Goal: Transaction & Acquisition: Purchase product/service

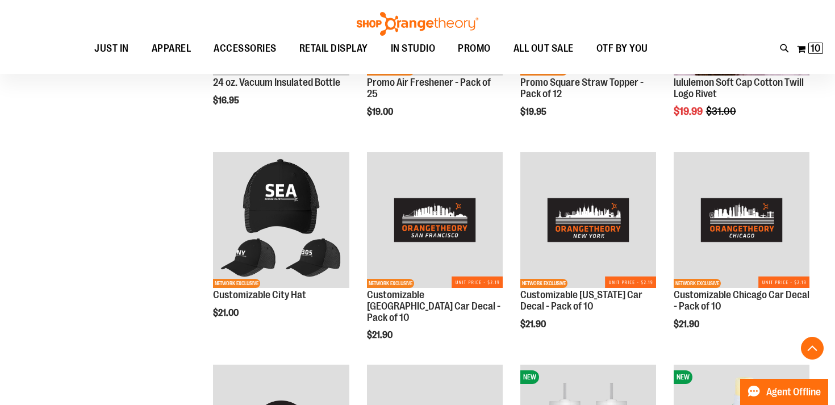
scroll to position [795, 0]
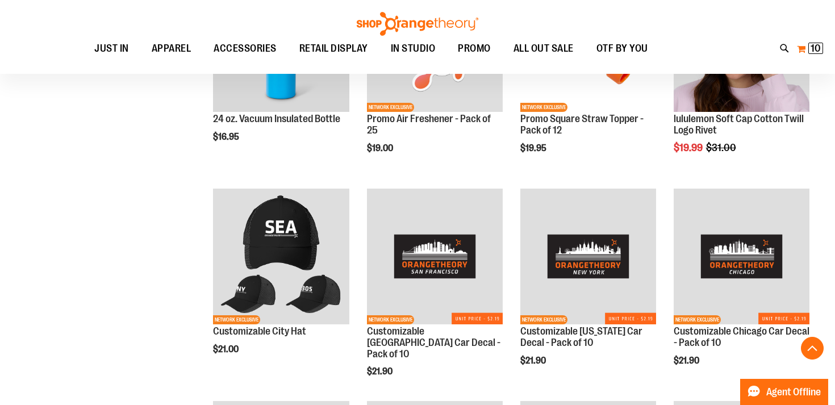
type input "**********"
click at [816, 48] on span "10" at bounding box center [816, 48] width 10 height 11
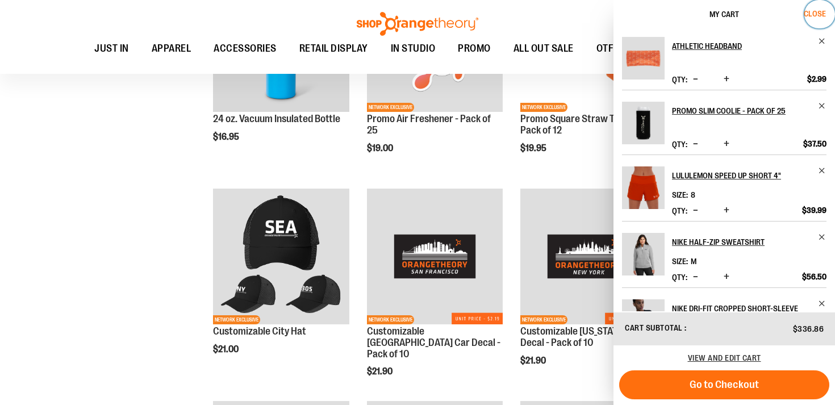
click at [817, 14] on span "Close" at bounding box center [815, 13] width 22 height 9
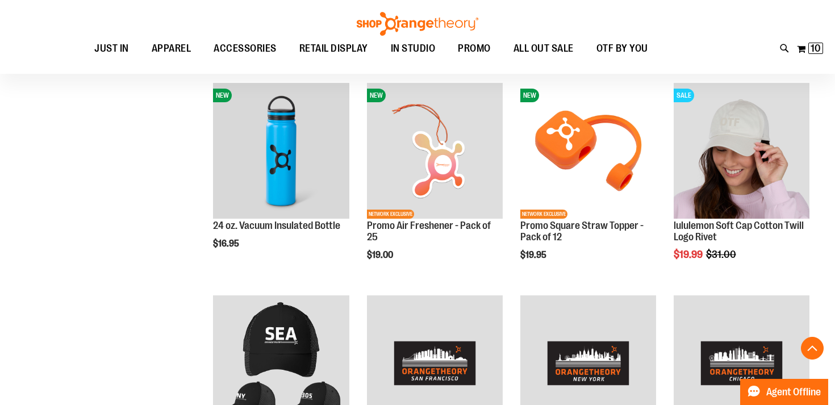
scroll to position [549, 0]
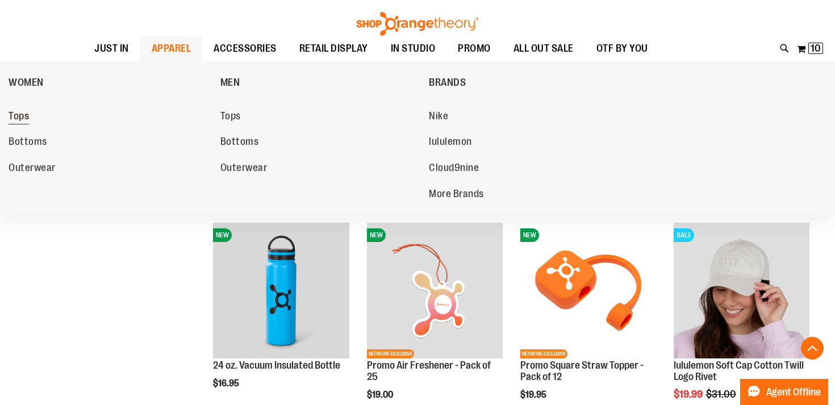
click at [22, 112] on span "Tops" at bounding box center [19, 117] width 20 height 14
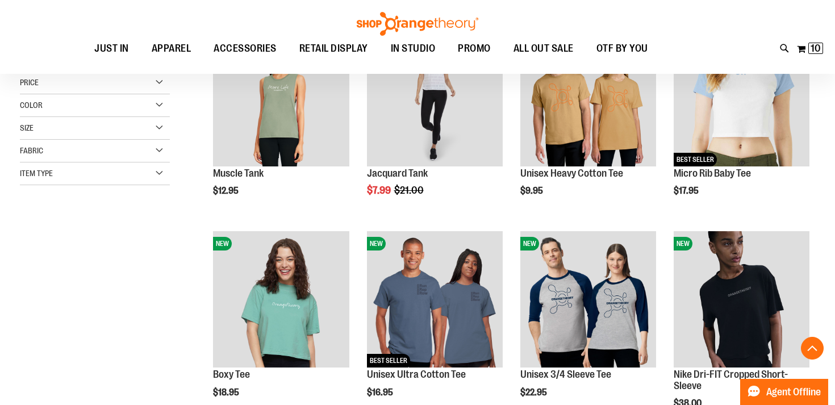
scroll to position [211, 0]
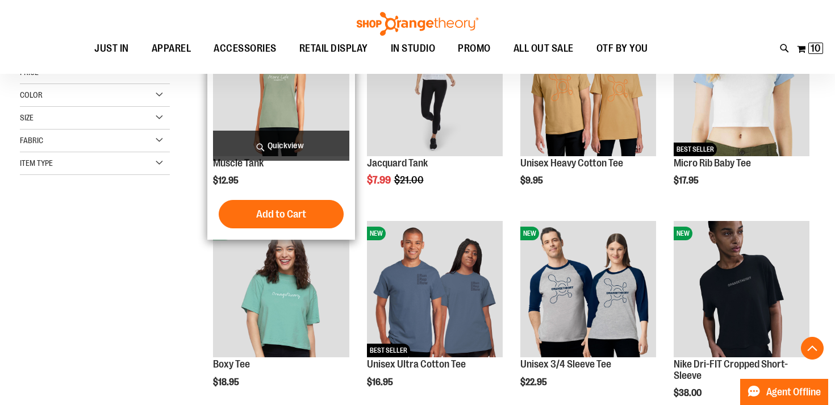
type input "**********"
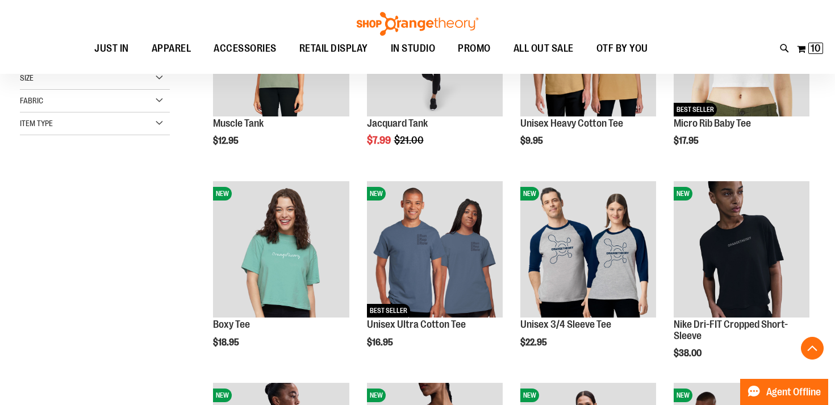
scroll to position [258, 0]
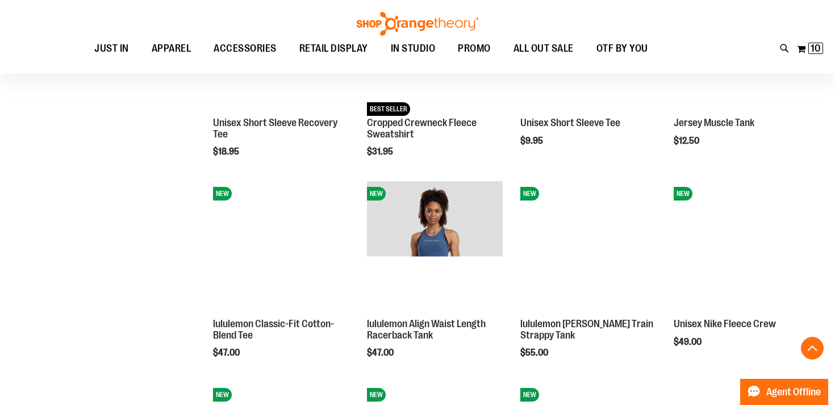
scroll to position [943, 0]
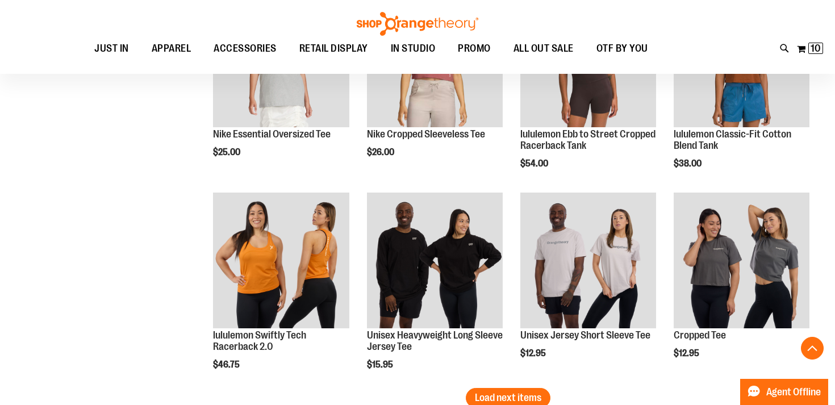
scroll to position [1681, 0]
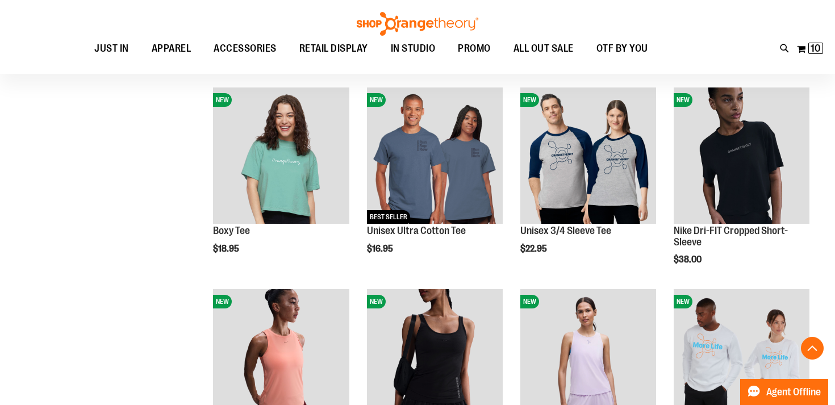
scroll to position [205, 0]
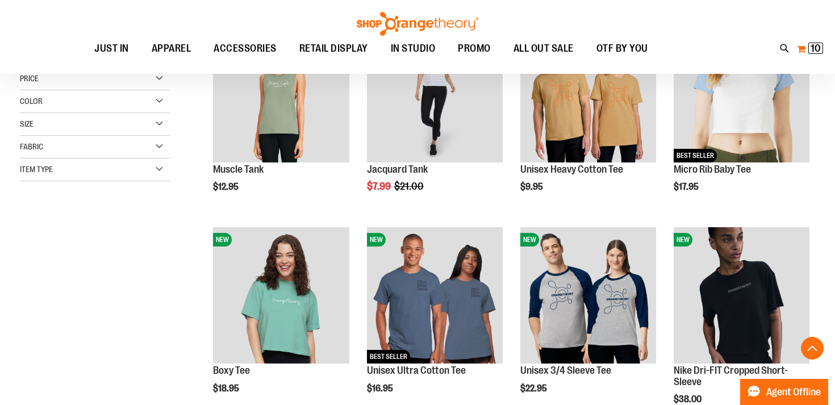
click at [812, 49] on span "10" at bounding box center [816, 48] width 10 height 11
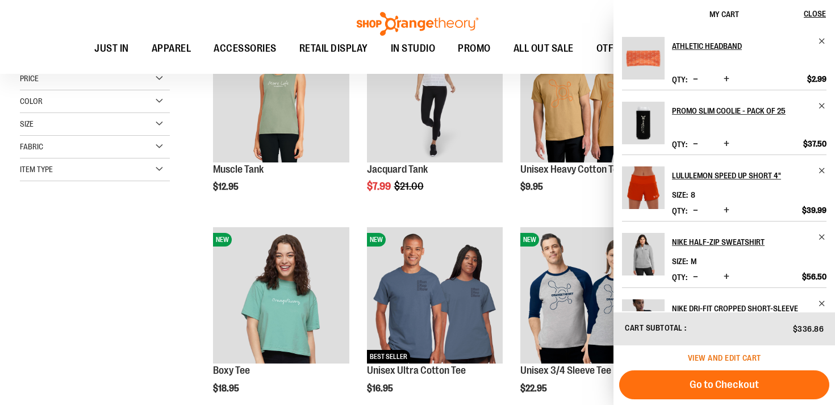
click at [727, 356] on span "View and edit cart" at bounding box center [724, 357] width 73 height 9
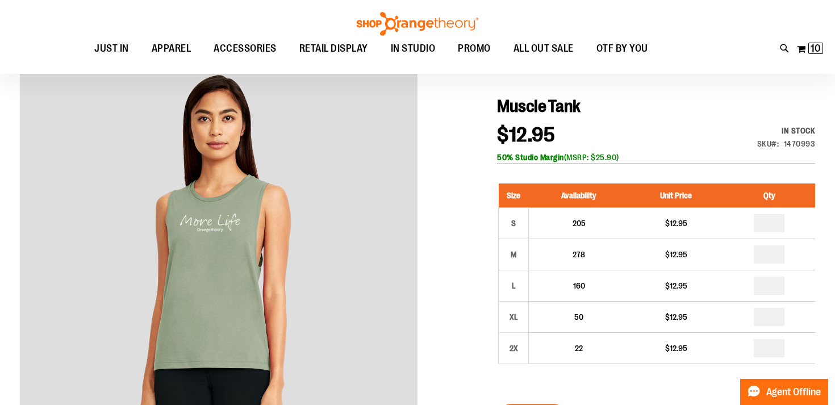
scroll to position [115, 0]
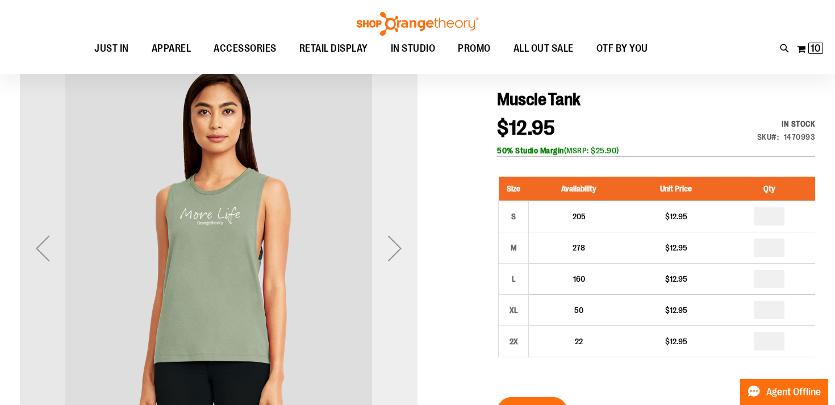
type input "**********"
click at [391, 255] on div "Next" at bounding box center [394, 248] width 45 height 45
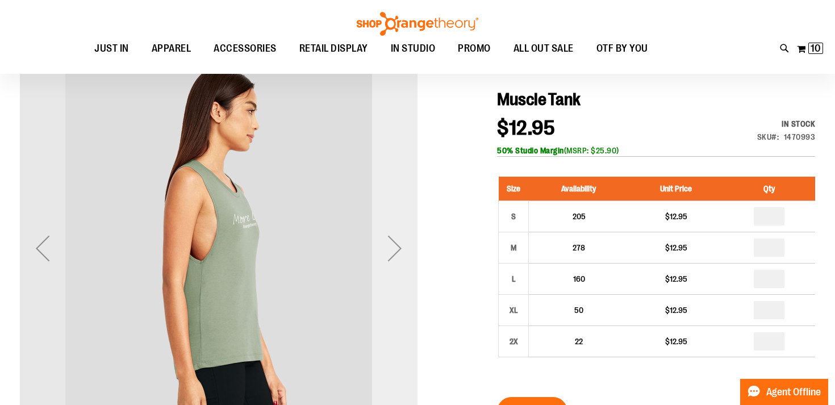
click at [391, 255] on div "Next" at bounding box center [394, 248] width 45 height 45
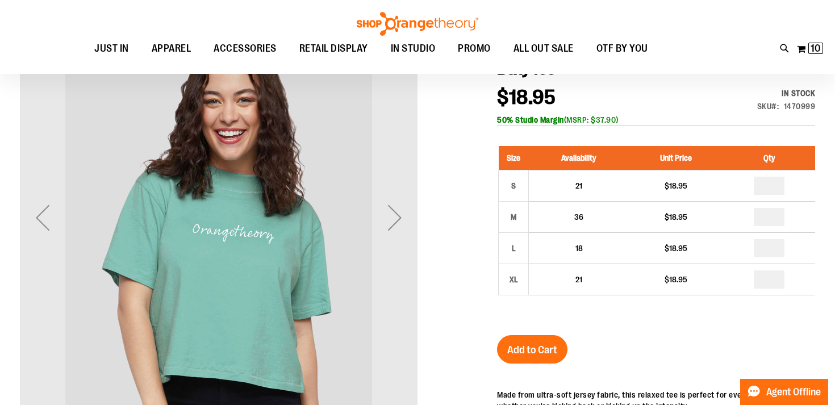
scroll to position [149, 0]
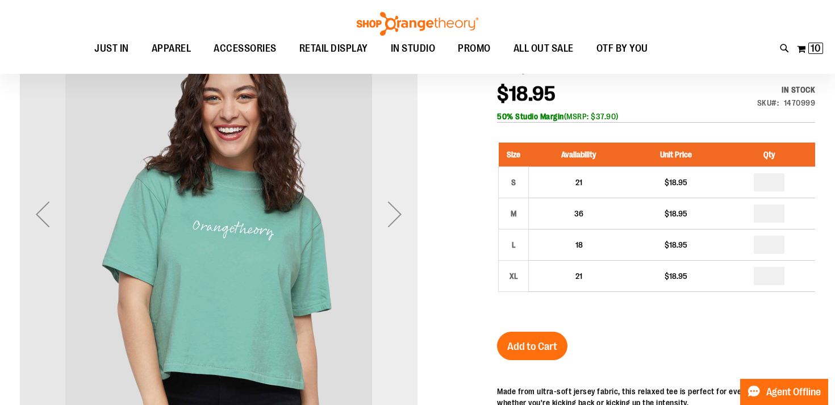
type input "**********"
click at [394, 214] on div "Next" at bounding box center [394, 213] width 45 height 45
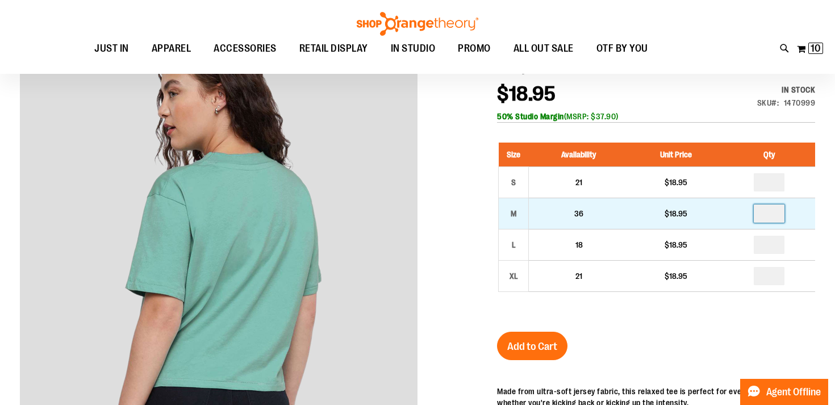
click at [774, 212] on input "number" at bounding box center [769, 214] width 31 height 18
type input "*"
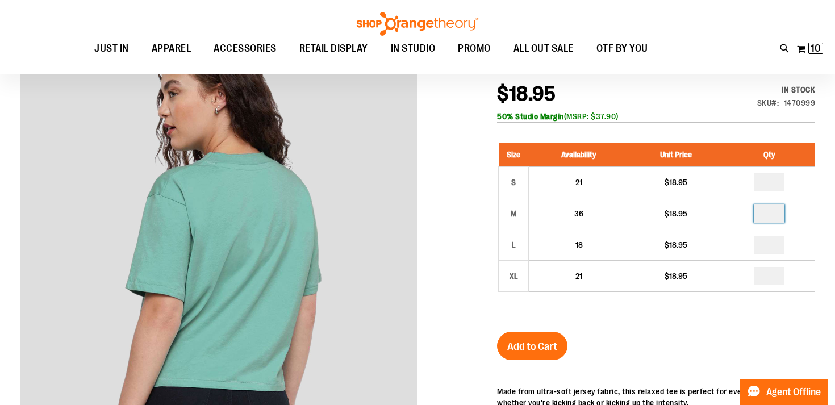
click at [469, 300] on div at bounding box center [417, 316] width 795 height 603
click at [536, 352] on span "Add to Cart" at bounding box center [532, 346] width 50 height 12
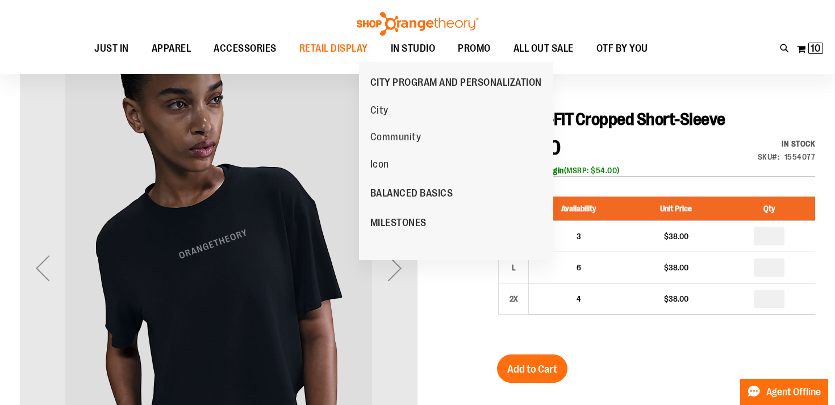
scroll to position [116, 0]
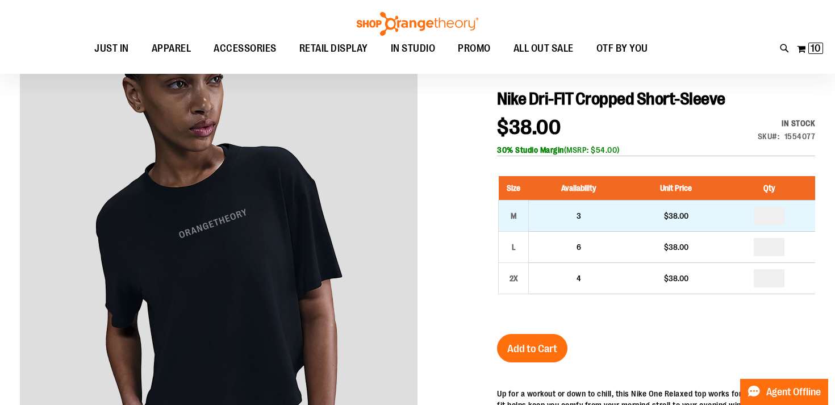
type input "**********"
click at [774, 225] on td "*" at bounding box center [769, 216] width 92 height 31
click at [776, 216] on input "number" at bounding box center [769, 216] width 31 height 18
type input "*"
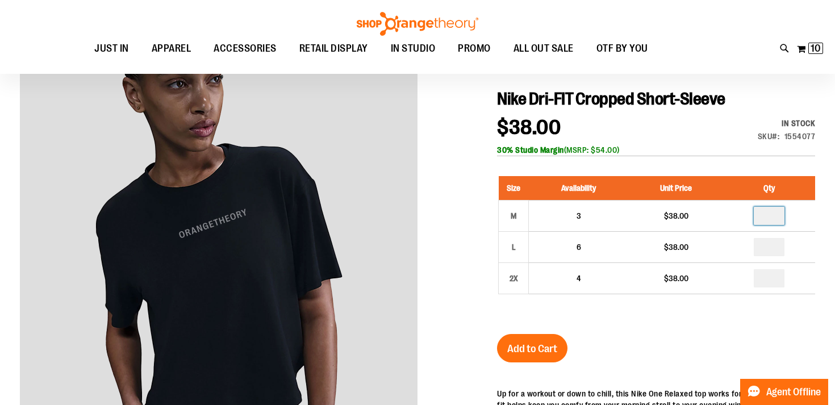
click at [661, 333] on div "Nike Dri-FIT Cropped Short-Sleeve $38.00 In stock Only %1 left SKU 1554077 30% …" at bounding box center [656, 395] width 318 height 612
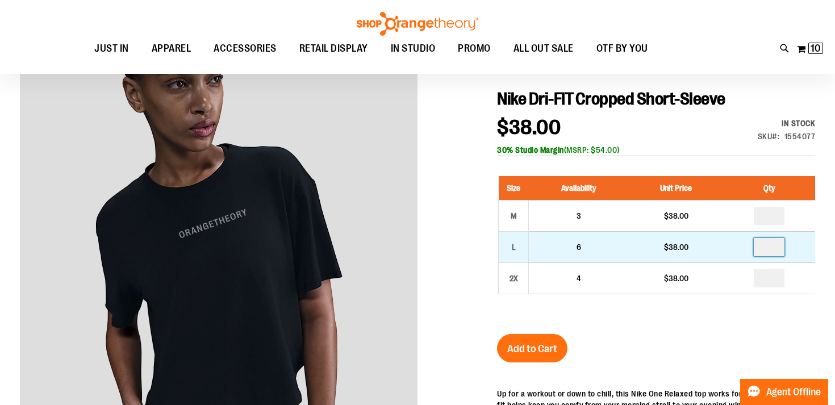
click at [775, 245] on input "number" at bounding box center [769, 247] width 31 height 18
type input "*"
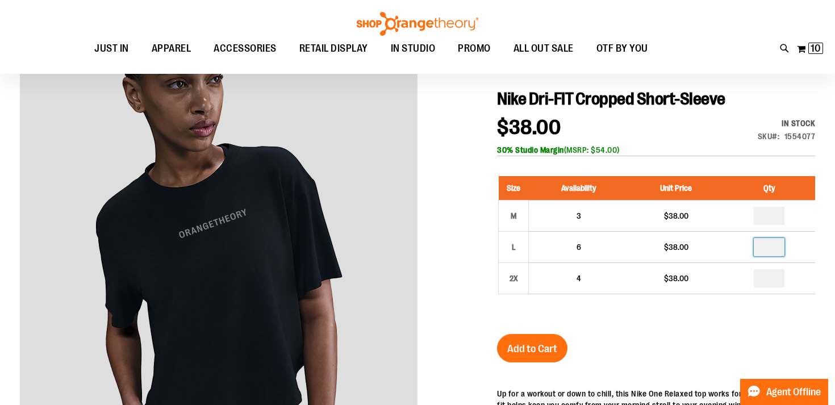
click at [677, 331] on div "Nike Dri-FIT Cropped Short-Sleeve $38.00 In stock Only %1 left SKU 1554077 30% …" at bounding box center [656, 395] width 318 height 612
click at [527, 352] on span "Add to Cart" at bounding box center [532, 349] width 50 height 12
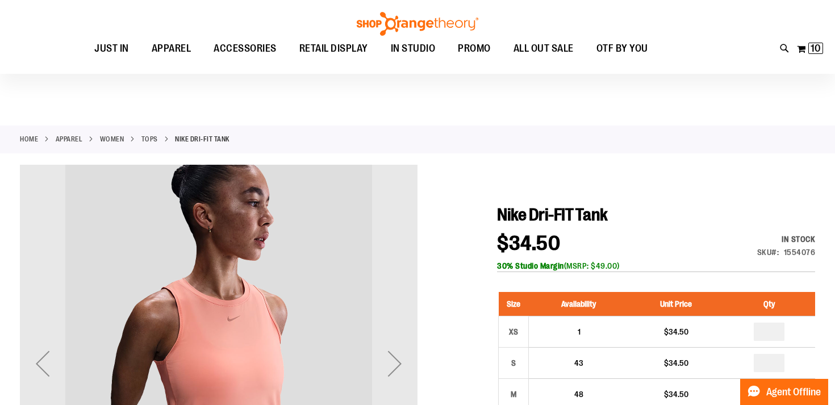
scroll to position [118, 0]
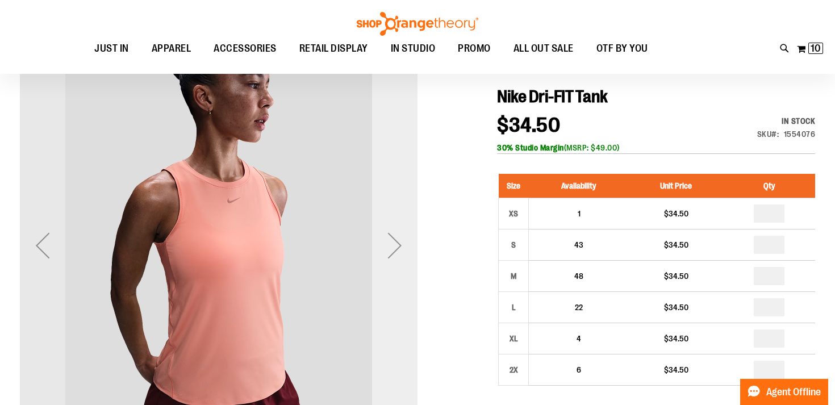
type input "**********"
click at [398, 243] on div "Next" at bounding box center [394, 245] width 45 height 45
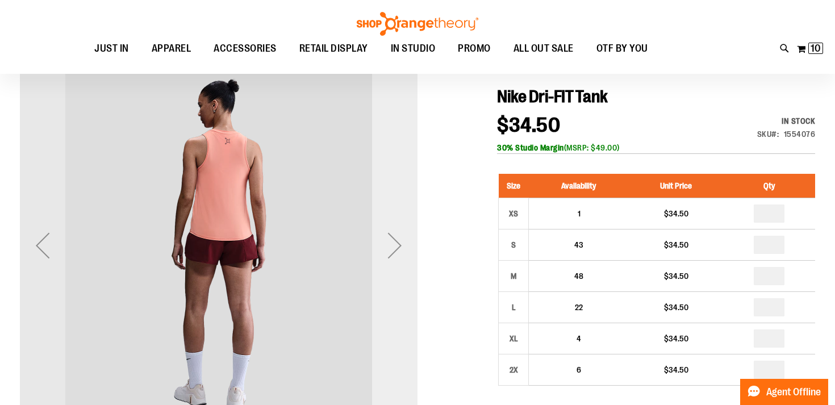
click at [398, 243] on div "Next" at bounding box center [394, 245] width 45 height 45
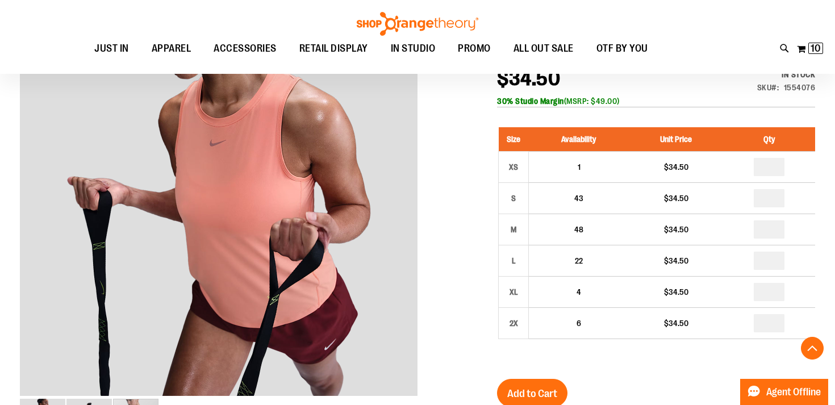
scroll to position [178, 0]
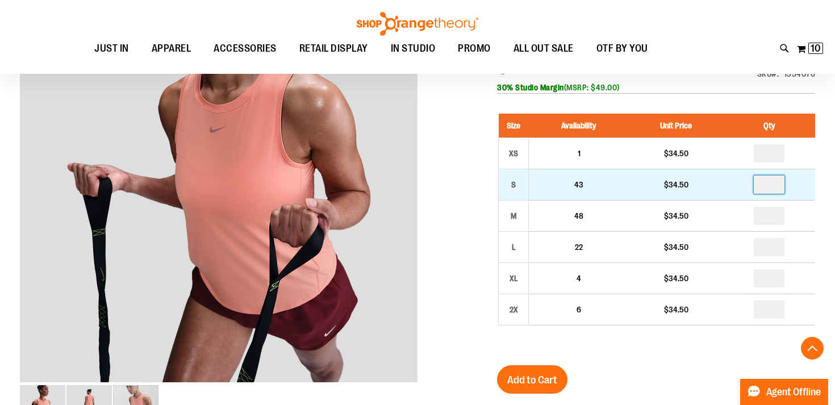
click at [775, 180] on input "*" at bounding box center [769, 185] width 31 height 18
type input "*"
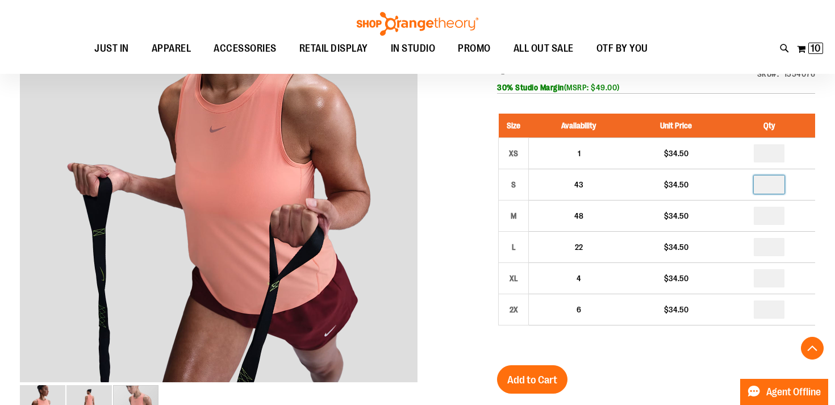
click at [474, 240] on div at bounding box center [417, 347] width 795 height 723
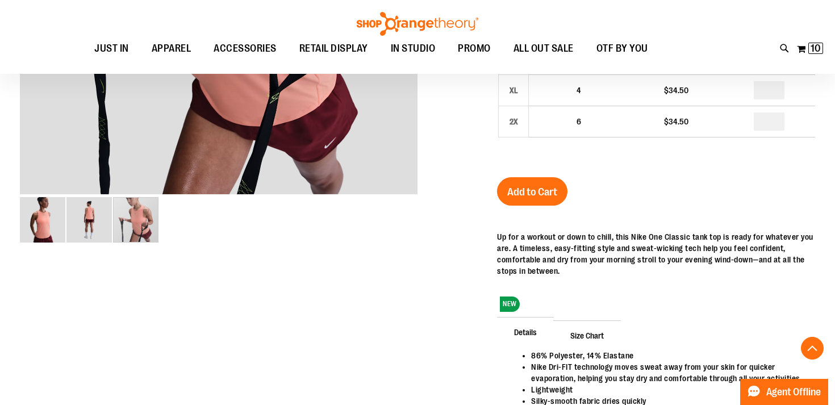
scroll to position [263, 0]
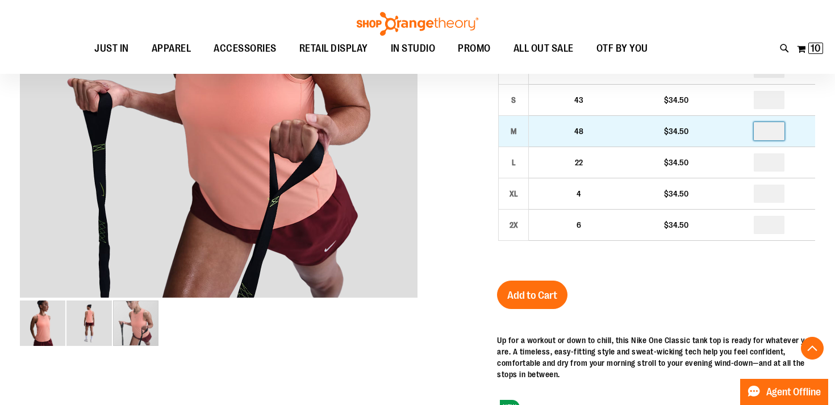
click at [772, 134] on input "*" at bounding box center [769, 131] width 31 height 18
type input "*"
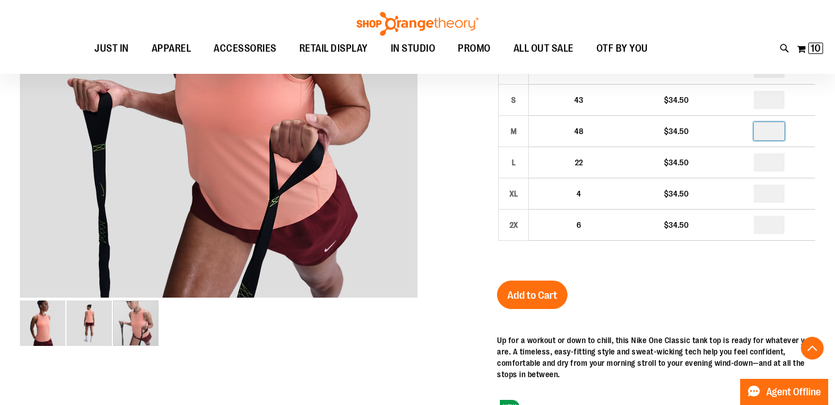
click at [482, 262] on div at bounding box center [417, 263] width 795 height 723
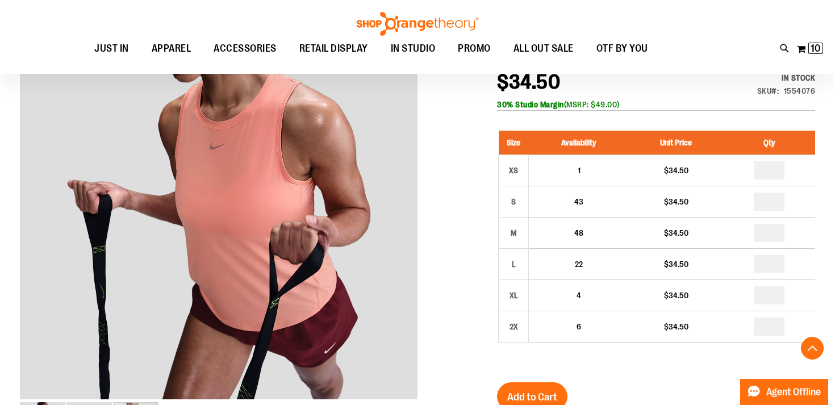
scroll to position [248, 0]
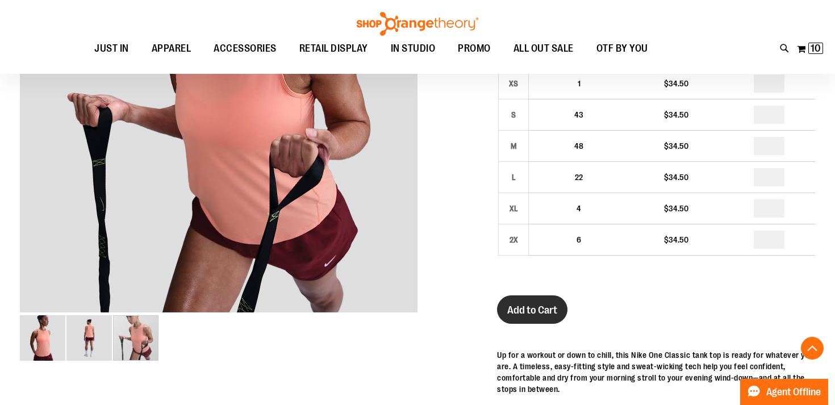
click at [550, 314] on span "Add to Cart" at bounding box center [532, 310] width 50 height 12
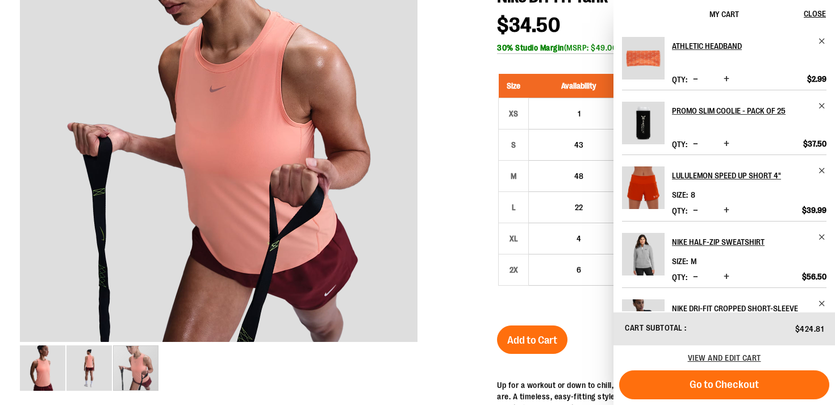
scroll to position [0, 0]
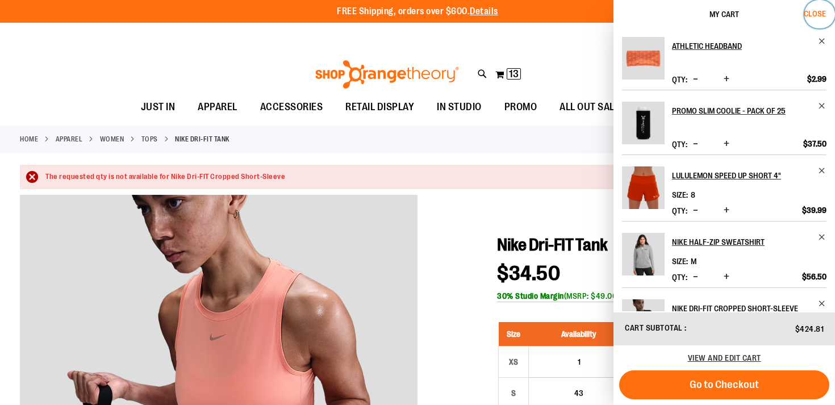
click at [813, 15] on span "Close" at bounding box center [815, 13] width 22 height 9
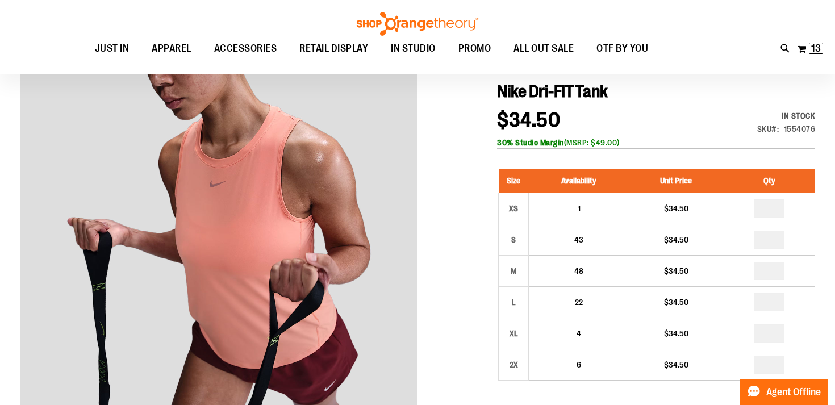
scroll to position [287, 0]
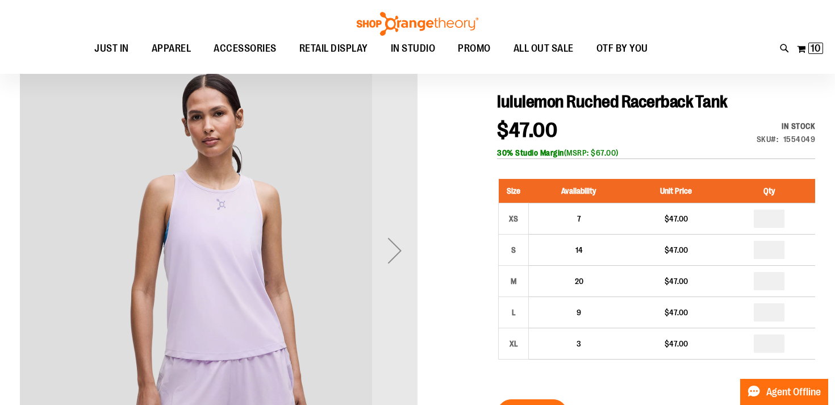
scroll to position [120, 0]
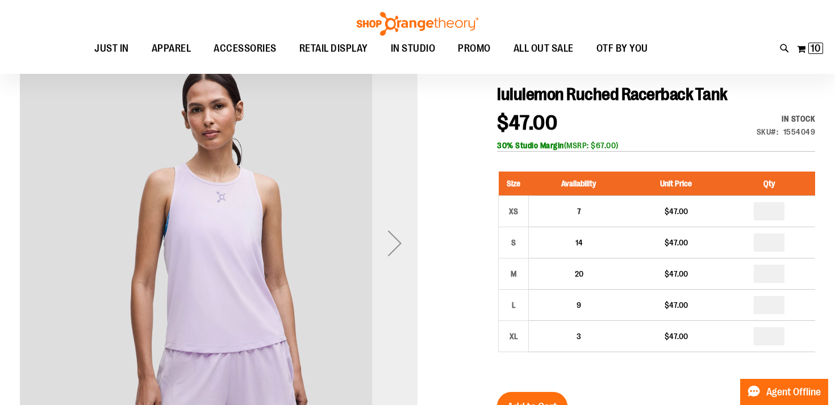
type input "**********"
click at [398, 243] on div "Next" at bounding box center [394, 242] width 45 height 45
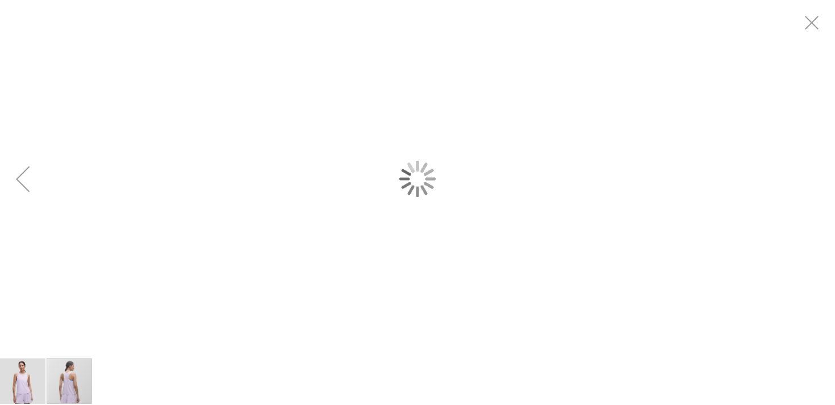
scroll to position [0, 0]
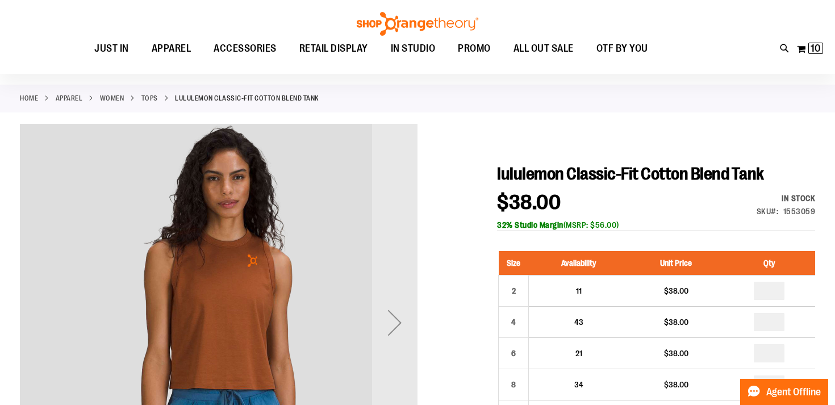
scroll to position [92, 0]
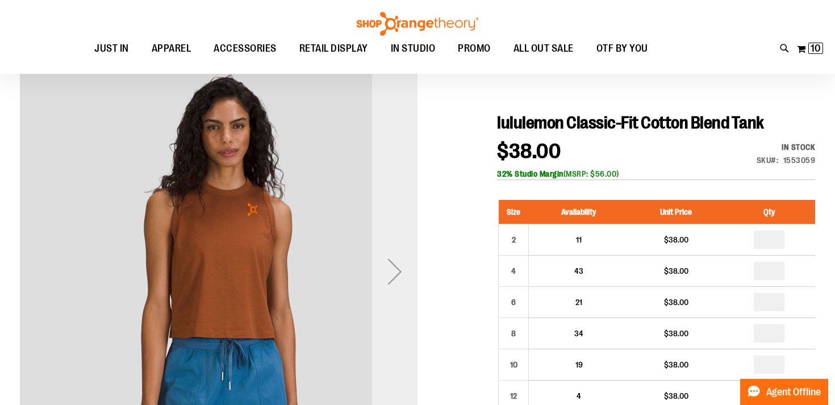
type input "**********"
click at [395, 277] on div "Next" at bounding box center [394, 271] width 45 height 45
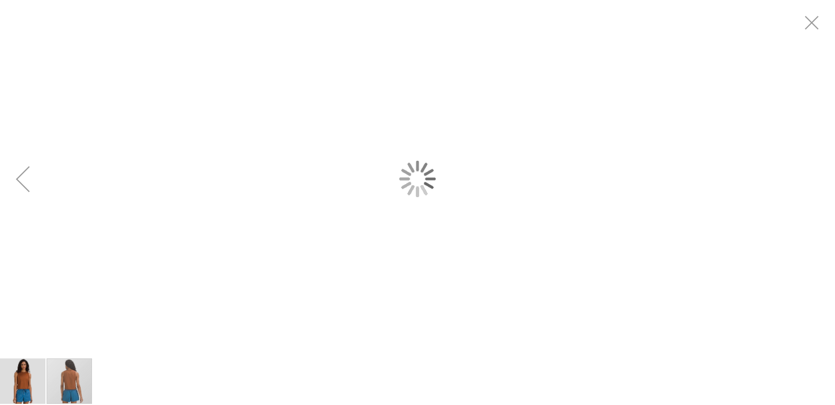
scroll to position [0, 0]
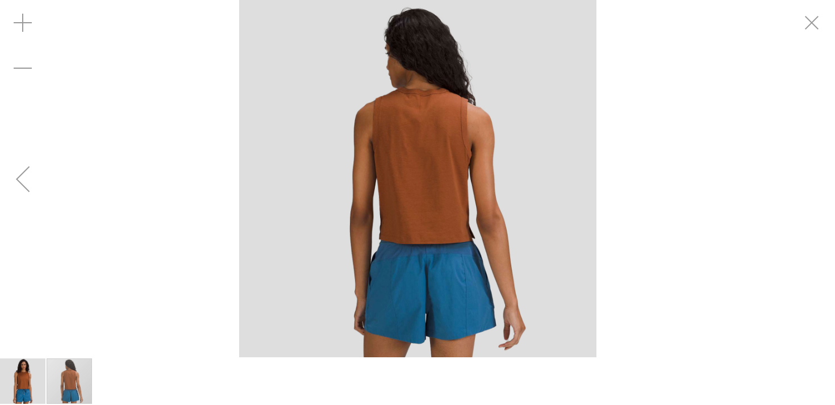
click at [35, 369] on img "image 1 of 2" at bounding box center [22, 380] width 45 height 45
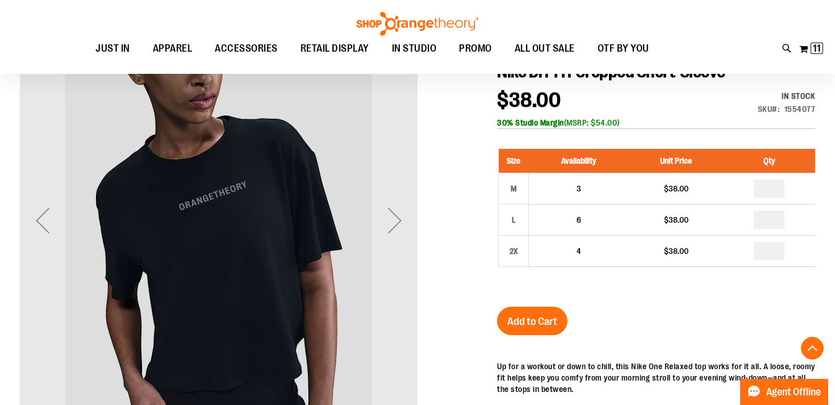
scroll to position [174, 0]
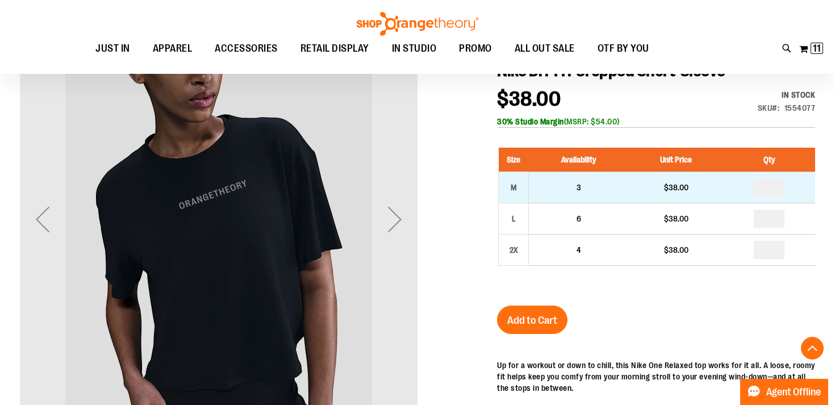
type input "**********"
click at [770, 193] on input "*" at bounding box center [769, 187] width 31 height 18
type input "*"
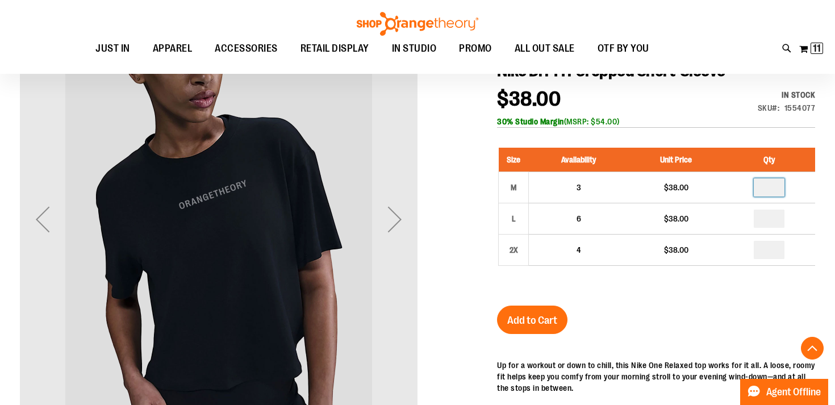
click at [630, 311] on div "Nike Dri-FIT Cropped Short-Sleeve $38.00 In stock Only %1 left SKU 1554077 30% …" at bounding box center [656, 366] width 318 height 612
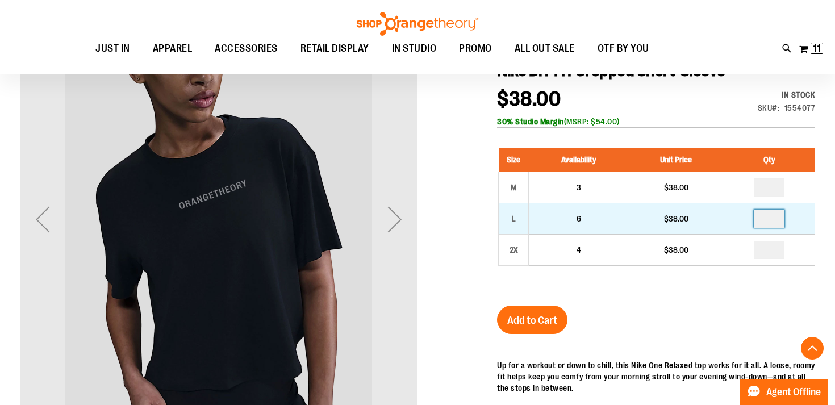
click at [771, 216] on input "number" at bounding box center [769, 219] width 31 height 18
type input "*"
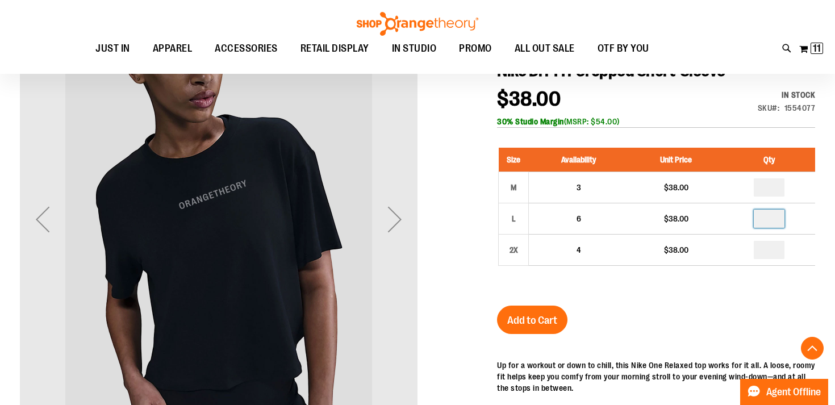
click at [627, 322] on div "Nike Dri-FIT Cropped Short-Sleeve $38.00 In stock Only %1 left SKU 1554077 30% …" at bounding box center [656, 366] width 318 height 612
click at [548, 320] on span "Add to Cart" at bounding box center [532, 320] width 50 height 12
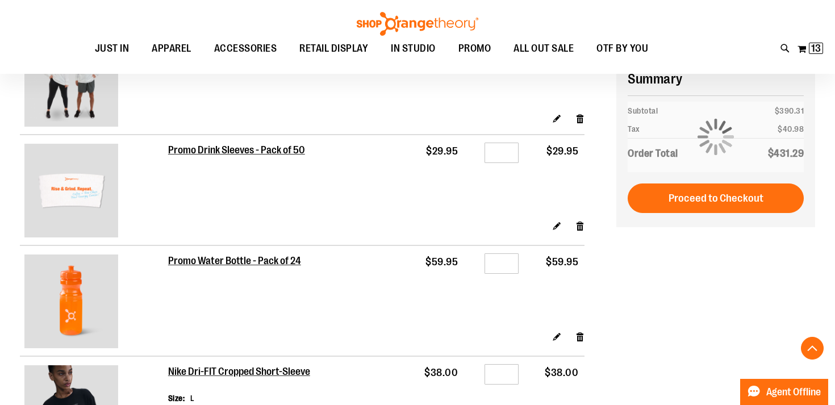
scroll to position [287, 0]
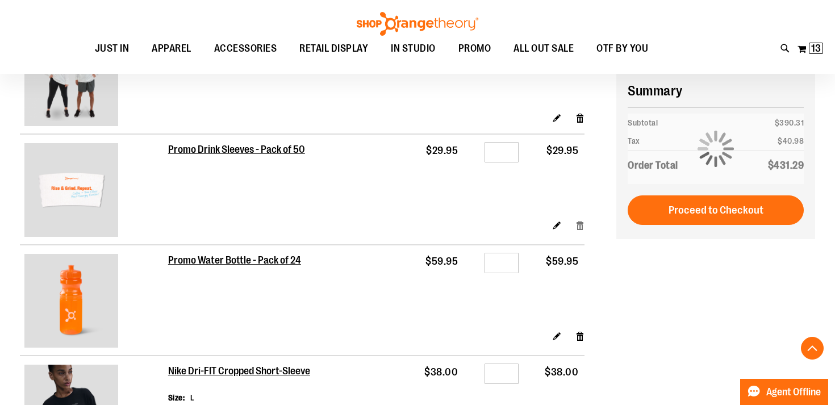
type input "**********"
click at [582, 227] on link "Remove item" at bounding box center [580, 225] width 10 height 12
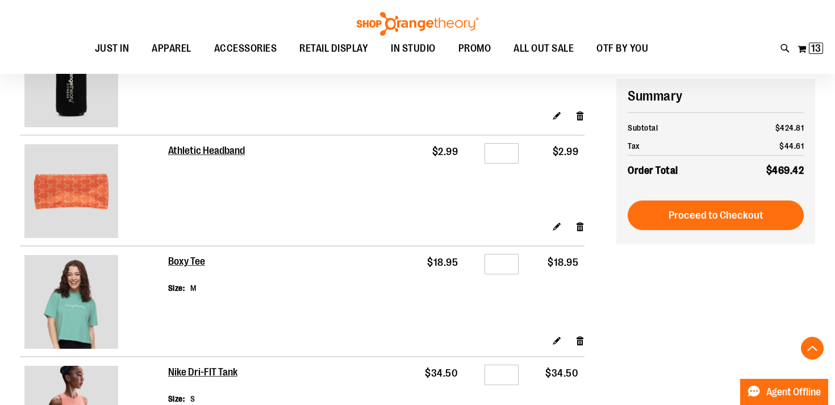
scroll to position [1058, 0]
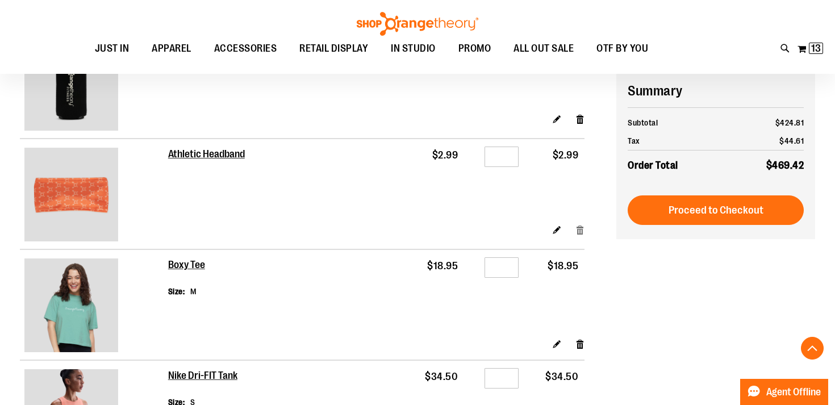
click at [582, 230] on link "Remove item" at bounding box center [580, 230] width 10 height 12
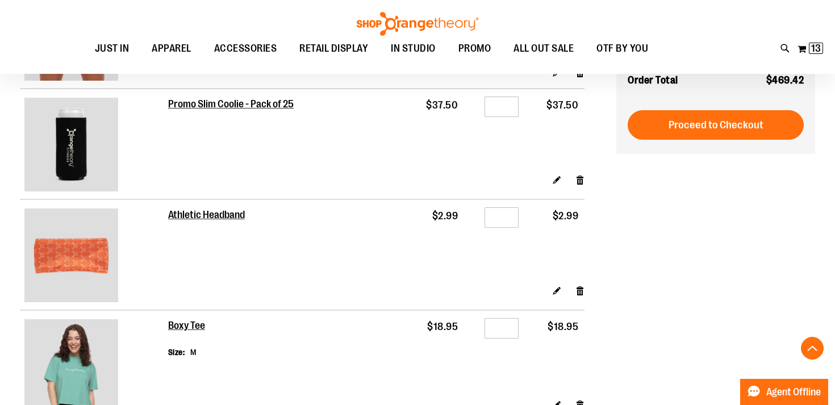
scroll to position [880, 0]
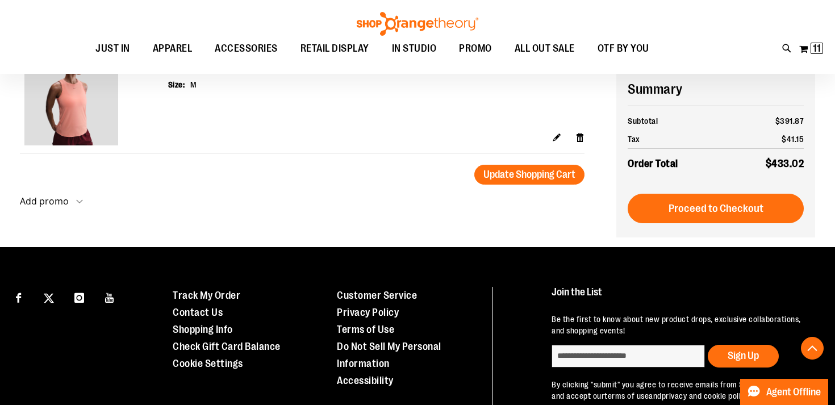
scroll to position [1263, 0]
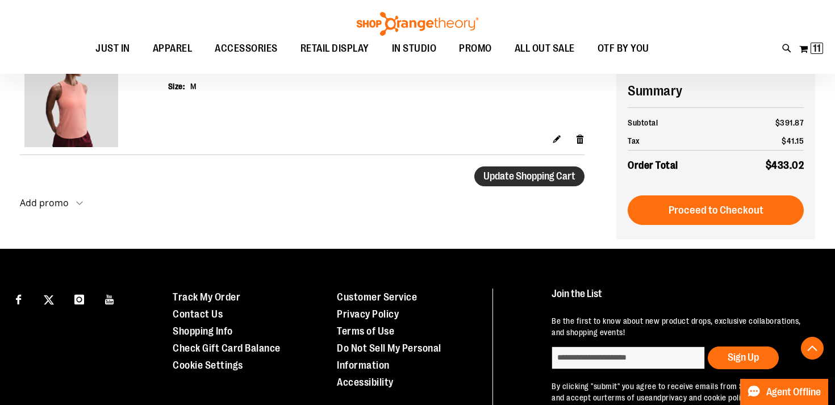
type input "**********"
click at [542, 180] on span "Update Shopping Cart" at bounding box center [529, 175] width 92 height 11
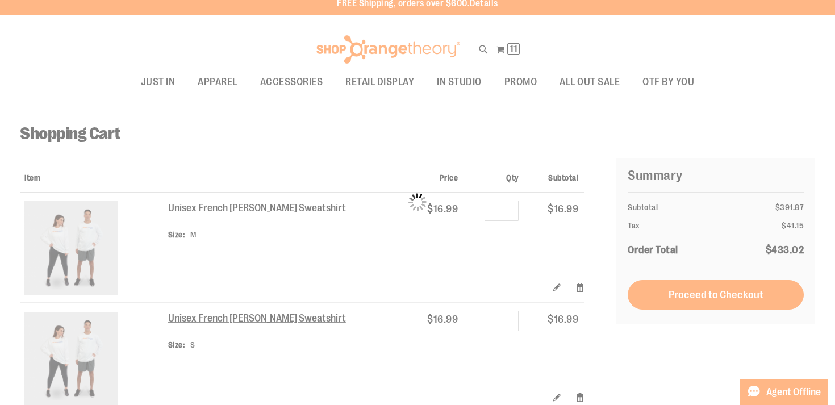
scroll to position [0, 0]
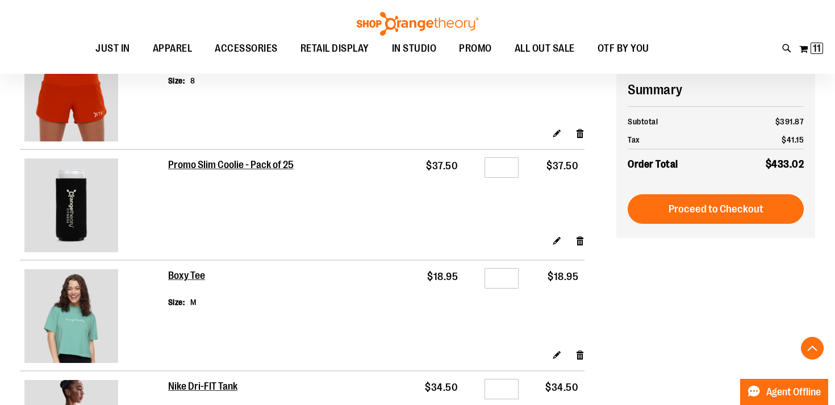
scroll to position [825, 0]
type input "**********"
click at [583, 241] on link "Remove item" at bounding box center [580, 241] width 10 height 12
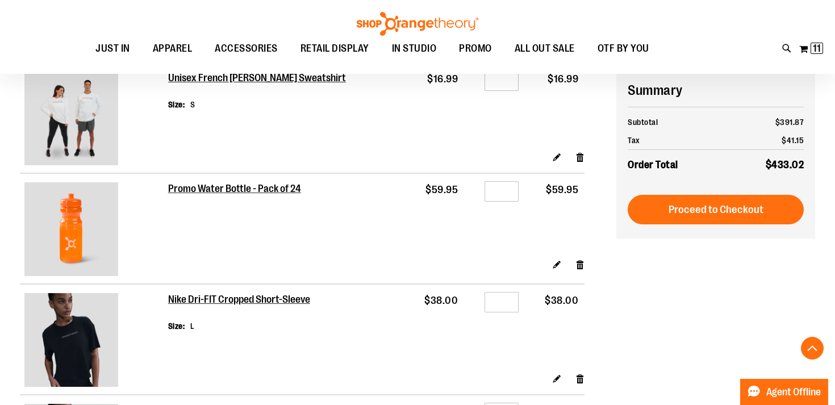
scroll to position [248, 0]
click at [576, 267] on link "Remove item" at bounding box center [580, 265] width 10 height 12
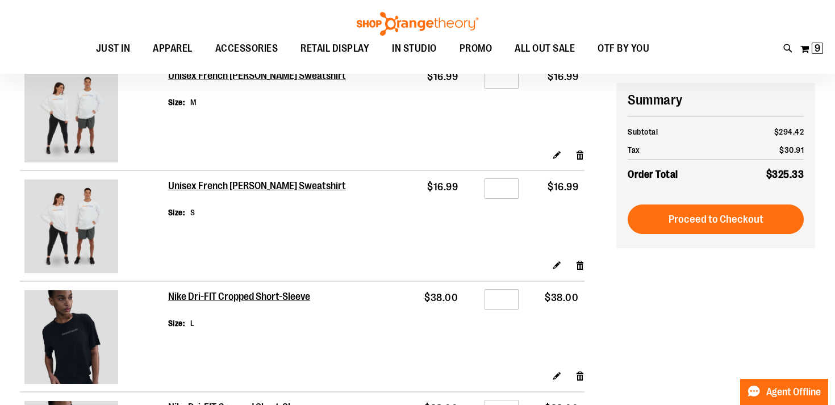
scroll to position [149, 0]
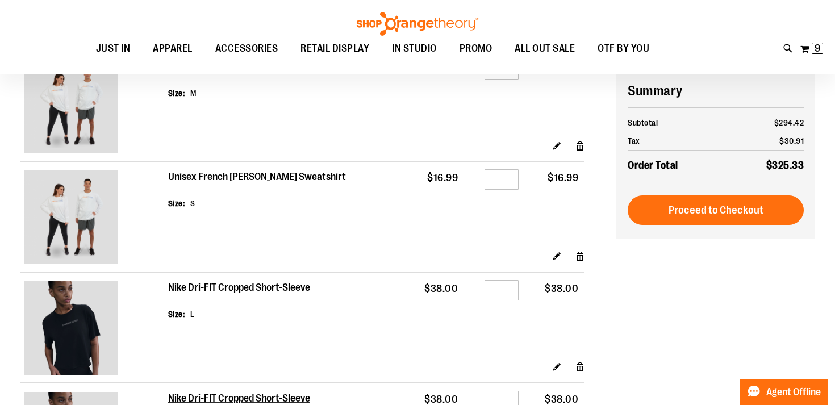
type input "**********"
click at [221, 289] on h2 "Nike Dri-FIT Cropped Short-Sleeve" at bounding box center [240, 288] width 144 height 12
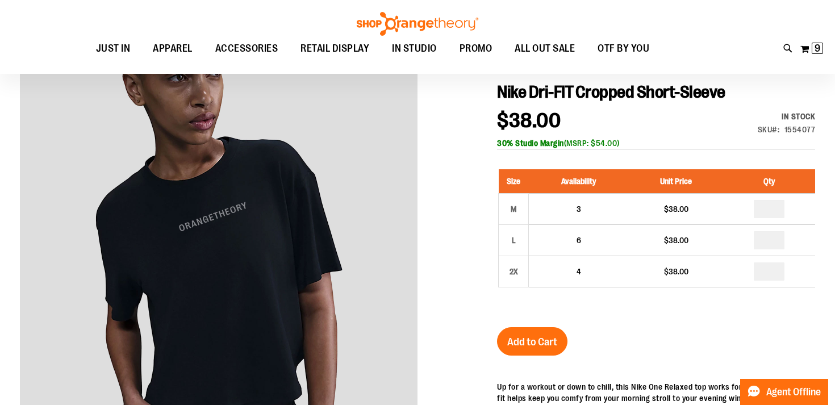
scroll to position [135, 0]
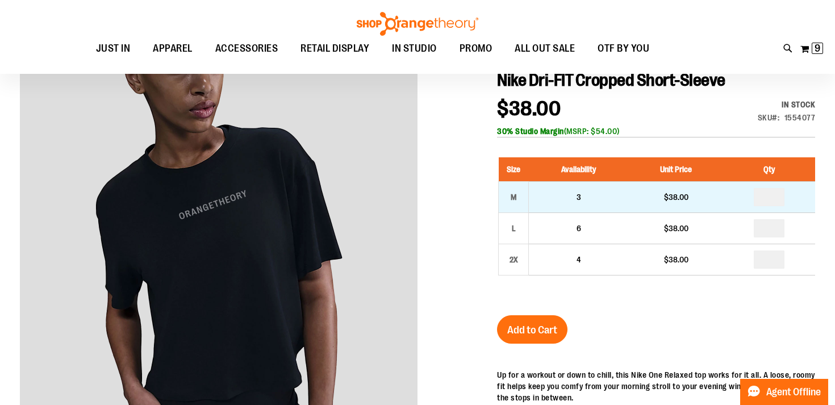
type input "**********"
click at [783, 198] on input "number" at bounding box center [769, 197] width 31 height 18
type input "*"
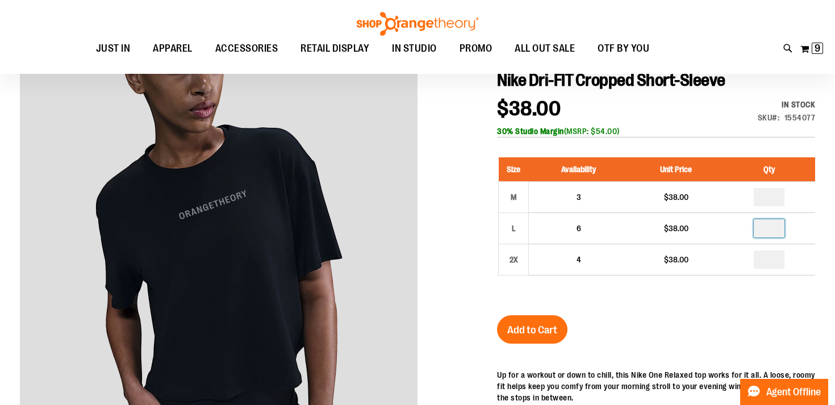
click at [774, 231] on input "number" at bounding box center [769, 228] width 31 height 18
type input "*"
click at [526, 332] on span "Add to Cart" at bounding box center [532, 330] width 50 height 12
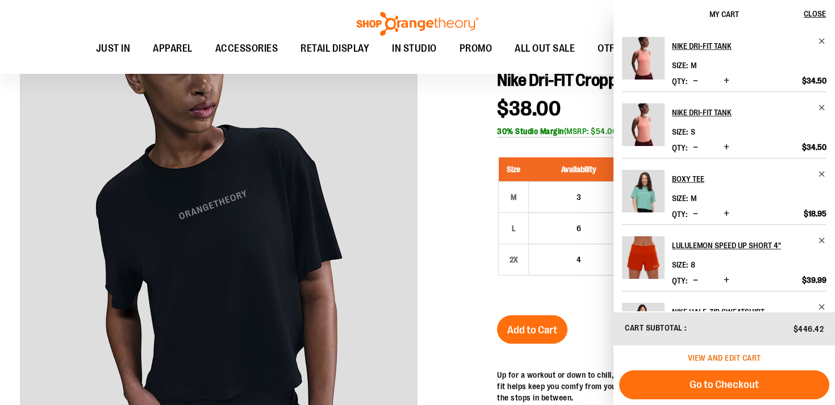
click at [724, 357] on span "View and edit cart" at bounding box center [724, 357] width 73 height 9
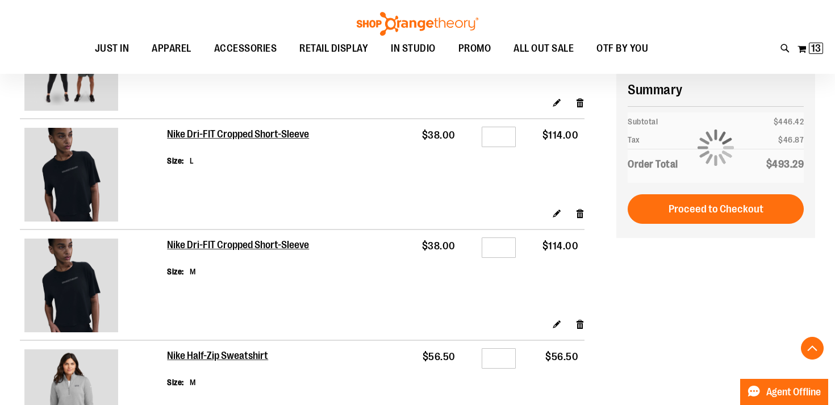
scroll to position [302, 0]
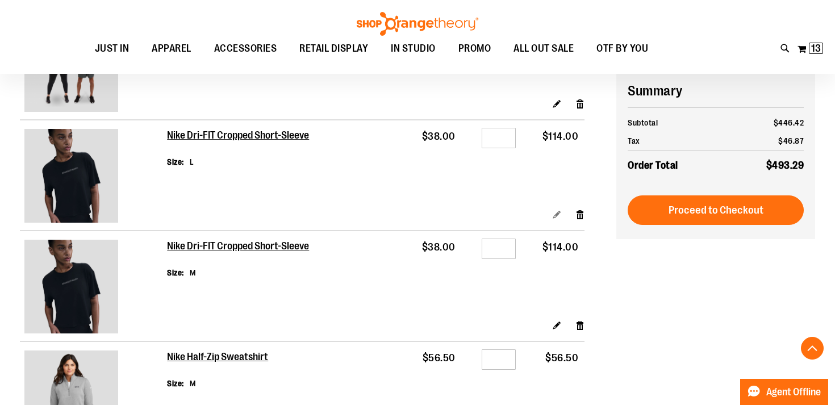
type input "**********"
click at [558, 215] on link "Edit" at bounding box center [557, 214] width 10 height 12
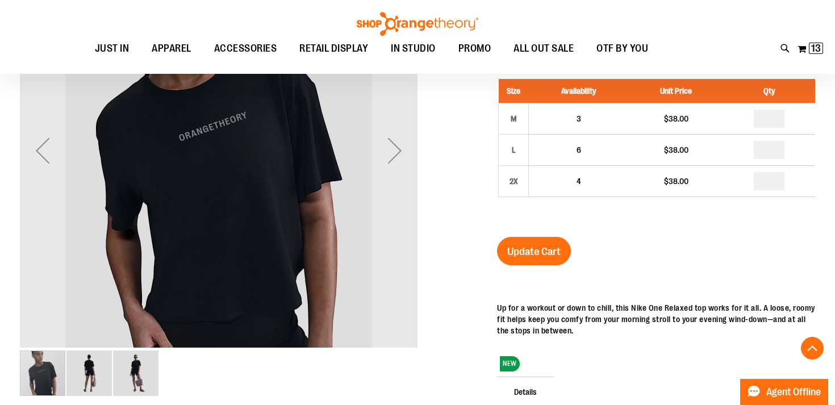
scroll to position [152, 0]
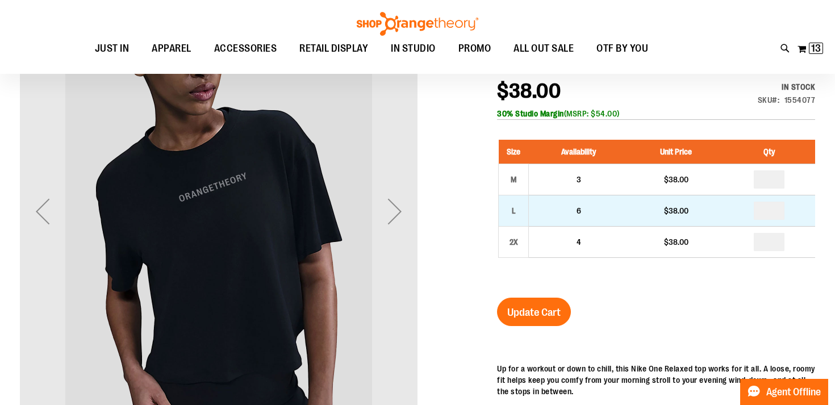
type input "**********"
click at [772, 212] on input "number" at bounding box center [769, 211] width 31 height 18
type input "*"
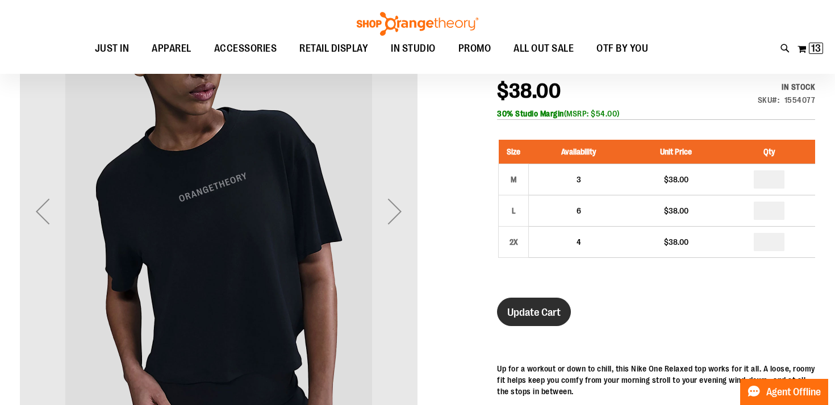
click at [555, 305] on button "Update Cart" at bounding box center [534, 312] width 74 height 28
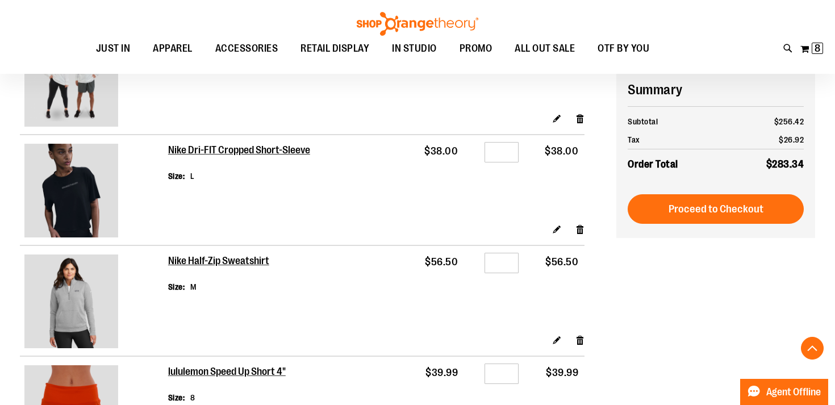
scroll to position [316, 0]
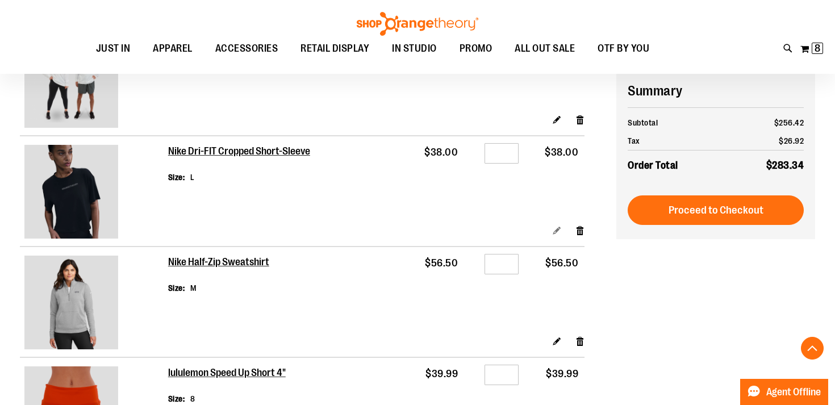
type input "**********"
click at [560, 232] on link "Edit" at bounding box center [557, 230] width 10 height 12
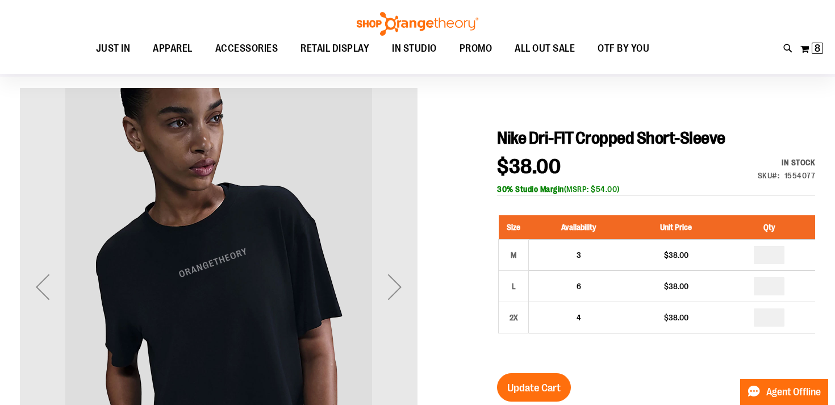
scroll to position [119, 0]
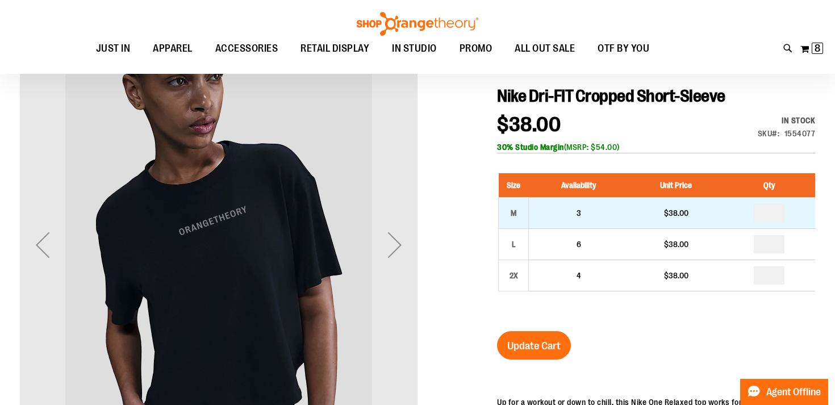
type input "**********"
click at [777, 215] on input "number" at bounding box center [769, 213] width 31 height 18
type input "*"
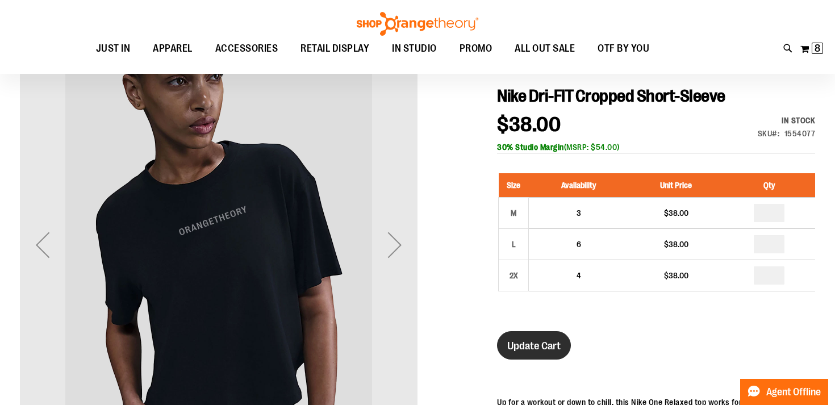
click at [515, 356] on button "Update Cart" at bounding box center [534, 345] width 74 height 28
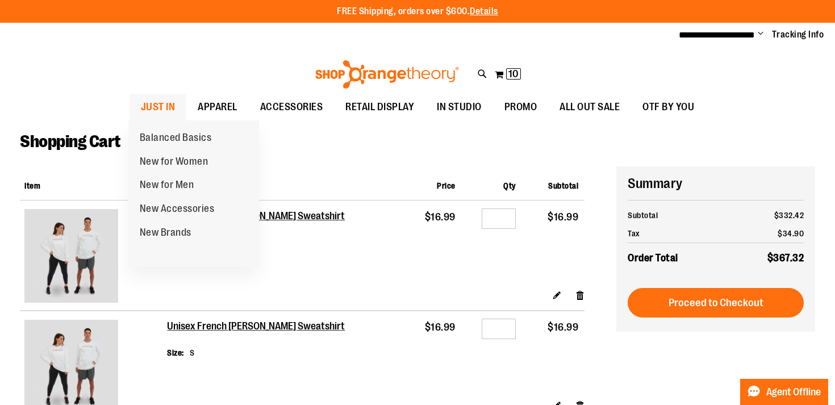
type input "**********"
click at [153, 106] on span "JUST IN" at bounding box center [158, 107] width 35 height 26
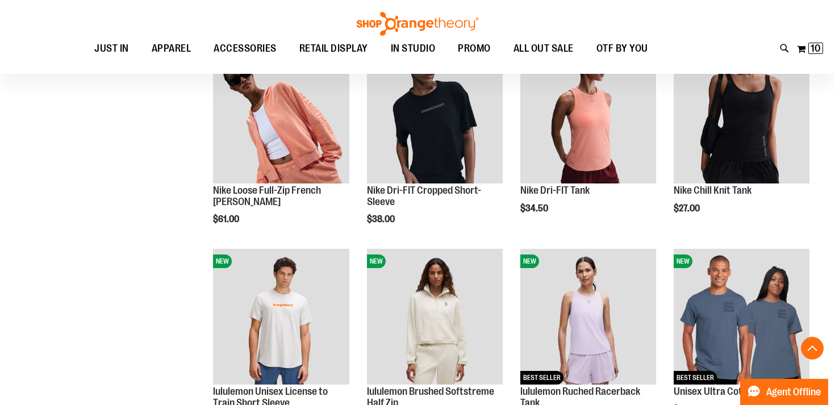
scroll to position [868, 0]
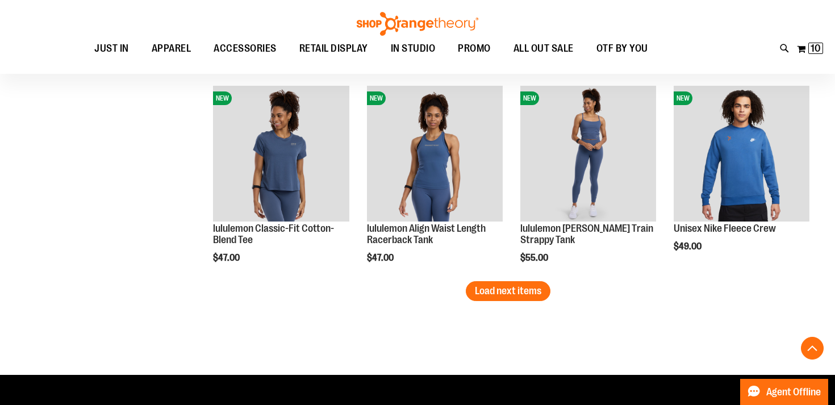
scroll to position [1781, 0]
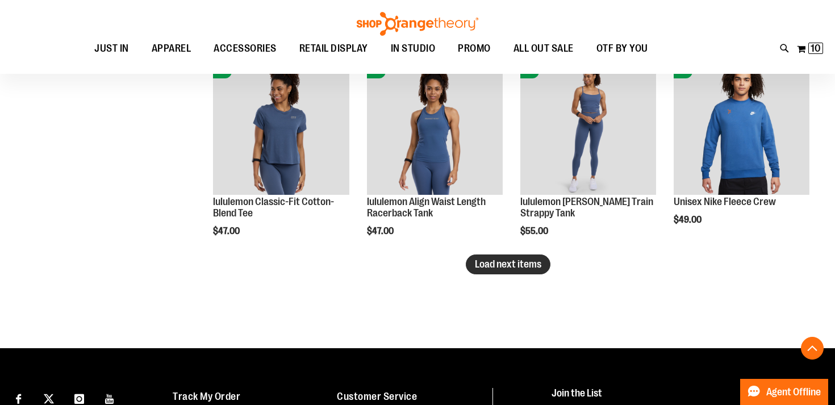
type input "**********"
click at [498, 263] on span "Load next items" at bounding box center [508, 263] width 66 height 11
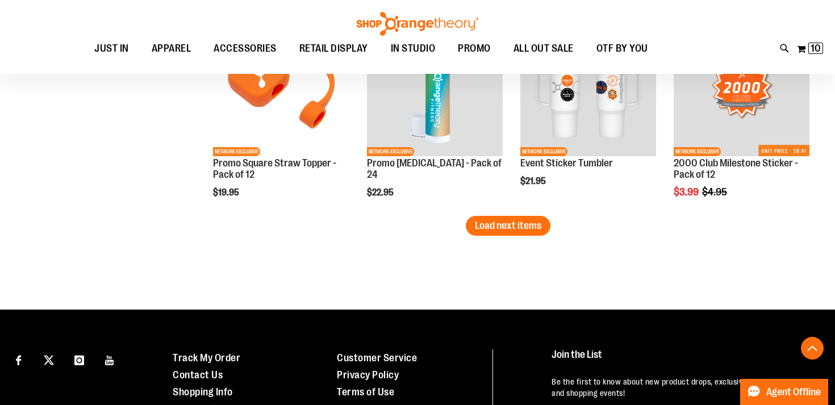
scroll to position [2449, 0]
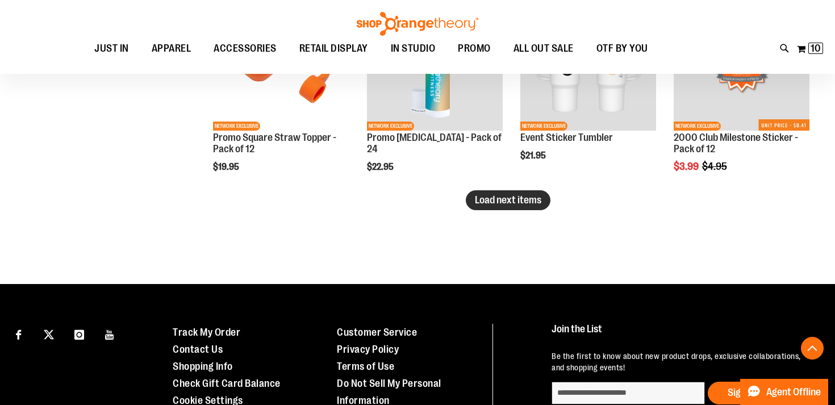
click at [502, 200] on span "Load next items" at bounding box center [508, 199] width 66 height 11
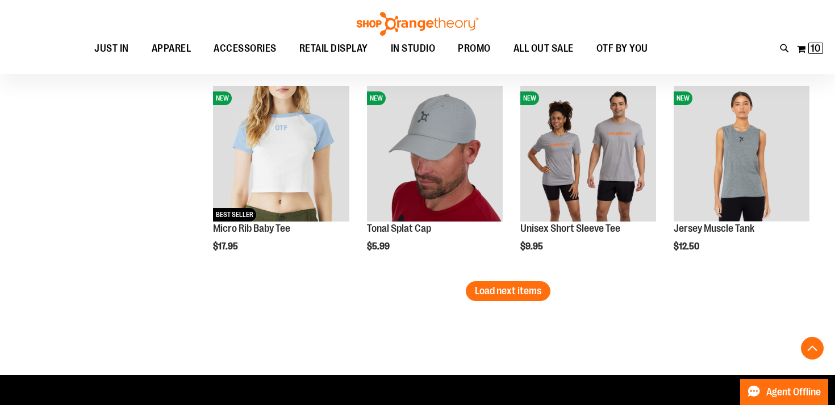
scroll to position [2964, 0]
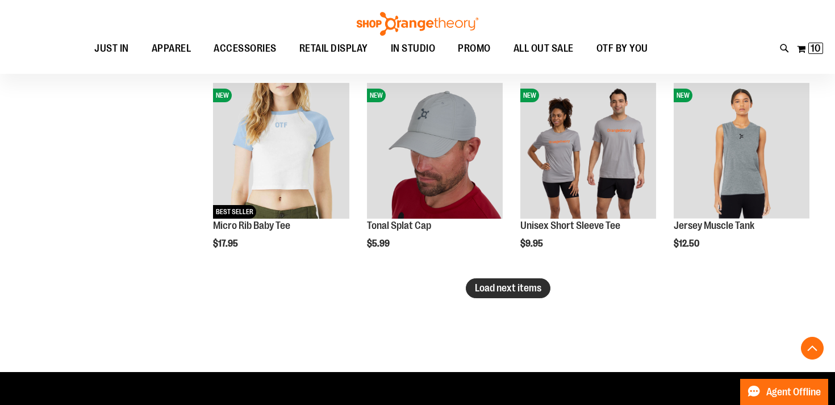
click at [516, 289] on span "Load next items" at bounding box center [508, 287] width 66 height 11
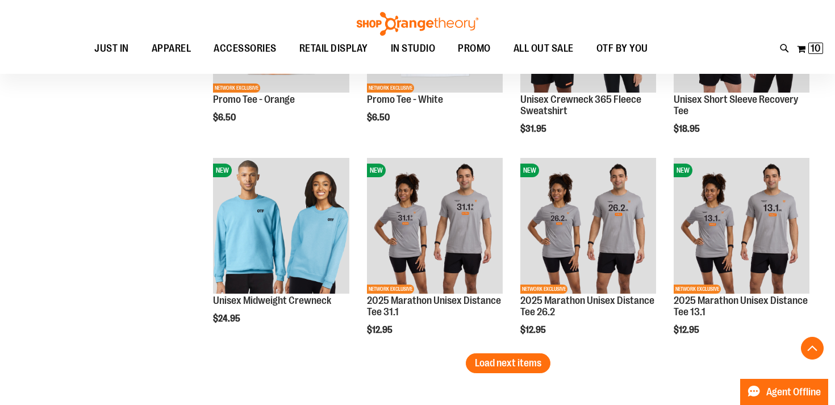
scroll to position [3502, 0]
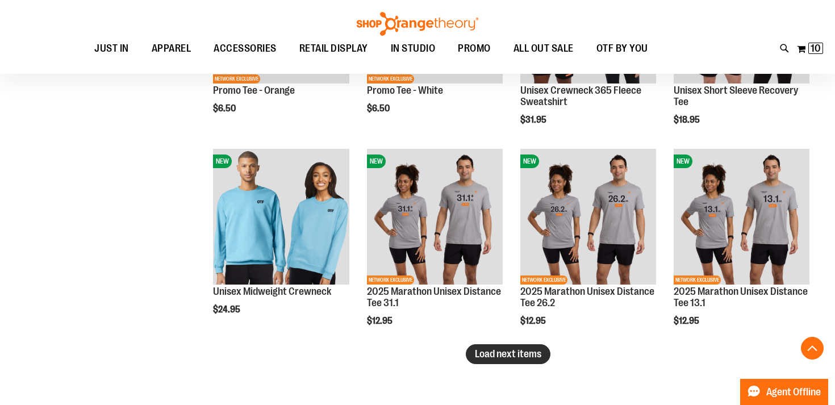
click at [491, 355] on span "Load next items" at bounding box center [508, 353] width 66 height 11
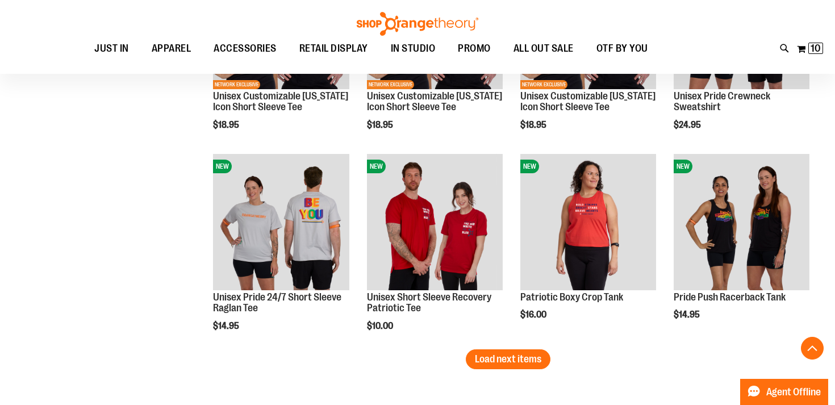
scroll to position [4148, 0]
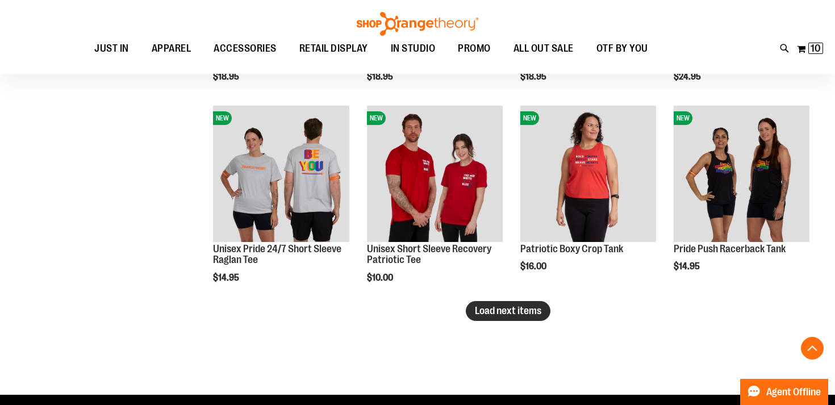
click at [502, 312] on span "Load next items" at bounding box center [508, 310] width 66 height 11
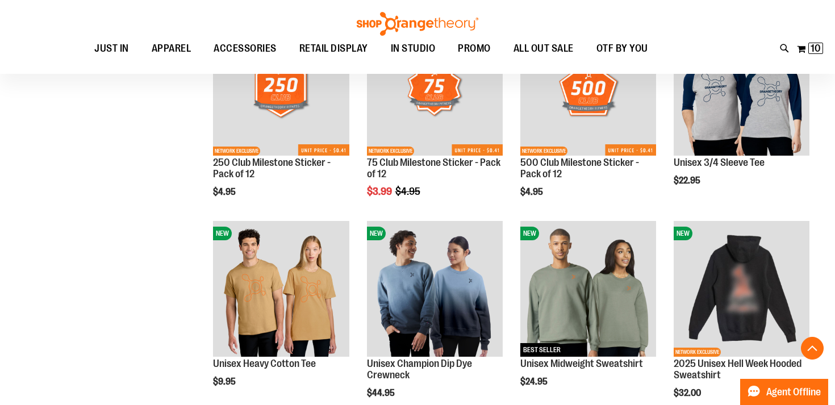
scroll to position [2552, 0]
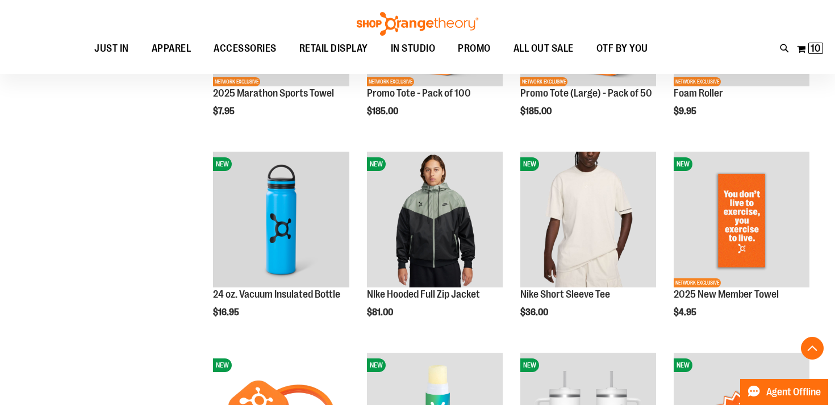
scroll to position [2046, 0]
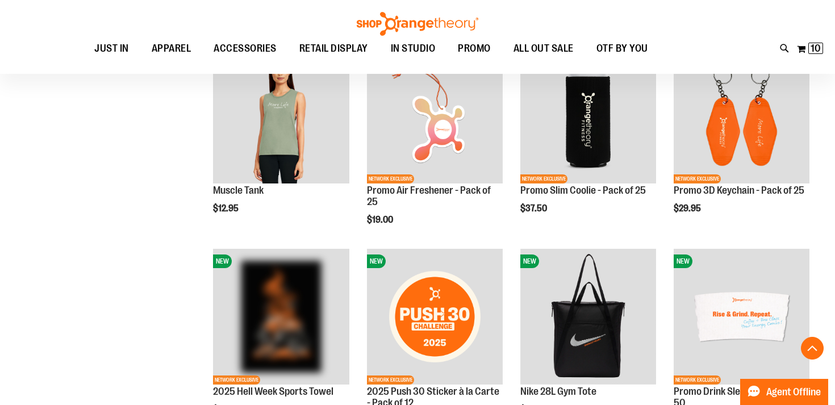
scroll to position [1126, 0]
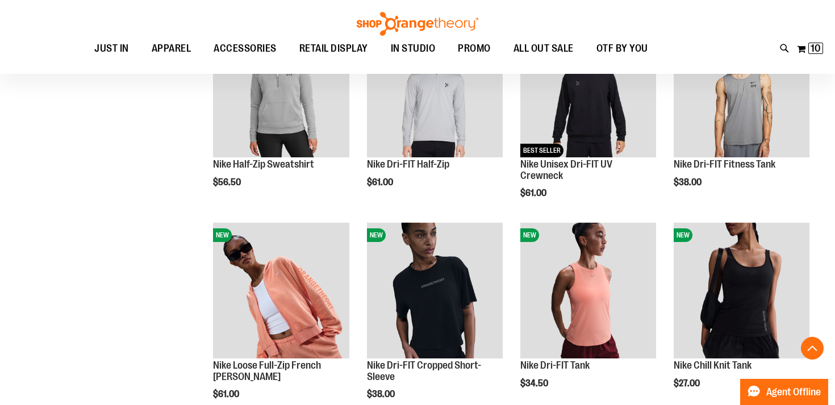
scroll to position [551, 0]
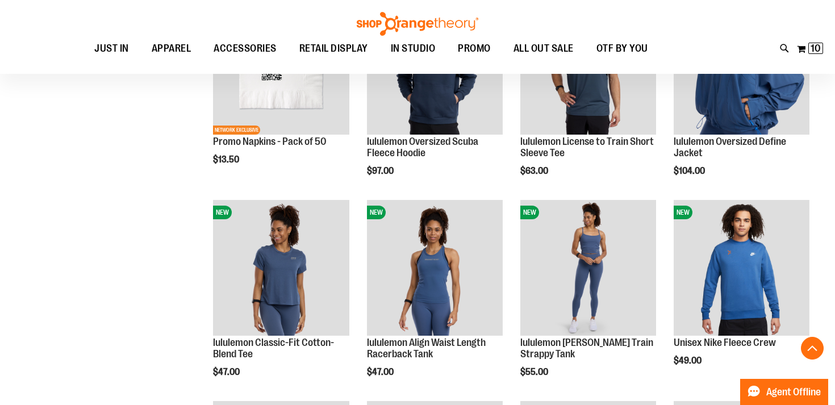
scroll to position [1688, 0]
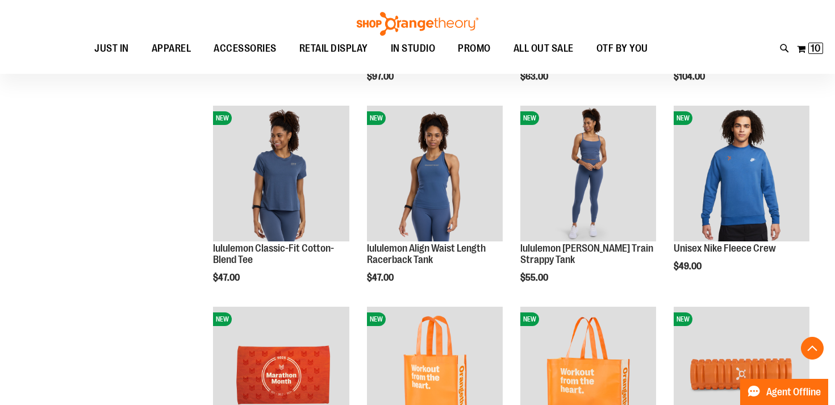
scroll to position [1693, 0]
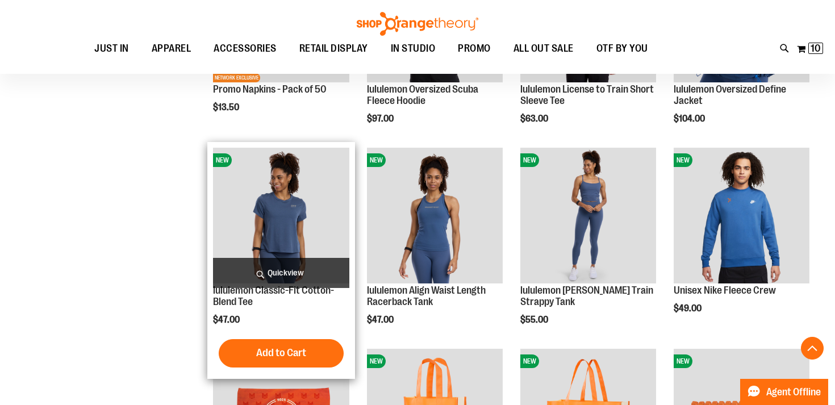
click at [277, 230] on img "product" at bounding box center [281, 216] width 136 height 136
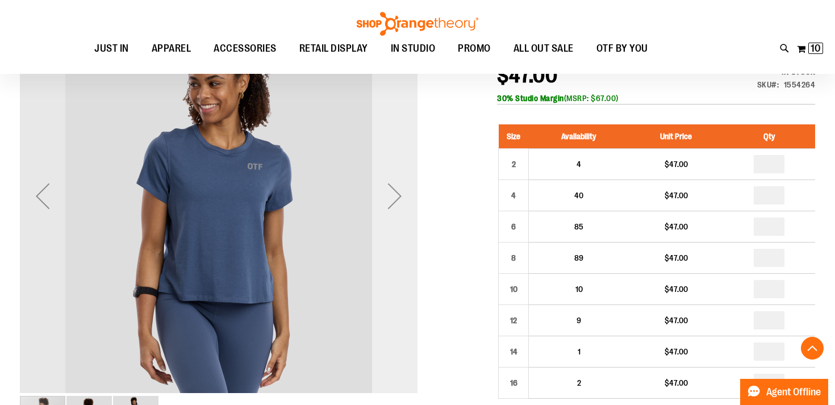
scroll to position [218, 0]
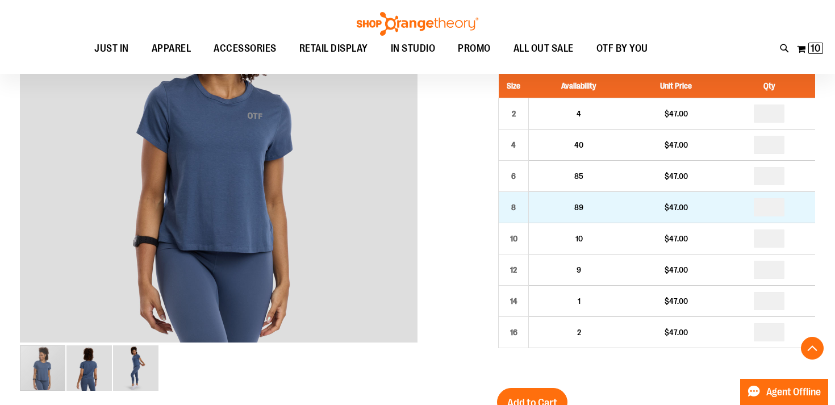
type input "**********"
click at [779, 207] on input "number" at bounding box center [769, 207] width 31 height 18
type input "*"
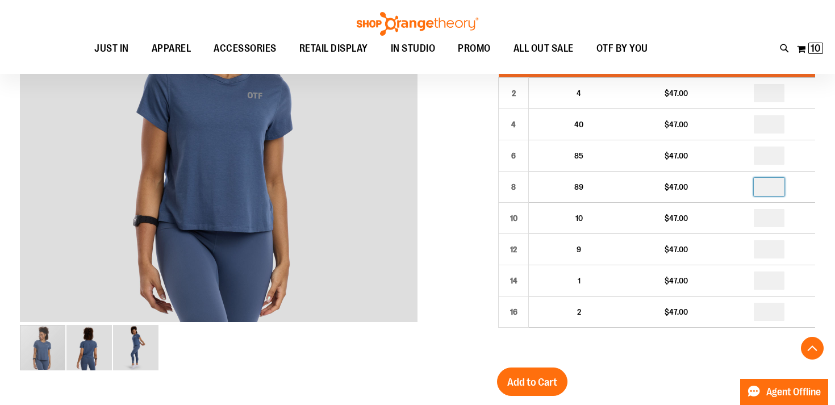
scroll to position [248, 0]
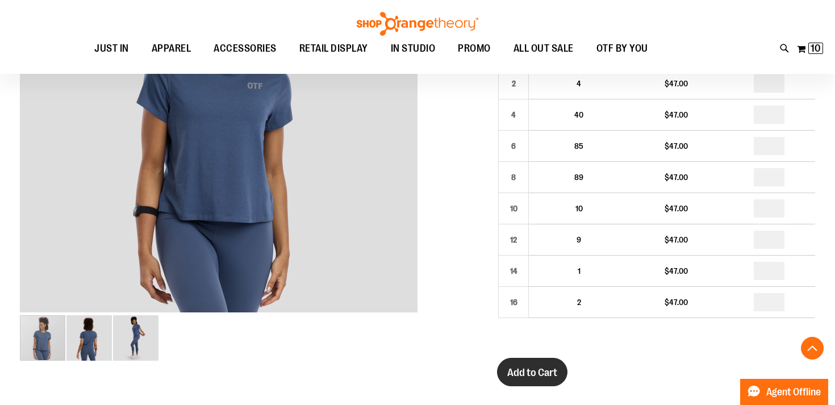
click at [531, 372] on span "Add to Cart" at bounding box center [532, 372] width 50 height 12
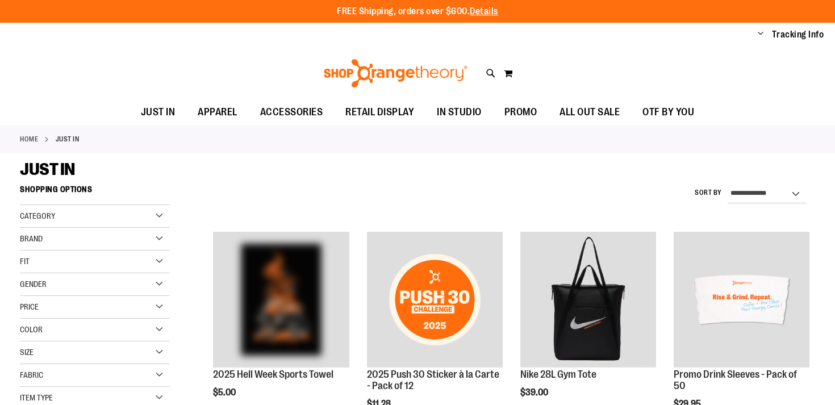
click at [727, 354] on img "product" at bounding box center [742, 300] width 136 height 136
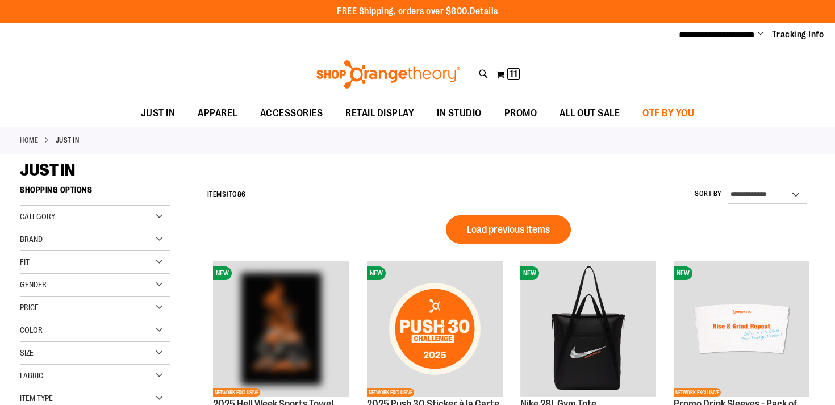
type input "**********"
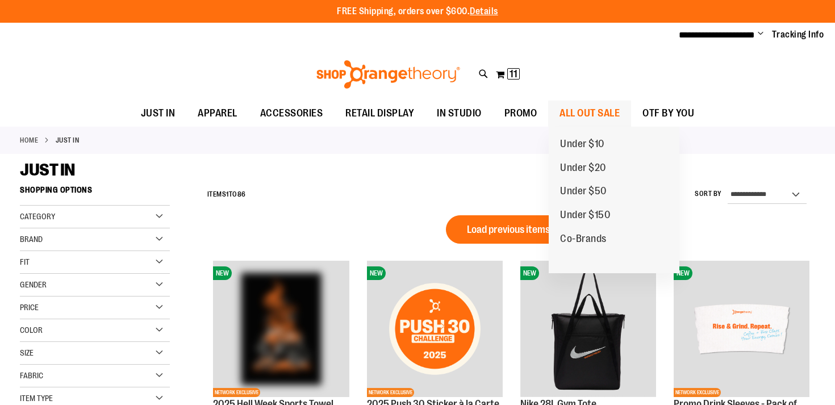
click at [579, 112] on span "ALL OUT SALE" at bounding box center [590, 114] width 60 height 26
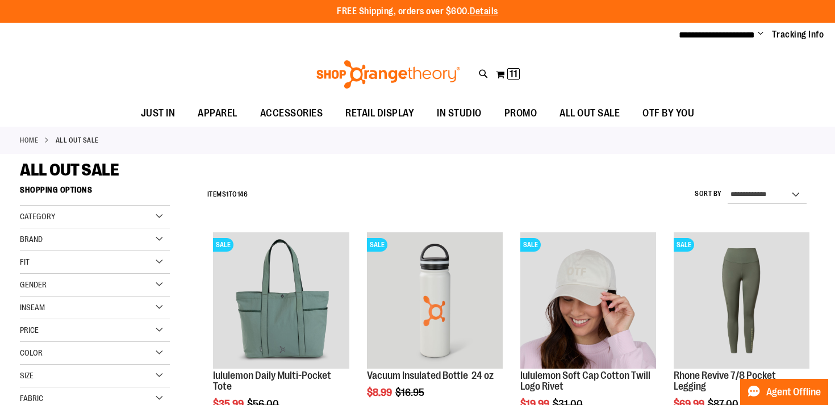
type input "**********"
click at [756, 193] on select "**********" at bounding box center [767, 195] width 79 height 18
select select "*********"
click at [728, 186] on select "**********" at bounding box center [767, 195] width 79 height 18
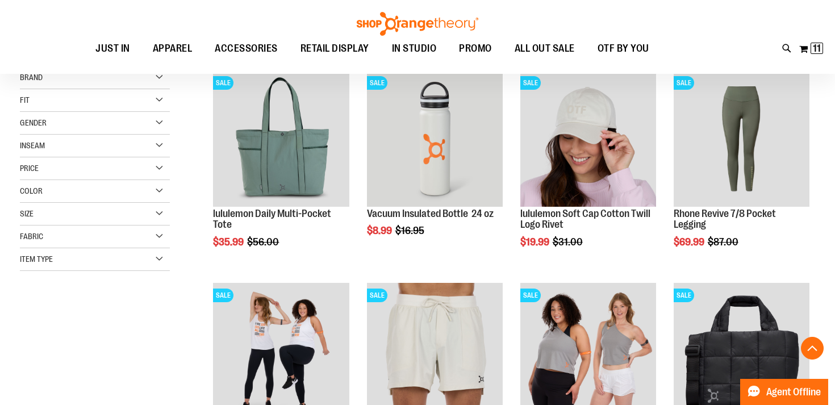
scroll to position [180, 0]
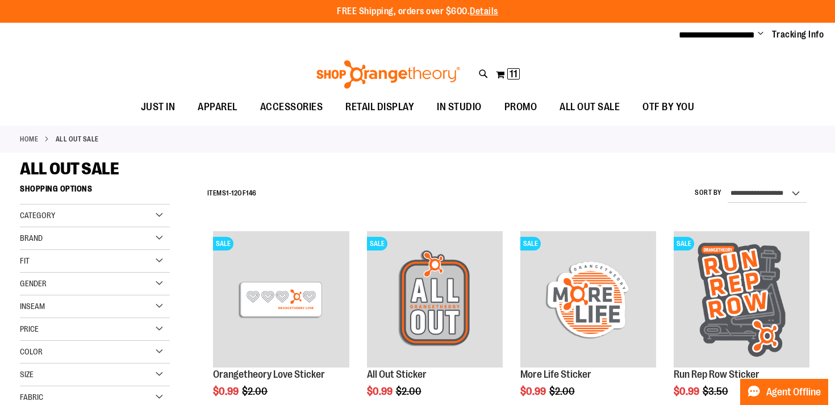
click at [119, 239] on div "Brand" at bounding box center [95, 238] width 150 height 23
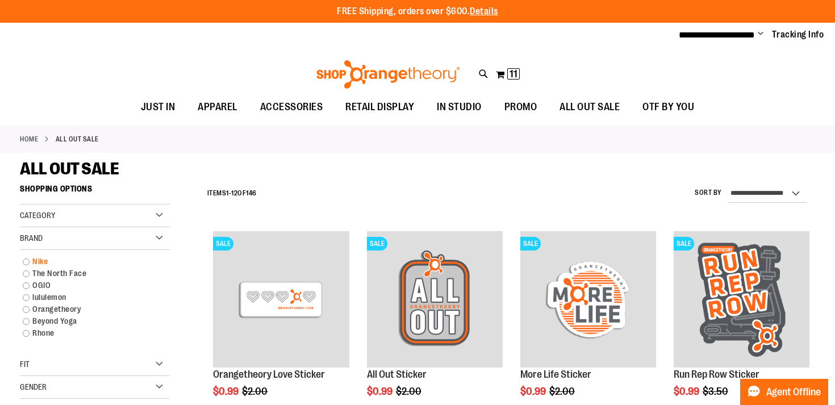
click at [24, 260] on link "Nike" at bounding box center [89, 262] width 144 height 12
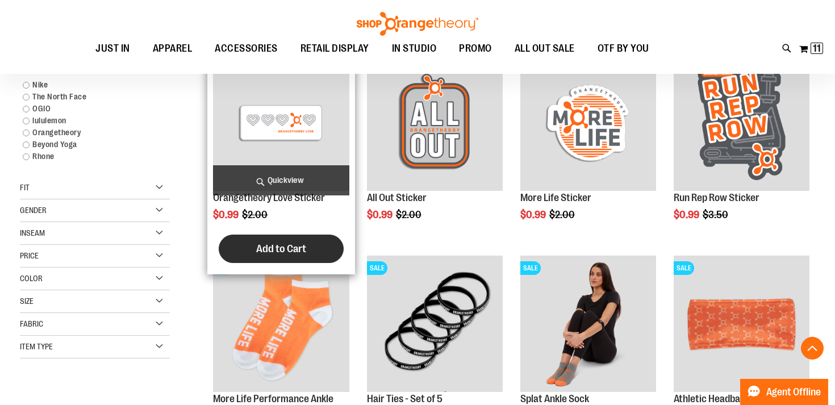
scroll to position [179, 0]
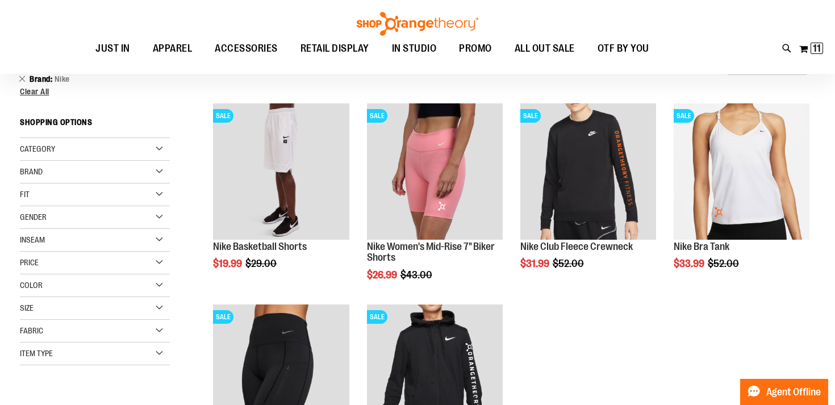
scroll to position [127, 0]
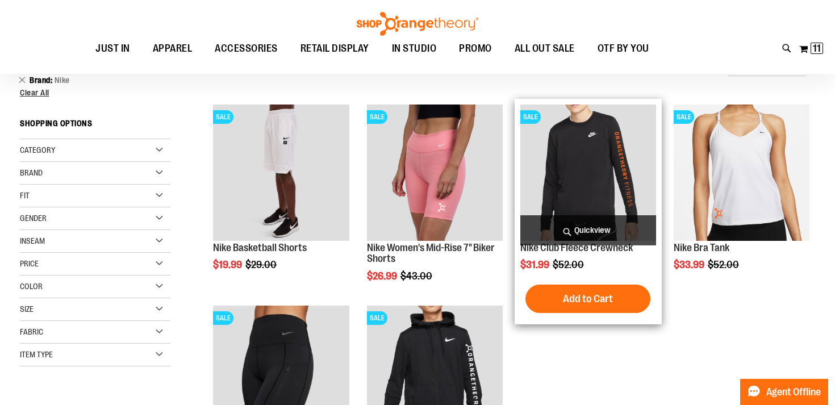
click at [597, 232] on span "Quickview" at bounding box center [588, 230] width 136 height 30
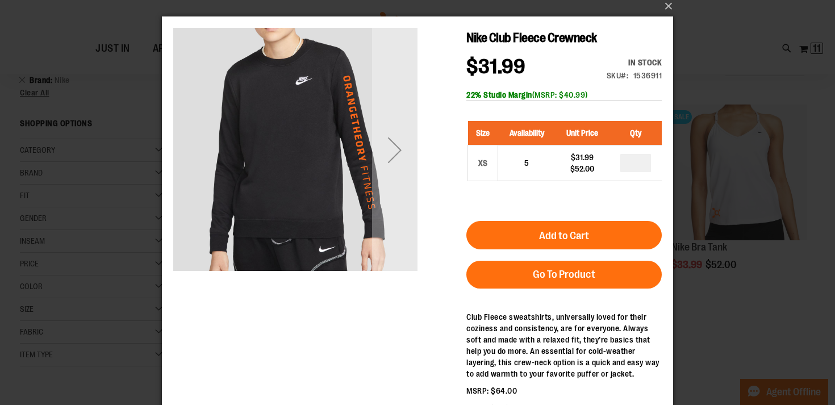
scroll to position [1, 0]
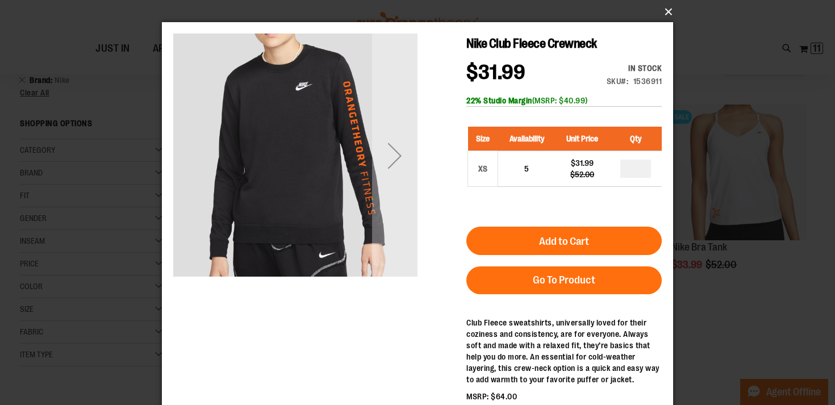
click at [669, 10] on button "×" at bounding box center [420, 11] width 511 height 25
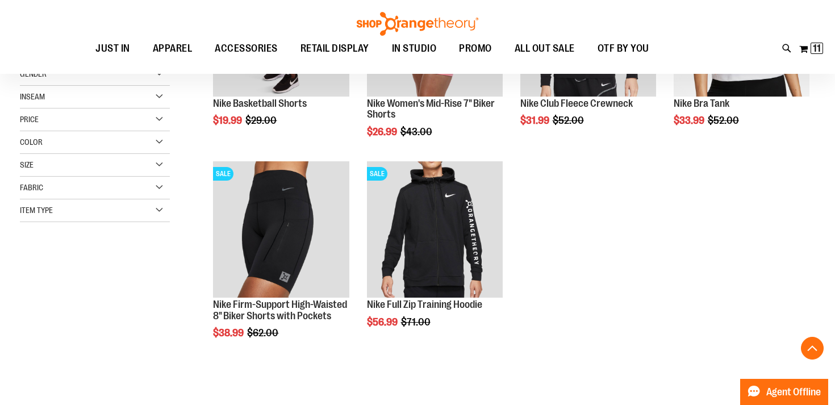
scroll to position [282, 0]
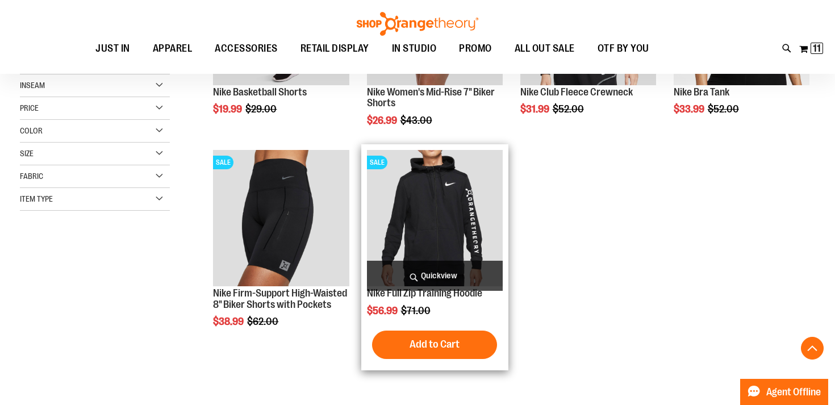
click at [436, 274] on span "Quickview" at bounding box center [435, 276] width 136 height 30
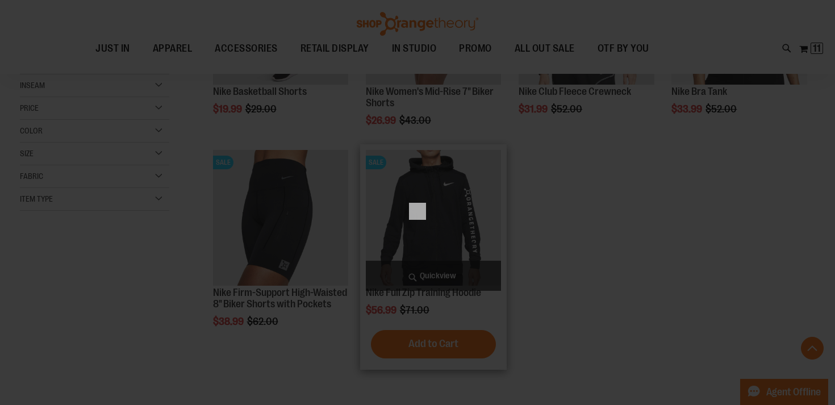
scroll to position [0, 0]
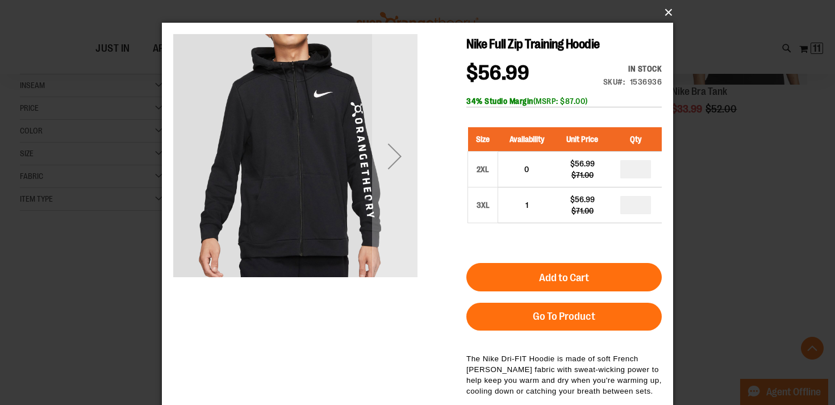
click at [665, 11] on button "×" at bounding box center [420, 12] width 511 height 25
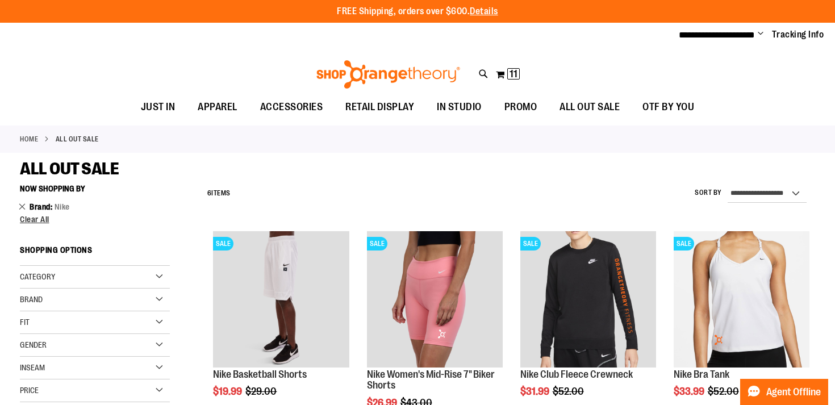
click at [20, 204] on link "Remove This Item" at bounding box center [22, 206] width 7 height 11
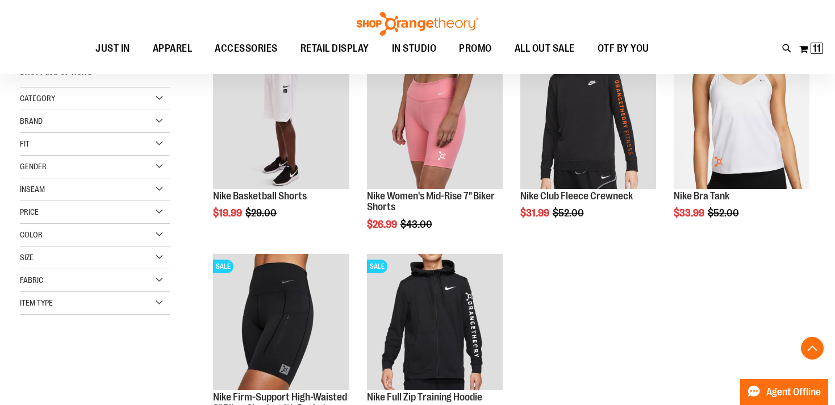
scroll to position [179, 0]
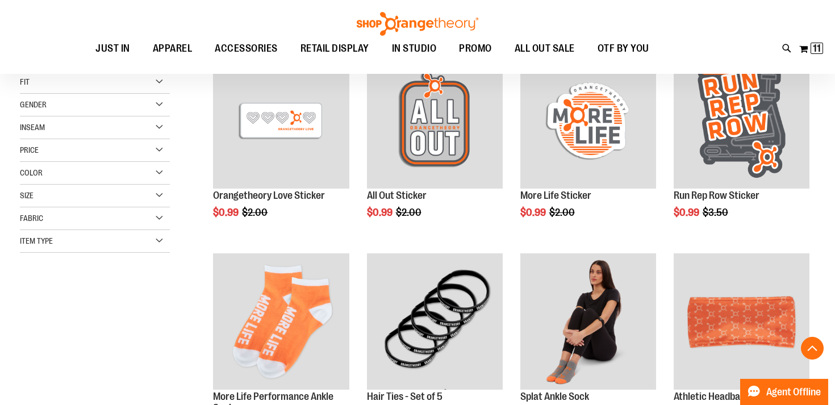
click at [158, 123] on div "Inseam" at bounding box center [95, 127] width 150 height 23
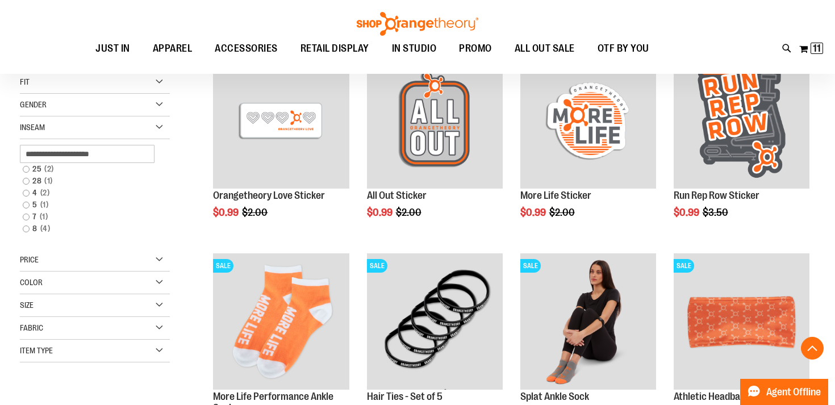
click at [164, 126] on div "Inseam" at bounding box center [95, 127] width 150 height 23
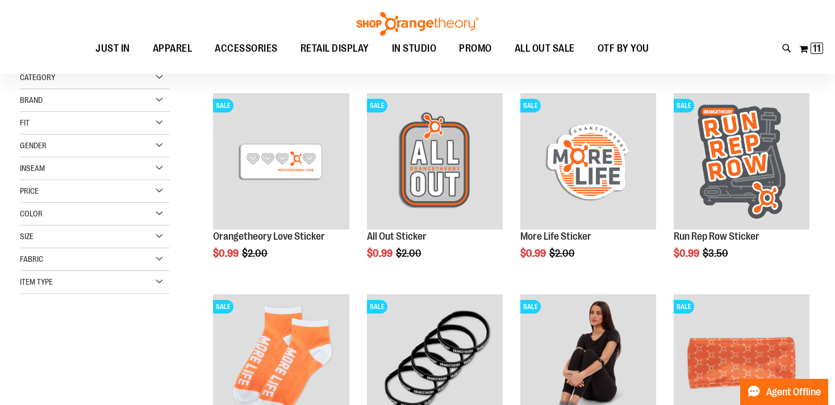
scroll to position [135, 0]
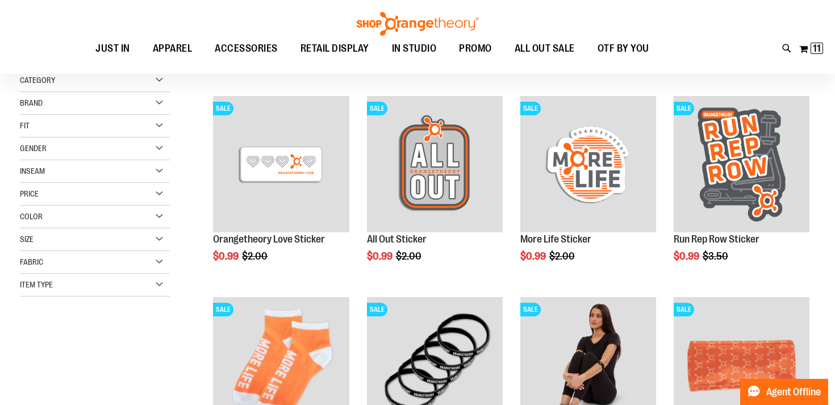
click at [160, 108] on div "Brand" at bounding box center [95, 103] width 150 height 23
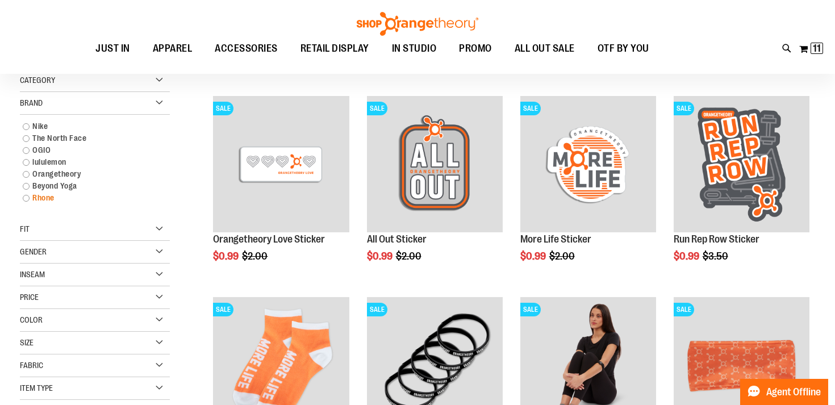
click at [32, 195] on link "Rhone" at bounding box center [89, 198] width 144 height 12
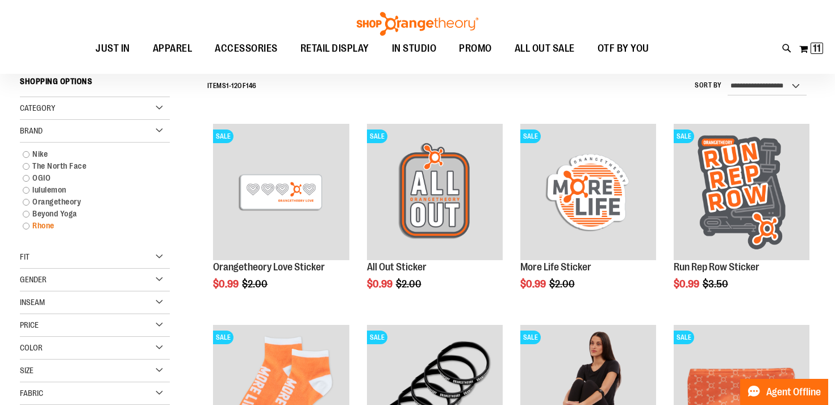
scroll to position [106, 0]
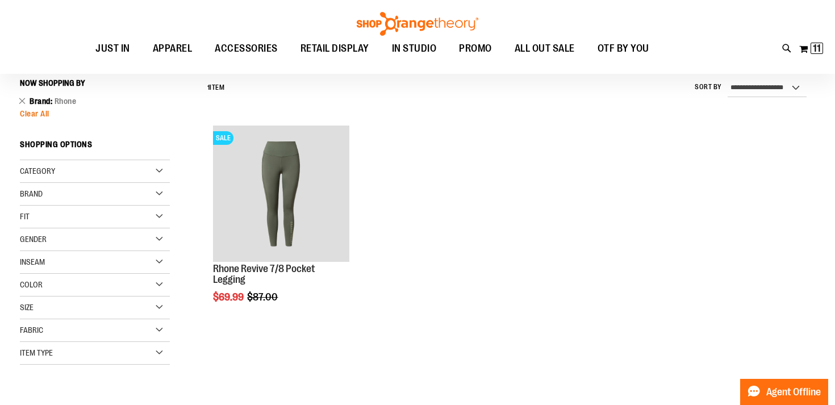
click at [34, 115] on span "Clear All" at bounding box center [35, 113] width 30 height 9
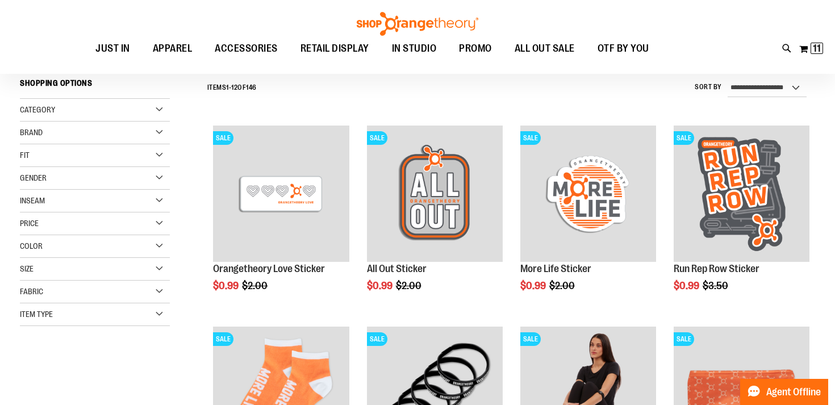
click at [159, 135] on div "Brand" at bounding box center [95, 133] width 150 height 23
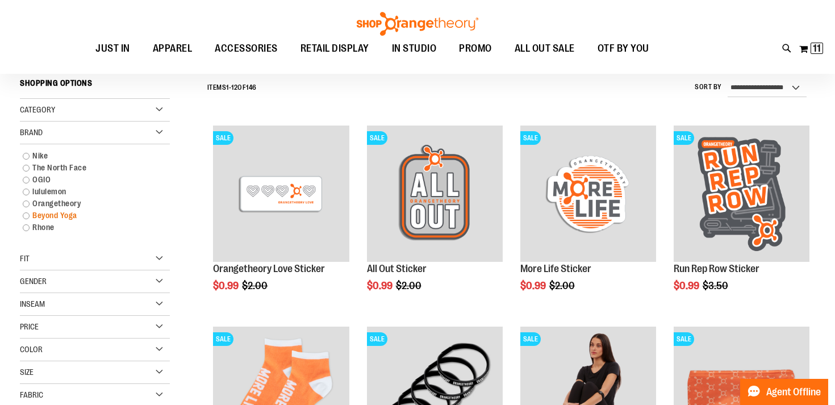
click at [48, 213] on link "Beyond Yoga" at bounding box center [89, 216] width 144 height 12
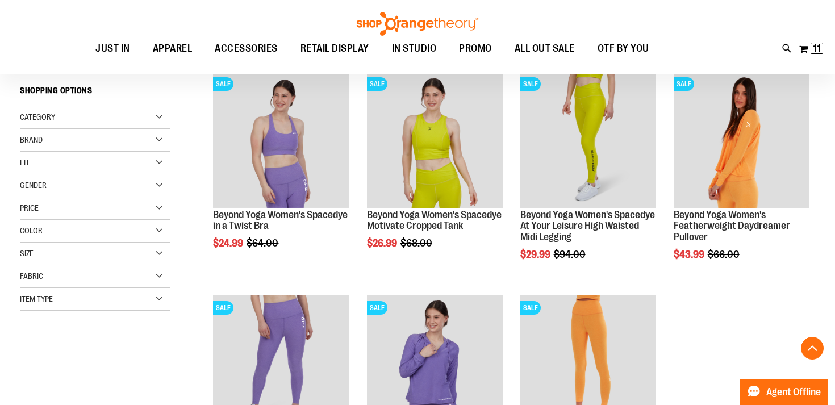
scroll to position [149, 0]
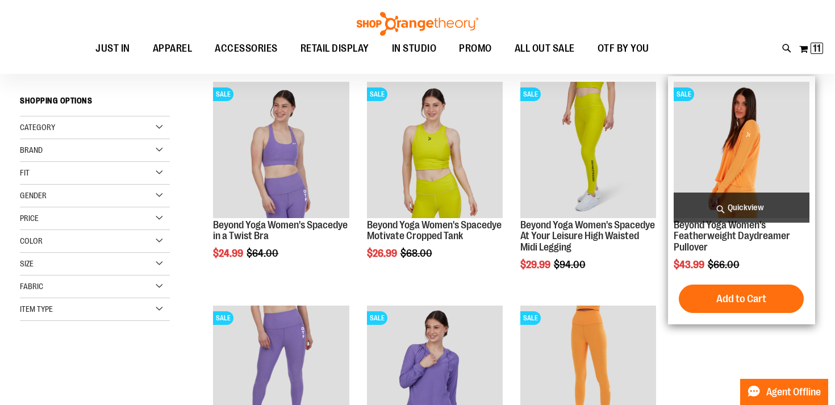
click at [742, 208] on span "Quickview" at bounding box center [742, 208] width 136 height 30
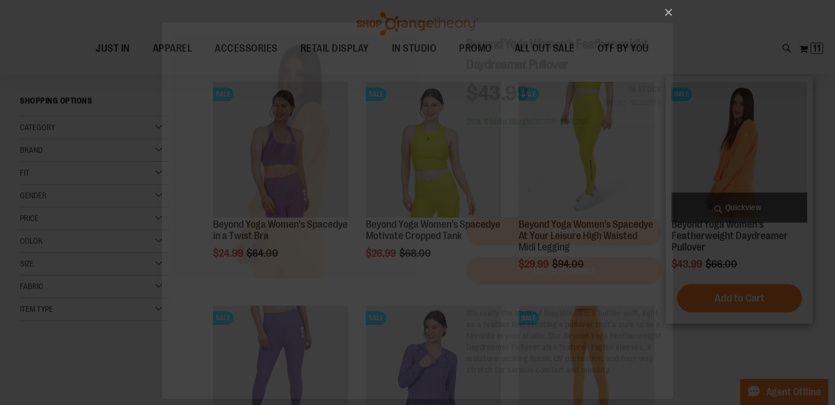
scroll to position [0, 0]
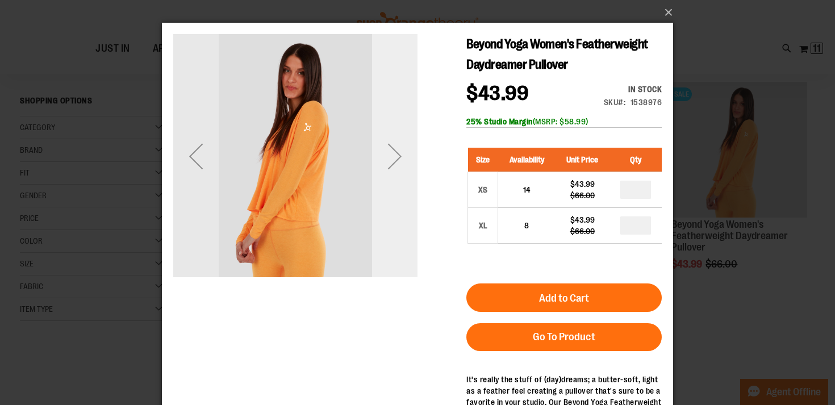
click at [393, 160] on div "Next" at bounding box center [394, 155] width 45 height 45
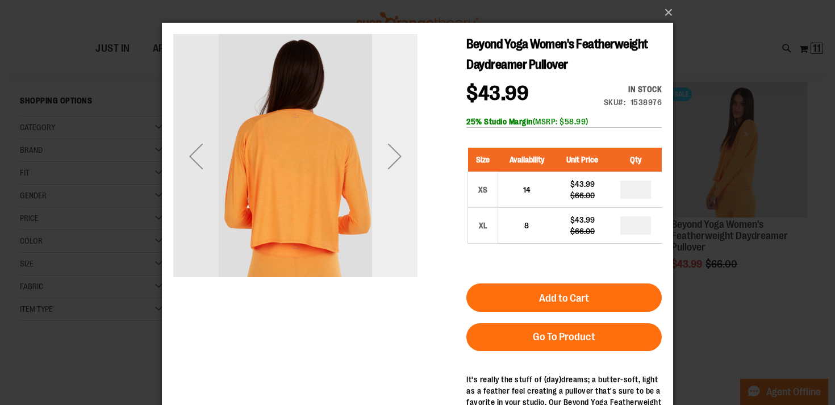
click at [393, 160] on div "Next" at bounding box center [394, 155] width 45 height 45
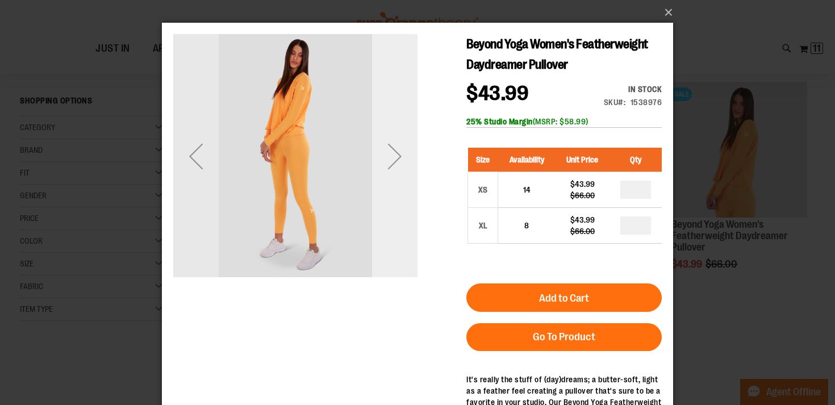
click at [393, 160] on div "Next" at bounding box center [394, 155] width 45 height 45
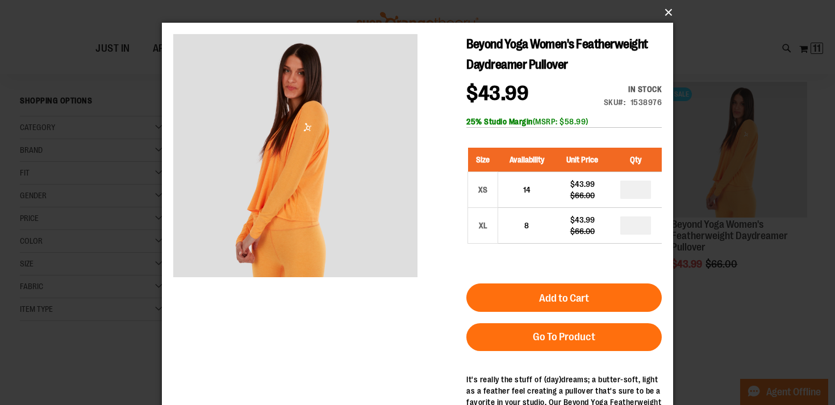
click at [664, 17] on button "×" at bounding box center [420, 12] width 511 height 25
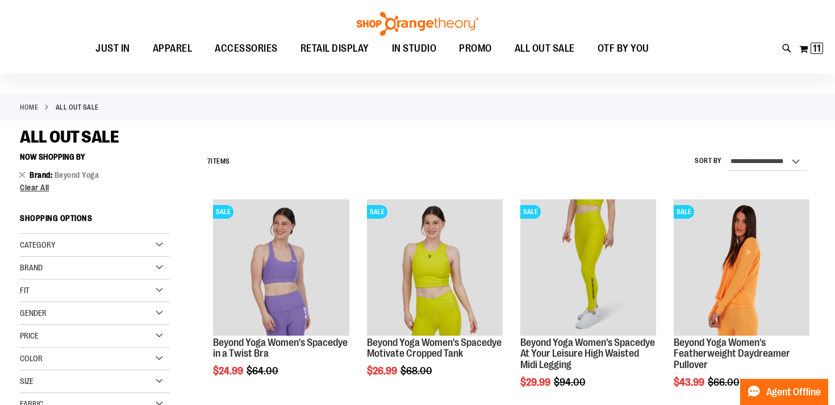
scroll to position [6, 0]
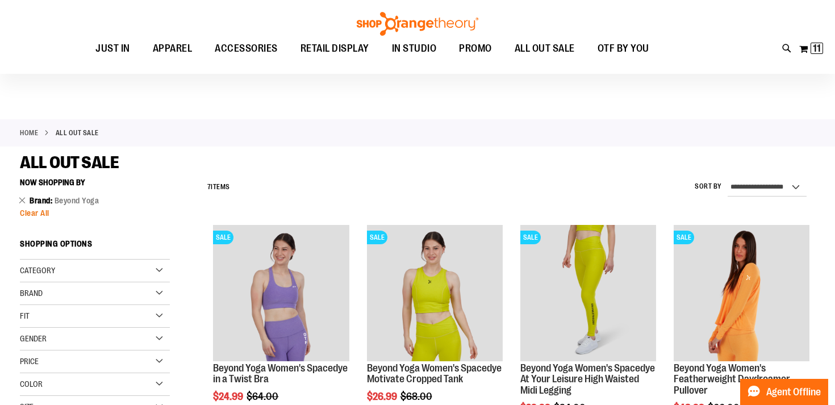
click at [31, 213] on span "Clear All" at bounding box center [35, 212] width 30 height 9
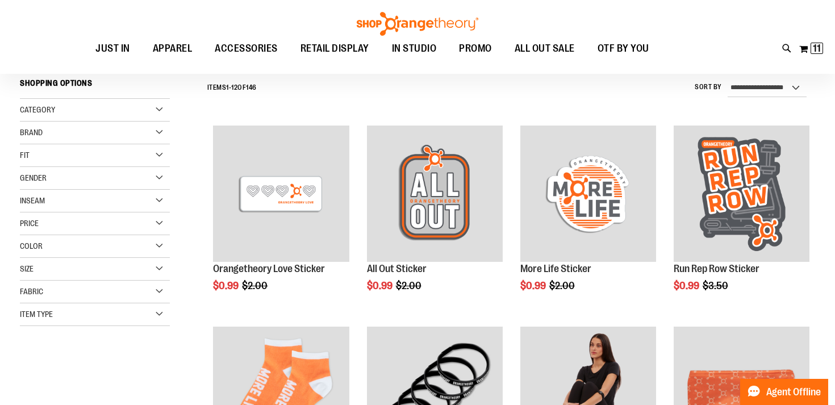
scroll to position [106, 0]
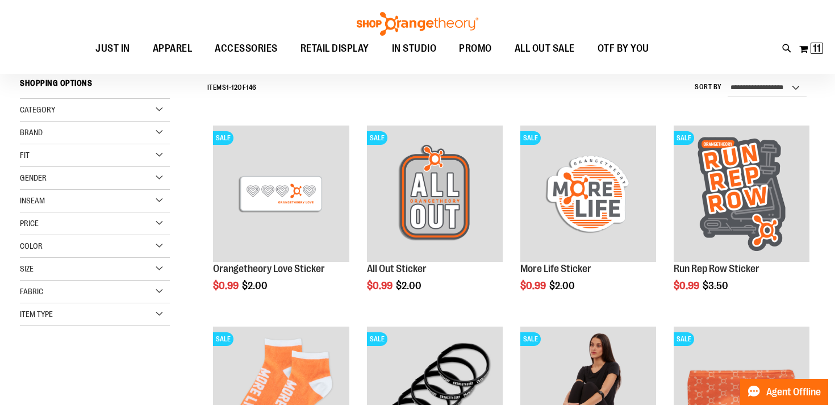
click at [157, 133] on div "Brand" at bounding box center [95, 133] width 150 height 23
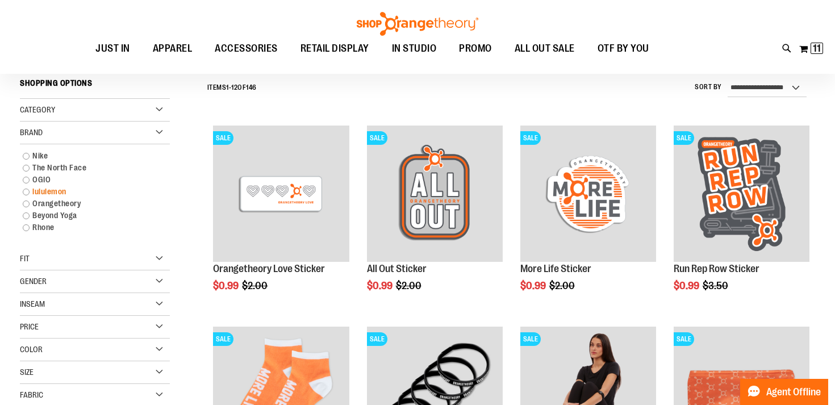
click at [52, 191] on link "lululemon" at bounding box center [89, 192] width 144 height 12
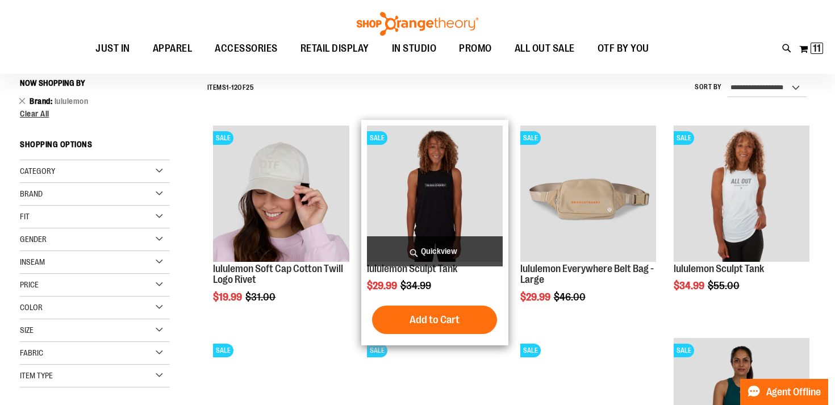
click at [447, 251] on span "Quickview" at bounding box center [435, 251] width 136 height 30
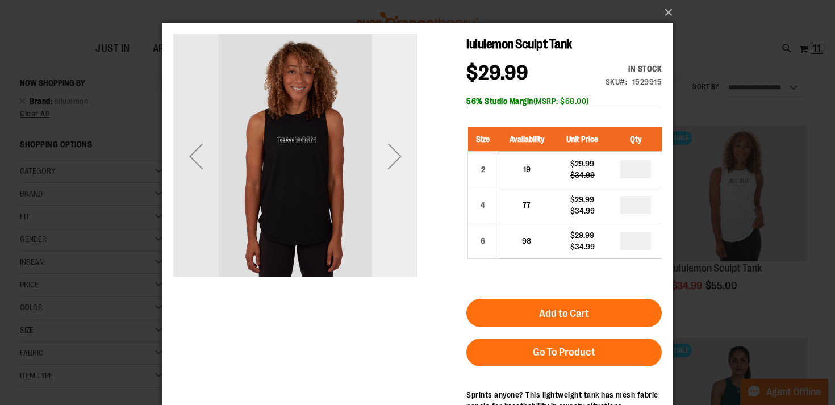
click at [395, 158] on div "Next" at bounding box center [394, 155] width 45 height 45
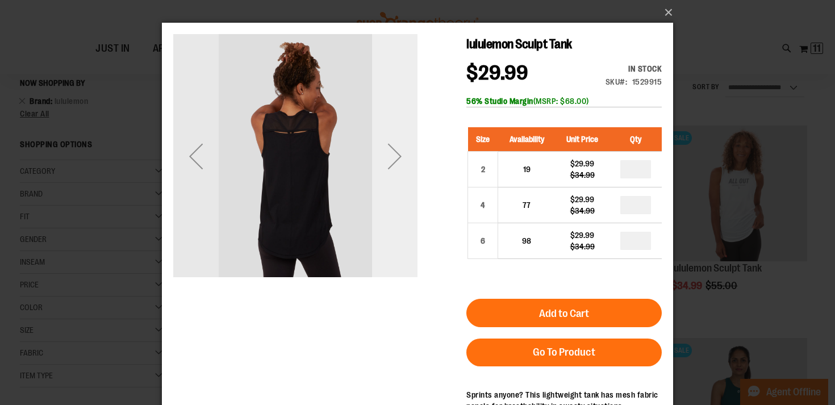
click at [395, 158] on div "Next" at bounding box center [394, 155] width 45 height 45
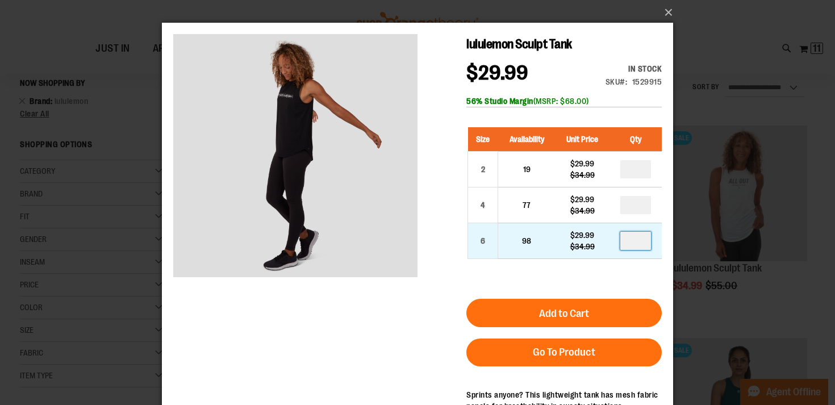
click at [637, 247] on input "*" at bounding box center [635, 241] width 31 height 18
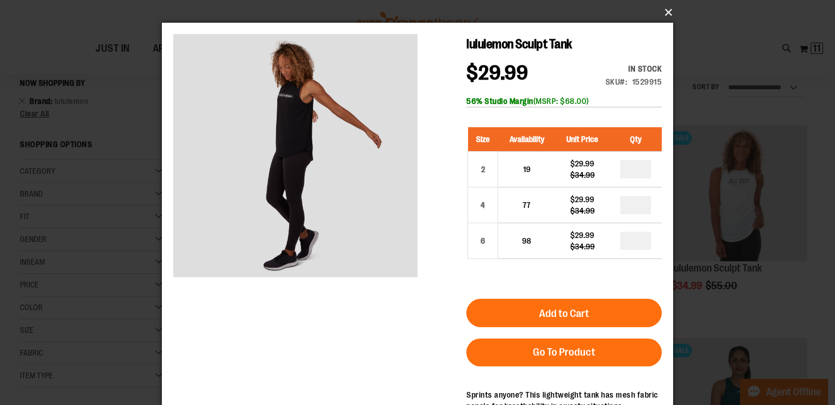
click at [670, 14] on button "×" at bounding box center [420, 12] width 511 height 25
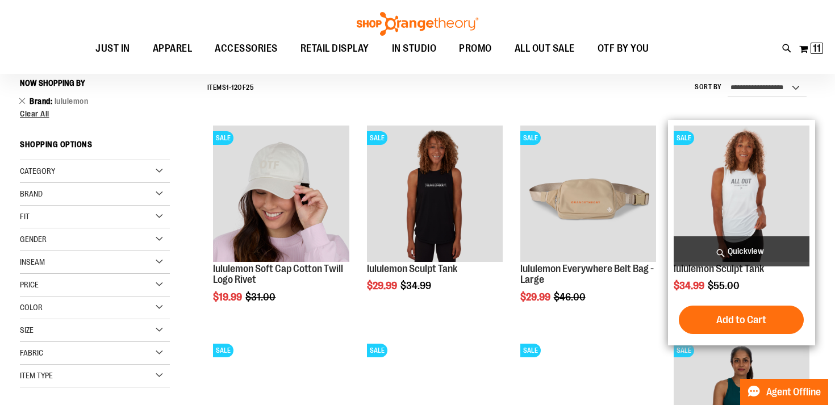
click at [732, 260] on span "Quickview" at bounding box center [742, 251] width 136 height 30
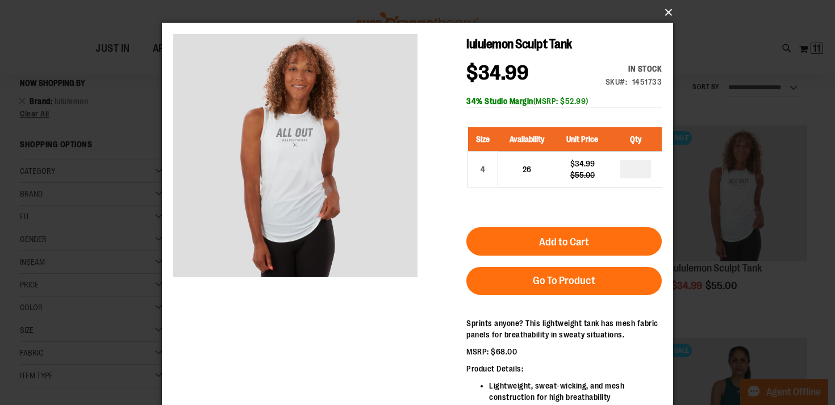
click at [666, 11] on button "×" at bounding box center [420, 12] width 511 height 25
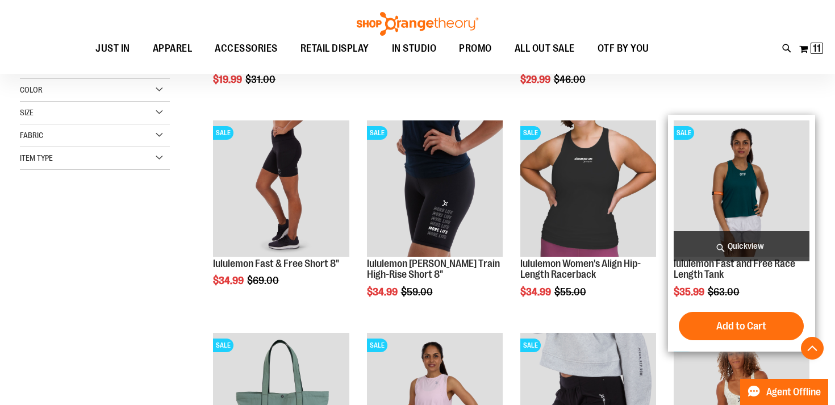
scroll to position [327, 0]
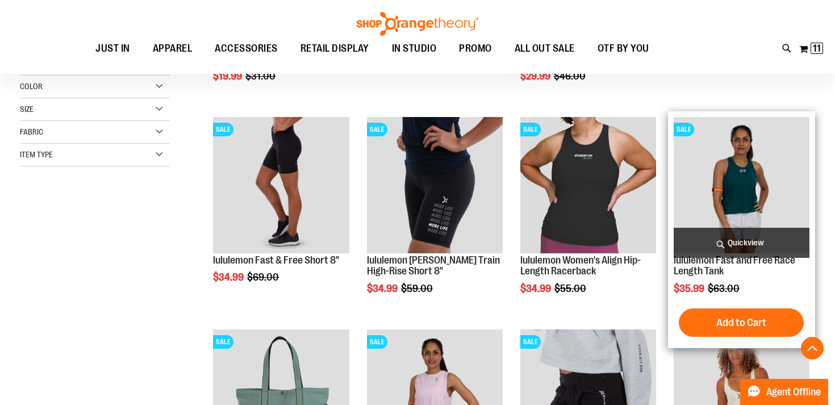
click at [757, 233] on span "Quickview" at bounding box center [742, 243] width 136 height 30
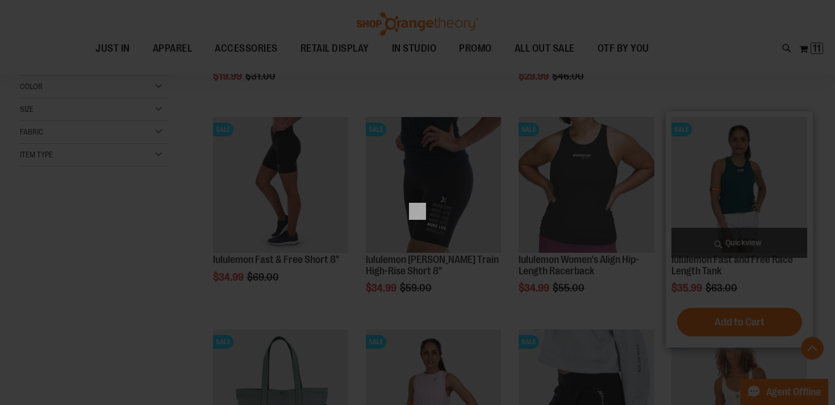
scroll to position [0, 0]
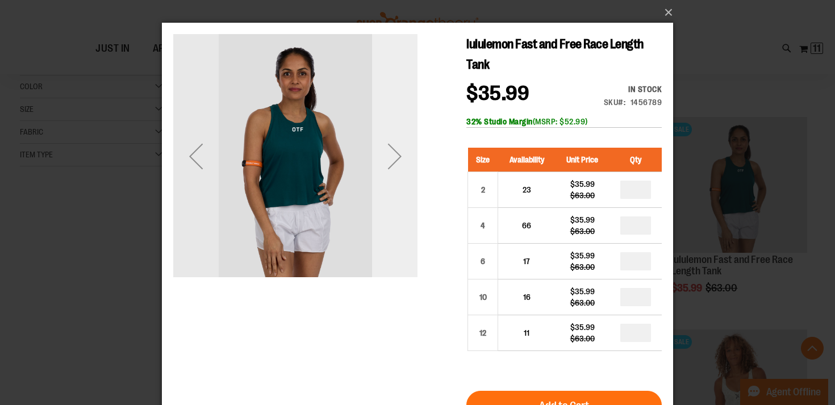
click at [383, 156] on div "Next" at bounding box center [394, 155] width 45 height 45
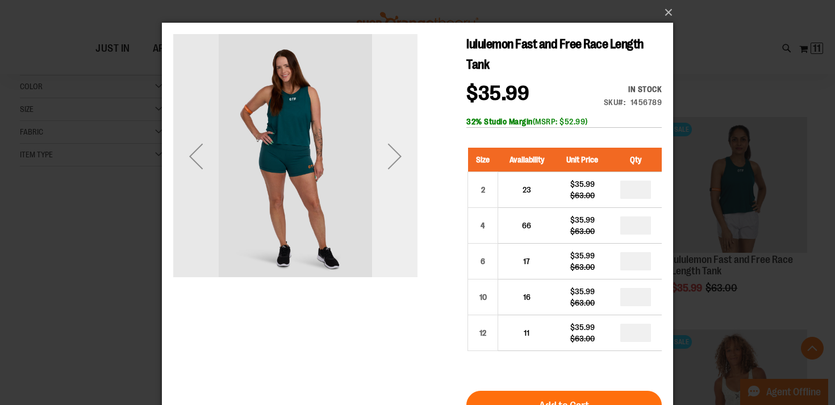
click at [383, 156] on div "Next" at bounding box center [394, 155] width 45 height 45
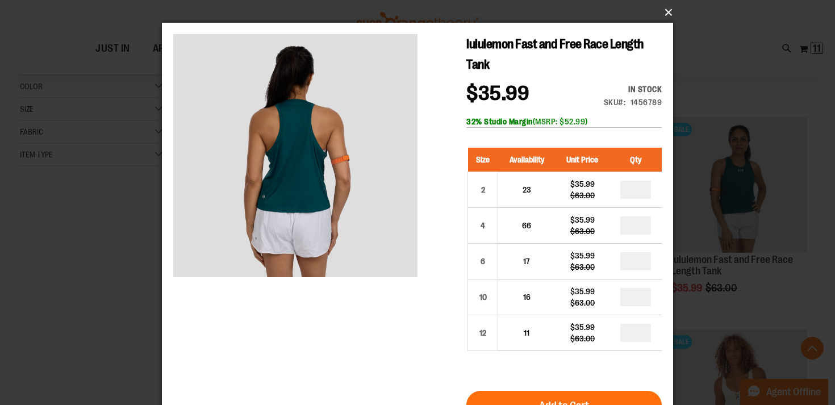
click at [663, 17] on button "×" at bounding box center [420, 12] width 511 height 25
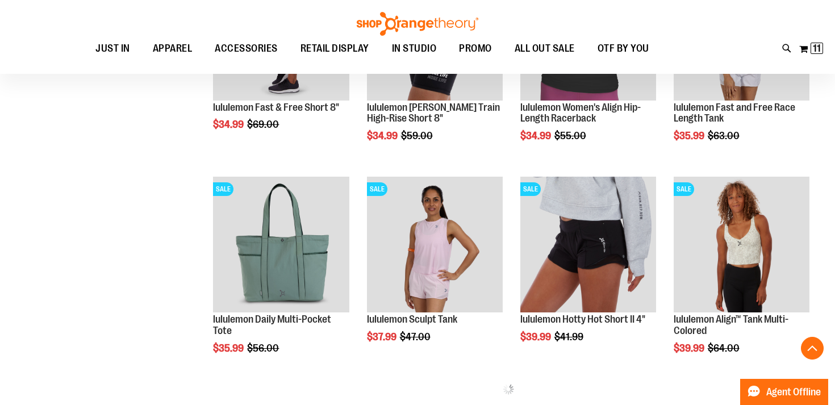
scroll to position [518, 0]
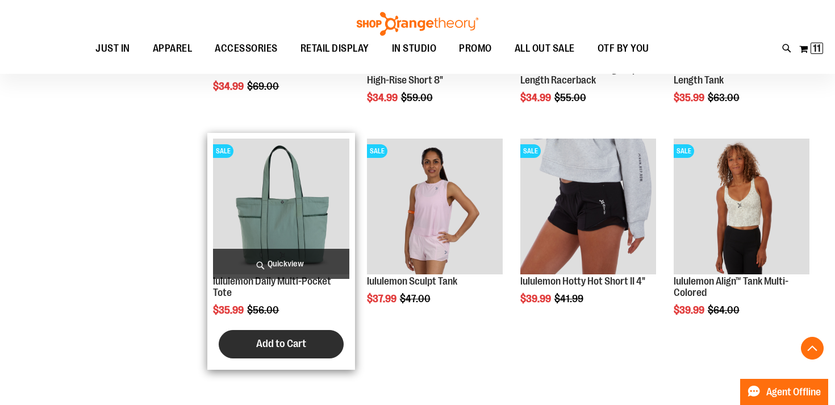
click at [278, 345] on span "Add to Cart" at bounding box center [281, 343] width 50 height 12
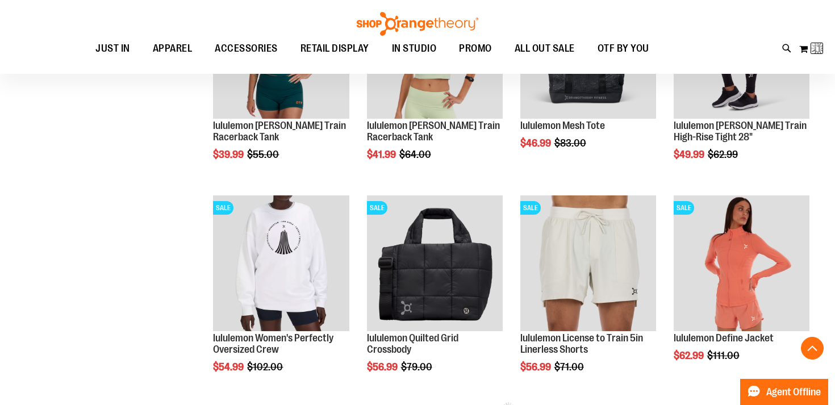
scroll to position [1115, 0]
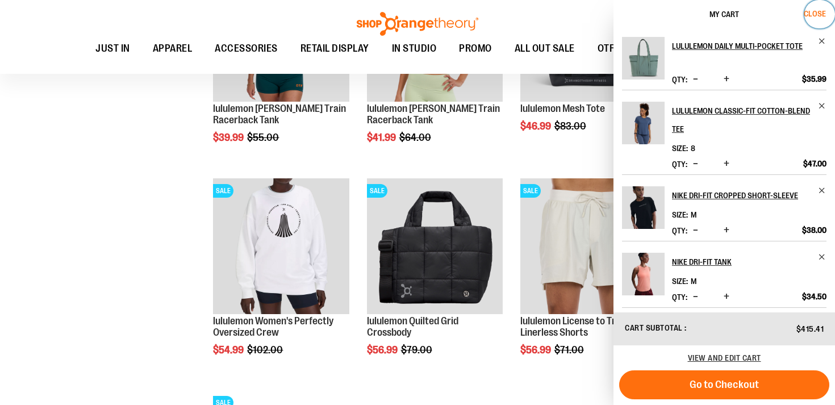
click at [819, 16] on span "Close" at bounding box center [815, 13] width 22 height 9
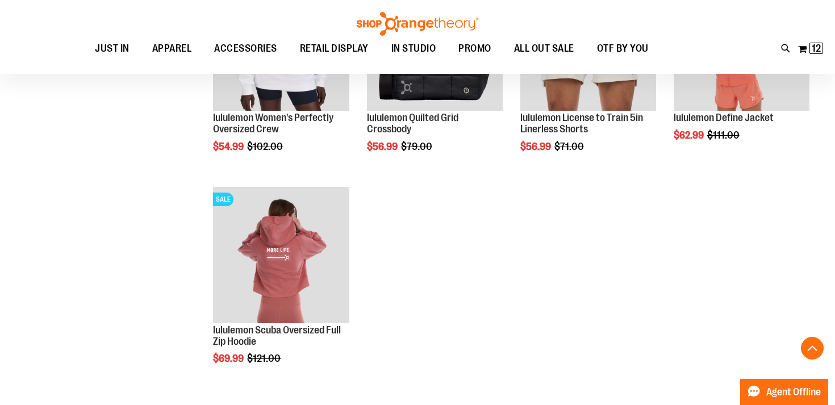
scroll to position [1320, 0]
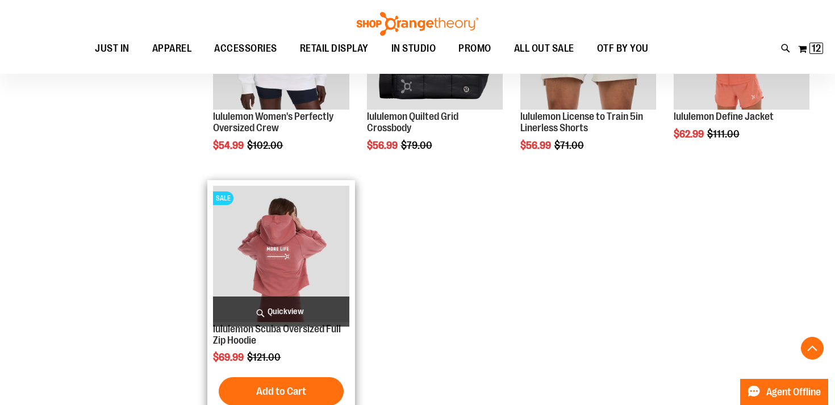
click at [279, 319] on span "Quickview" at bounding box center [281, 312] width 136 height 30
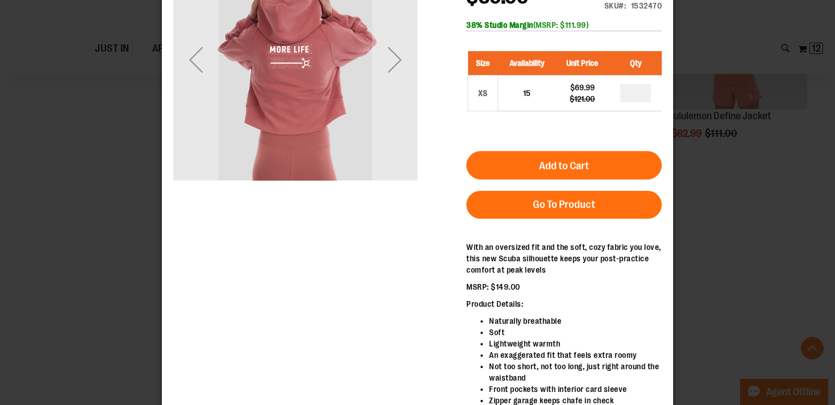
scroll to position [0, 0]
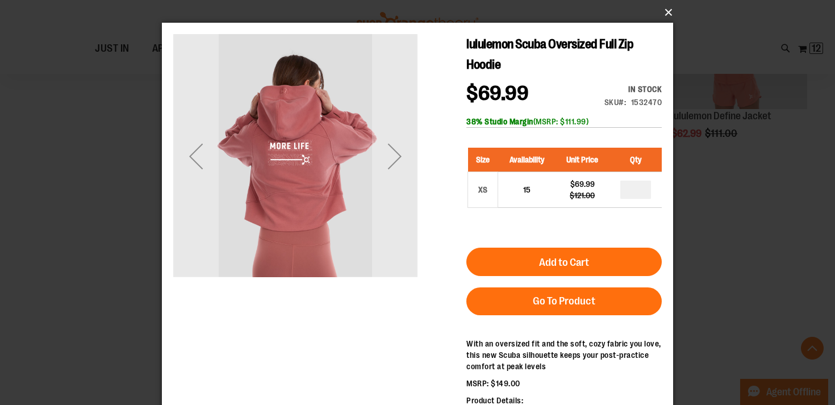
click at [667, 10] on button "×" at bounding box center [420, 12] width 511 height 25
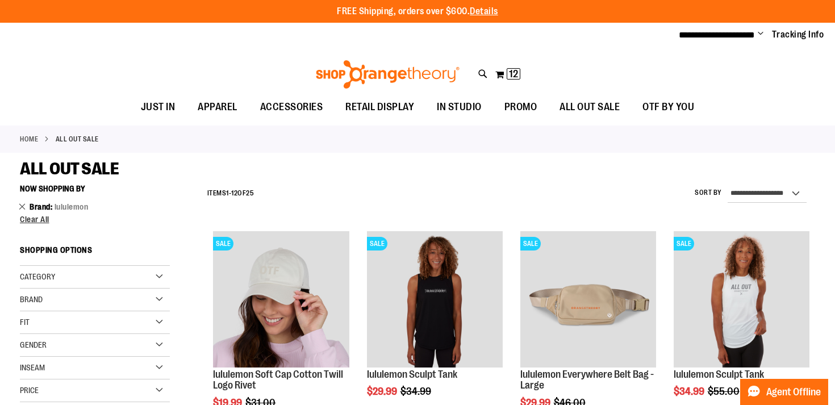
click at [23, 207] on link "Remove This Item" at bounding box center [22, 206] width 7 height 11
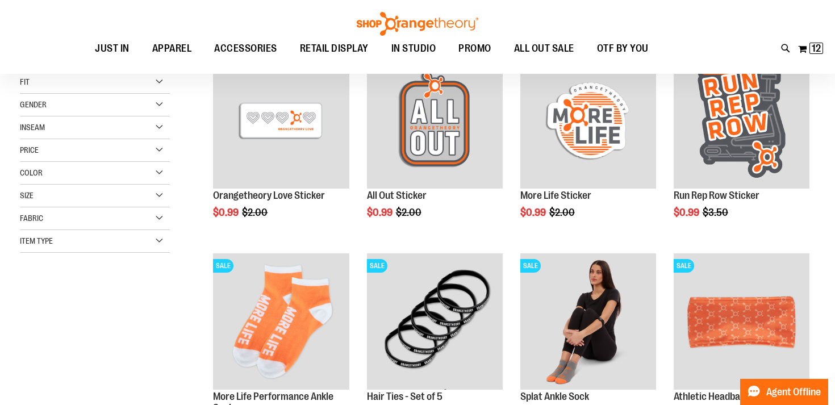
scroll to position [126, 0]
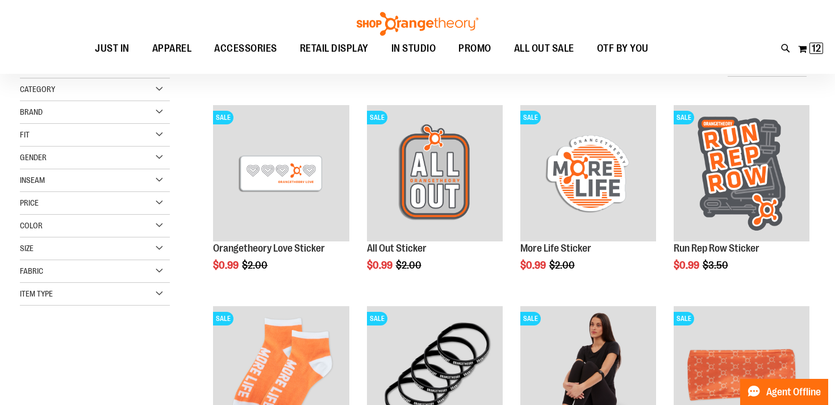
click at [158, 111] on div "Brand" at bounding box center [95, 112] width 150 height 23
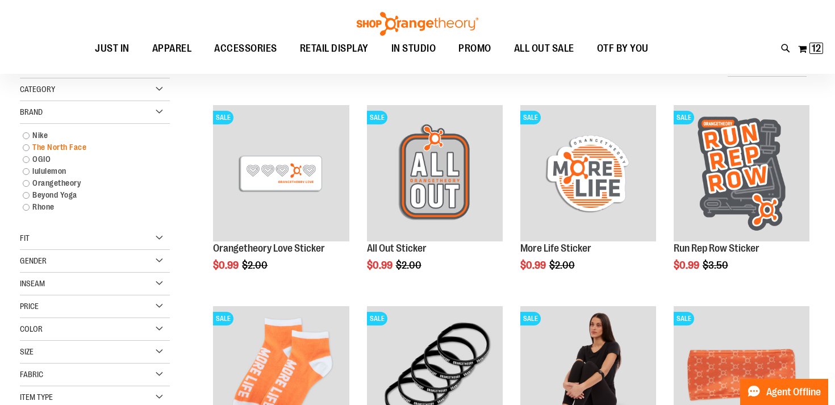
click at [53, 146] on link "The North Face" at bounding box center [89, 147] width 144 height 12
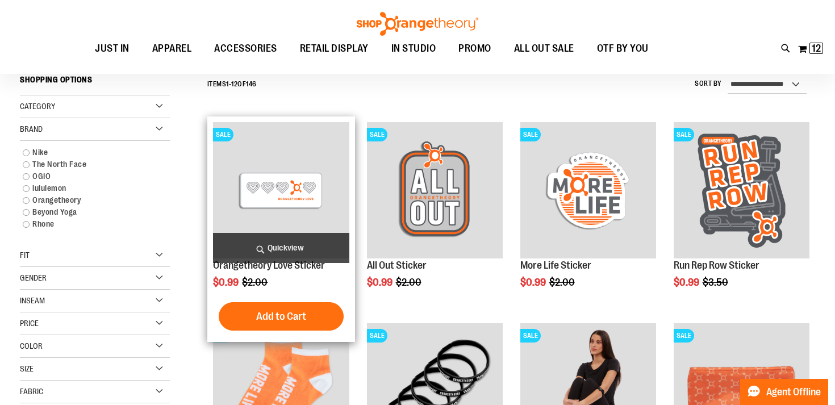
scroll to position [106, 0]
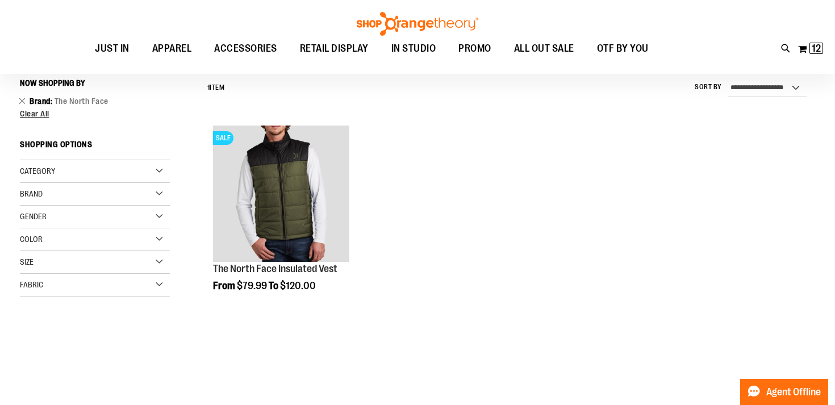
click at [20, 106] on li "Brand The North Face Remove This Item" at bounding box center [95, 100] width 150 height 11
click at [20, 102] on link "Remove This Item" at bounding box center [22, 100] width 7 height 11
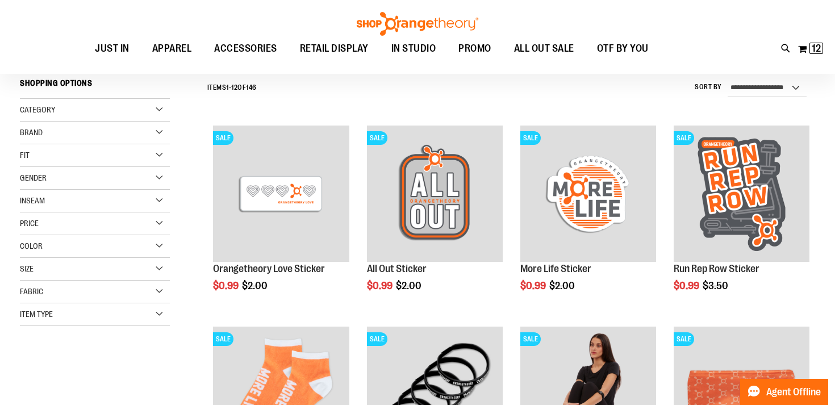
click at [161, 135] on div "Brand" at bounding box center [95, 133] width 150 height 23
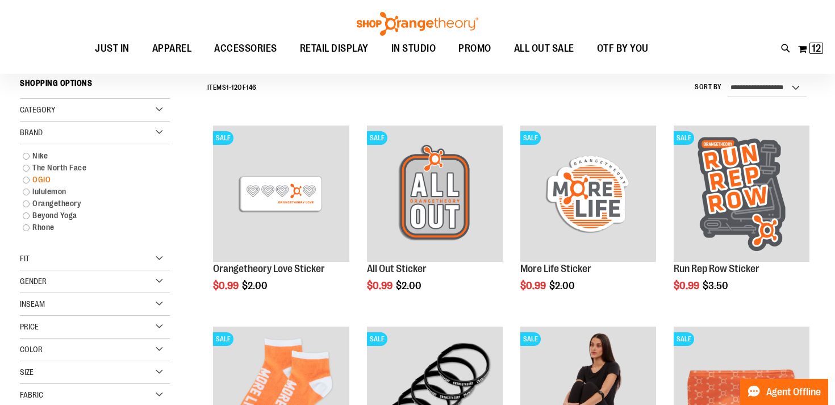
click at [24, 178] on link "OGIO" at bounding box center [89, 180] width 144 height 12
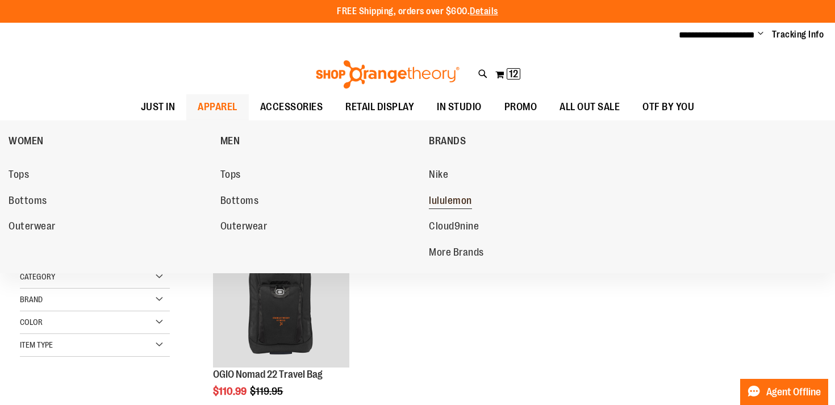
click at [449, 201] on span "lululemon" at bounding box center [450, 202] width 43 height 14
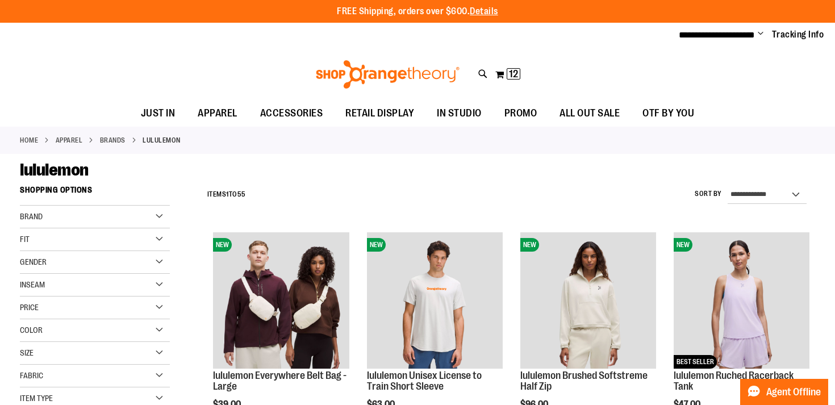
type input "**********"
click at [765, 189] on select "**********" at bounding box center [767, 195] width 79 height 18
select select "*********"
click at [728, 186] on select "**********" at bounding box center [767, 195] width 79 height 18
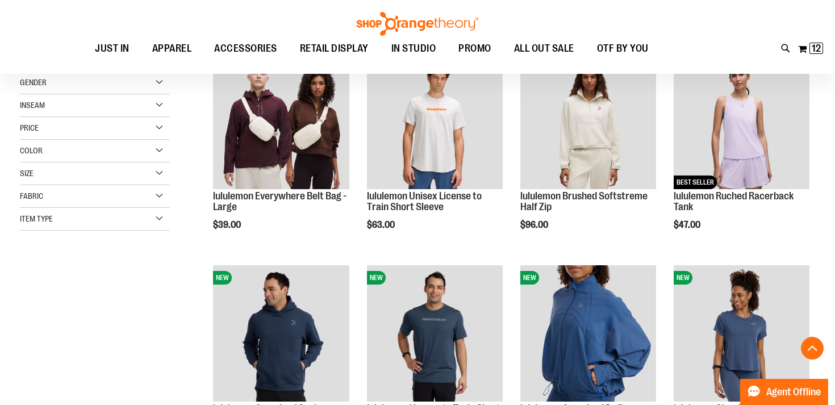
scroll to position [180, 0]
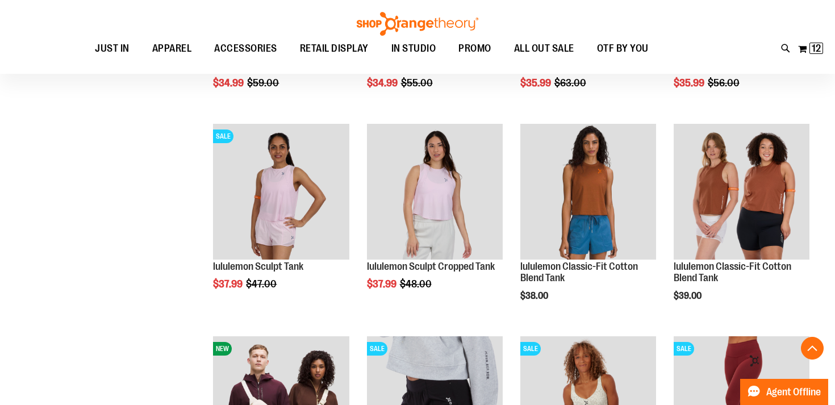
scroll to position [765, 0]
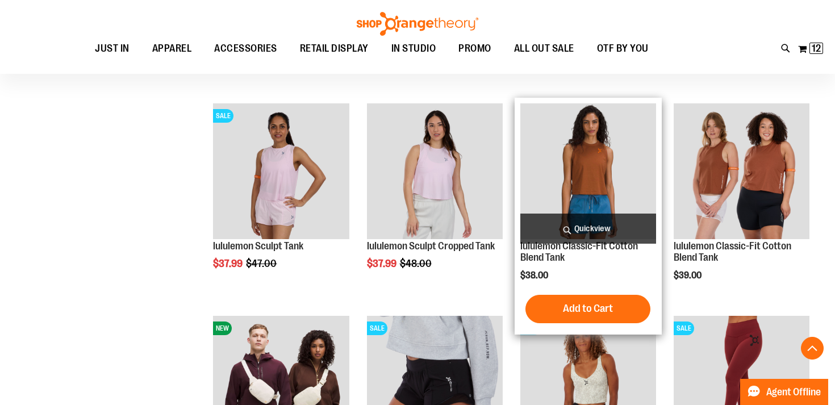
click at [598, 232] on span "Quickview" at bounding box center [588, 229] width 136 height 30
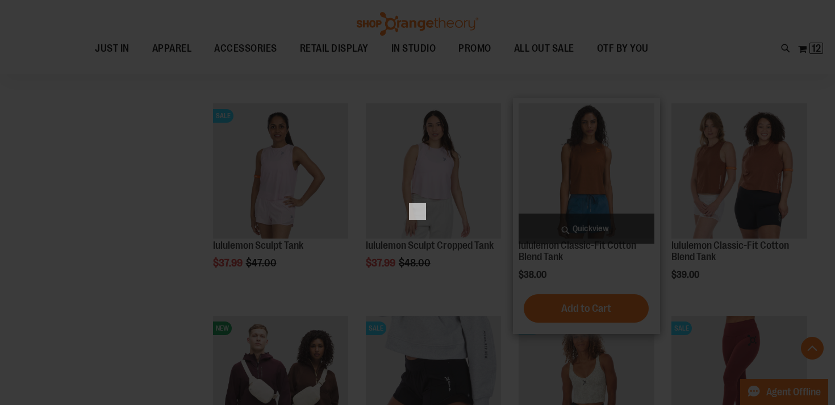
scroll to position [0, 0]
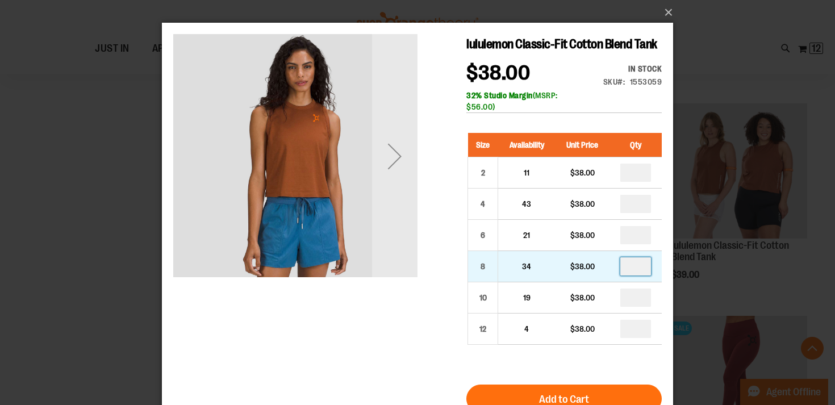
click at [639, 267] on input "number" at bounding box center [635, 266] width 31 height 18
type input "*"
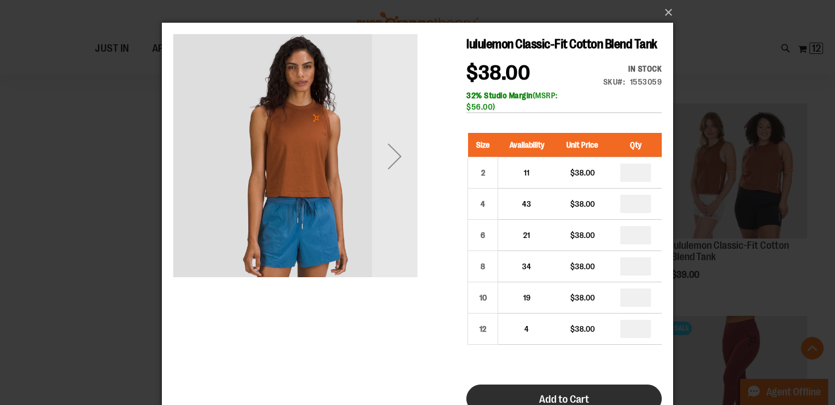
click at [567, 397] on span "Add to Cart" at bounding box center [564, 399] width 50 height 12
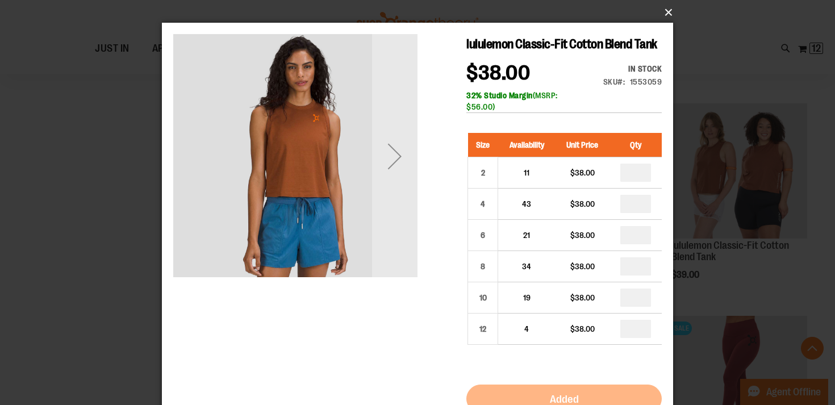
click at [673, 14] on button "×" at bounding box center [420, 12] width 511 height 25
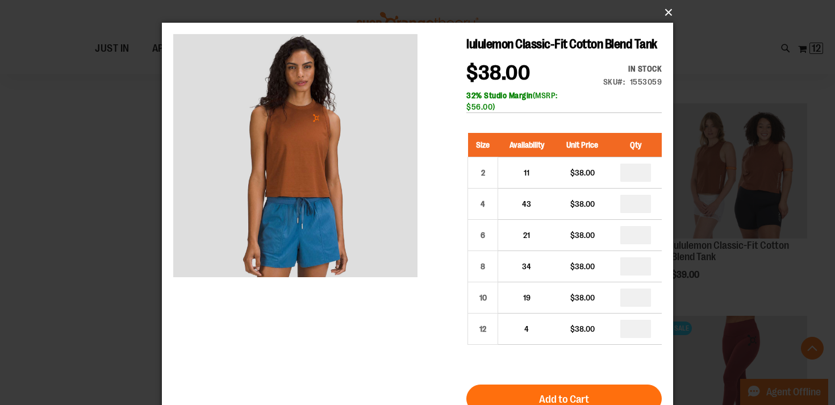
click at [669, 16] on button "×" at bounding box center [420, 12] width 511 height 25
click at [670, 12] on button "×" at bounding box center [420, 12] width 511 height 25
click at [114, 209] on div "×" at bounding box center [417, 202] width 835 height 405
click at [666, 11] on button "×" at bounding box center [420, 12] width 511 height 25
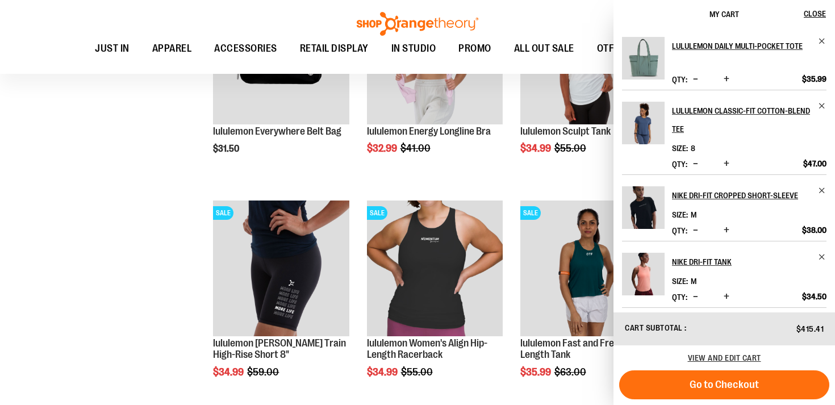
scroll to position [460, 0]
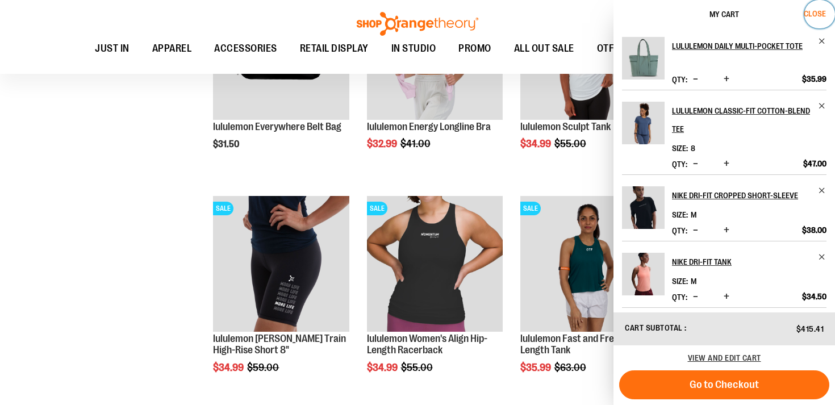
click at [820, 22] on button "Close" at bounding box center [819, 14] width 31 height 28
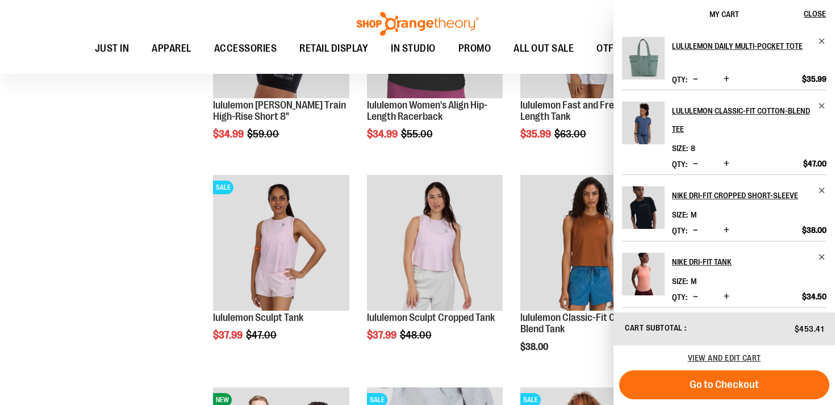
scroll to position [710, 0]
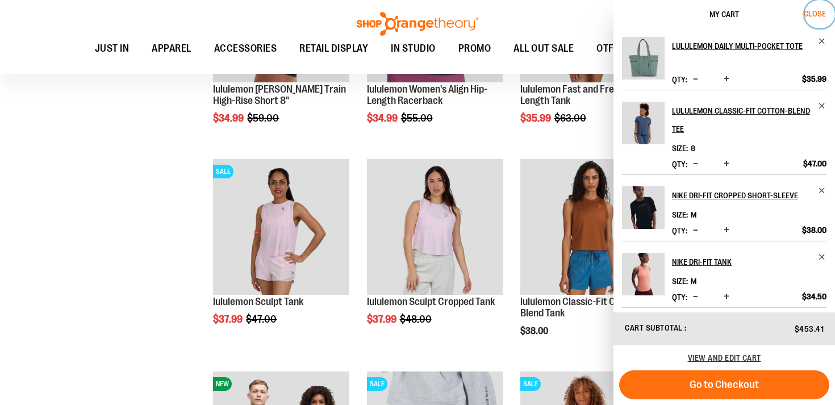
click at [823, 16] on span "Close" at bounding box center [815, 13] width 22 height 9
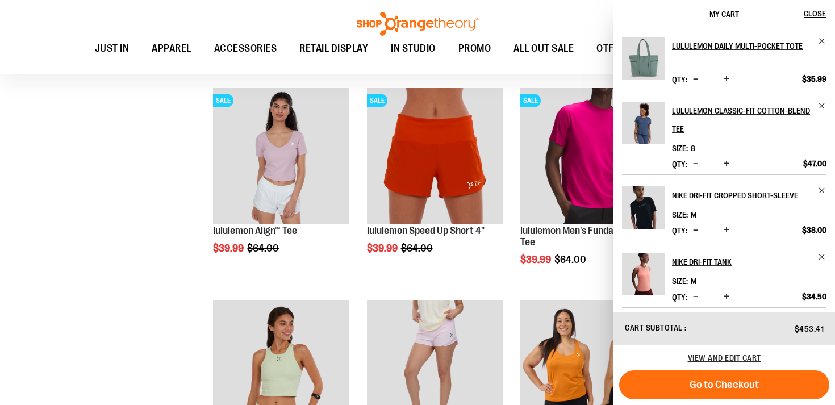
scroll to position [1321, 0]
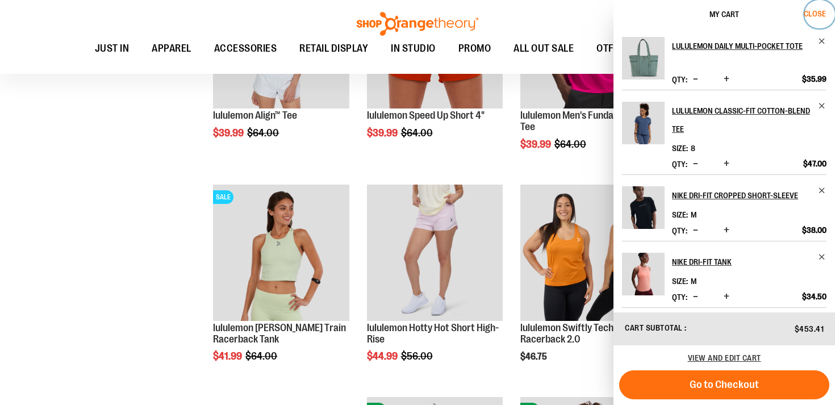
click at [812, 10] on span "Close" at bounding box center [815, 13] width 22 height 9
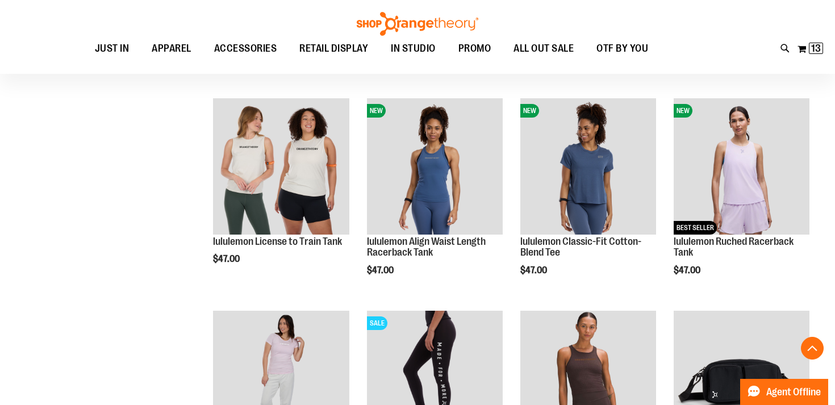
scroll to position [1608, 0]
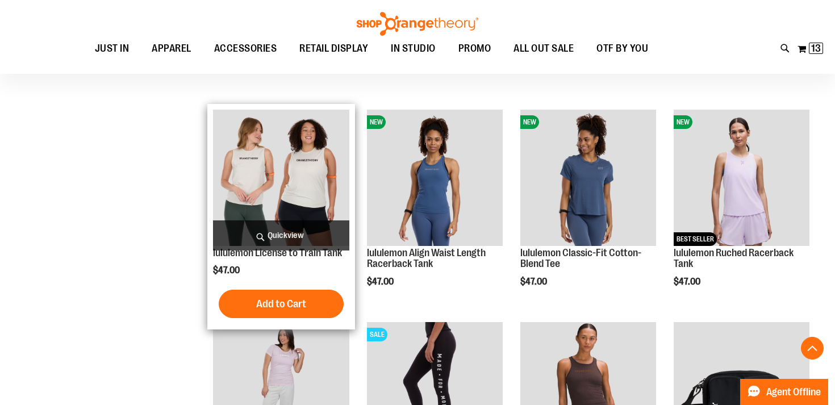
click at [272, 231] on span "Quickview" at bounding box center [281, 235] width 136 height 30
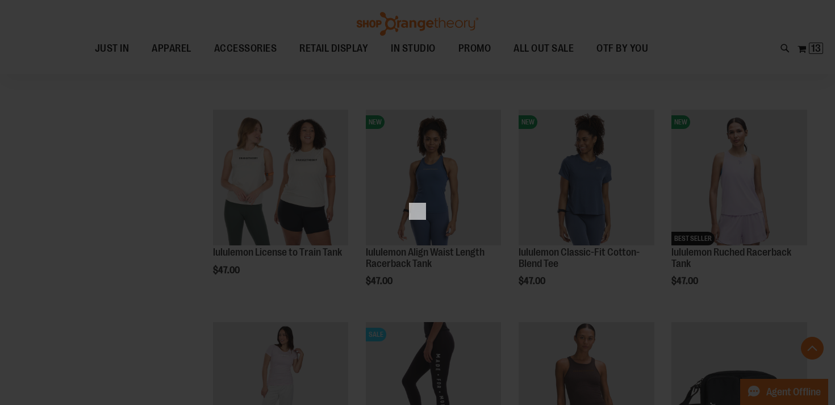
scroll to position [0, 0]
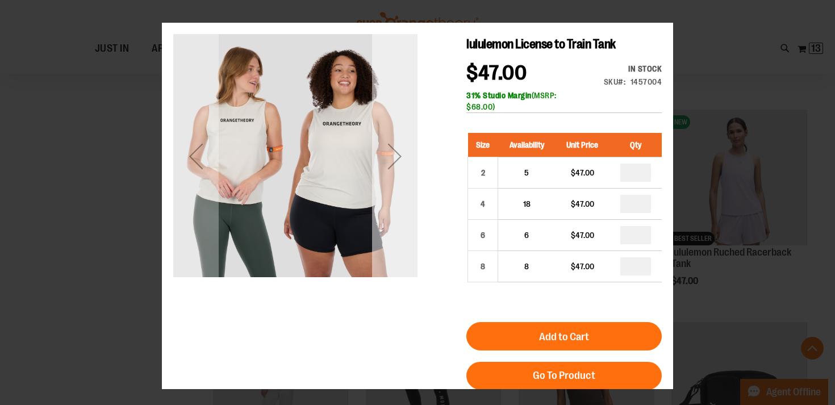
click at [398, 166] on div "Next" at bounding box center [394, 155] width 45 height 45
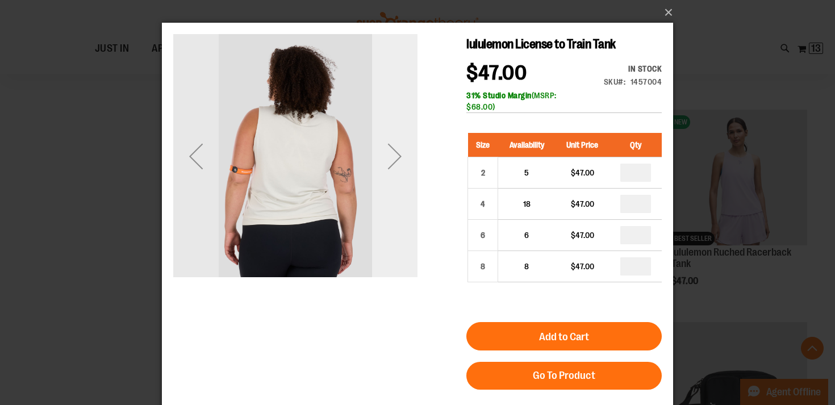
click at [398, 166] on div "Next" at bounding box center [394, 155] width 45 height 45
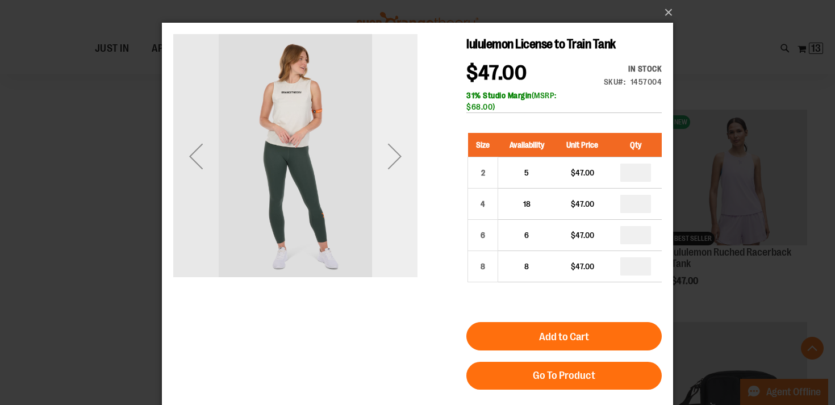
click at [395, 157] on div "Next" at bounding box center [394, 155] width 45 height 45
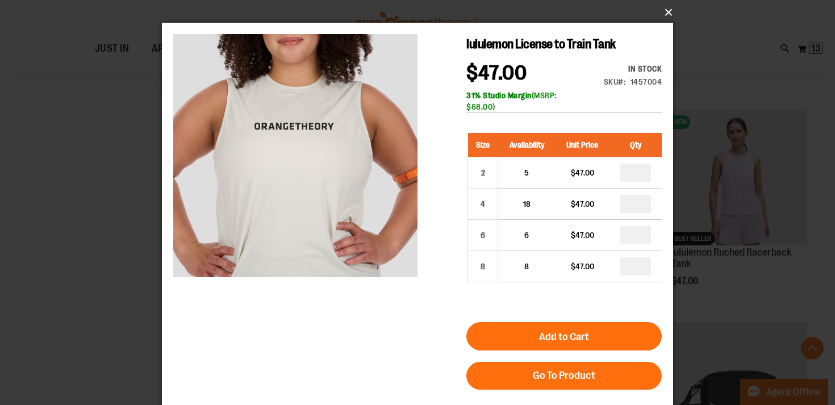
click at [667, 12] on button "×" at bounding box center [420, 12] width 511 height 25
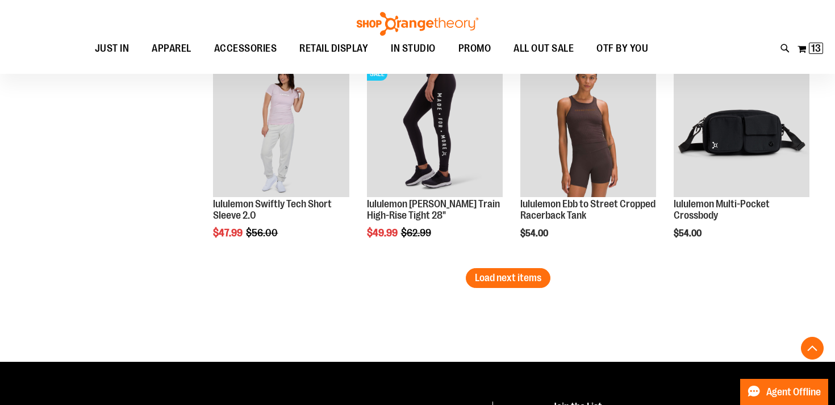
scroll to position [1951, 0]
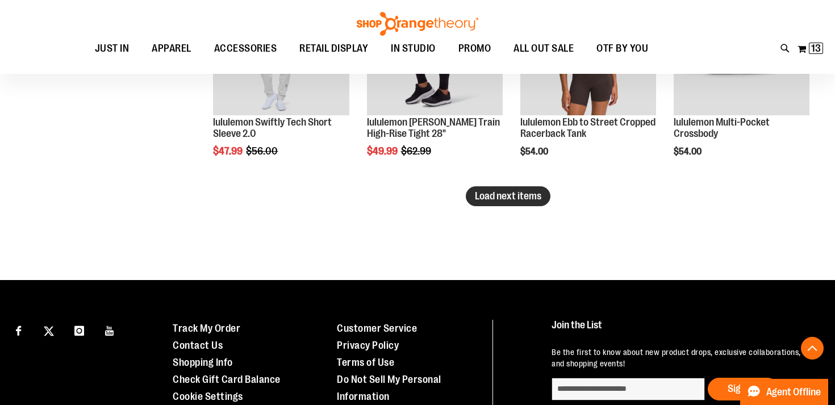
click at [510, 203] on button "Load next items" at bounding box center [508, 196] width 85 height 20
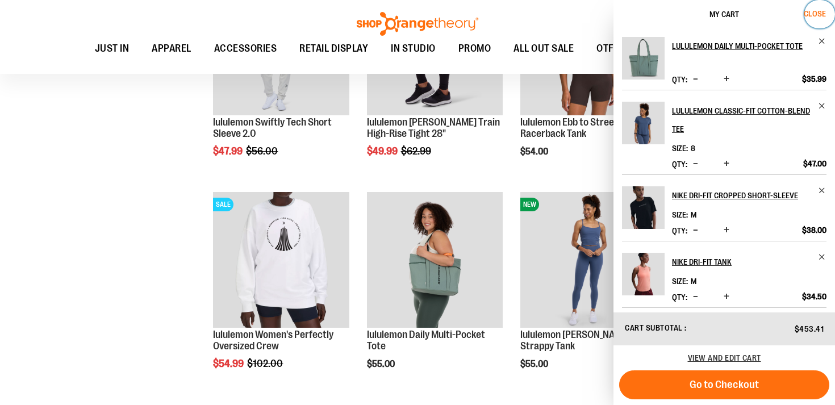
click at [819, 13] on span "Close" at bounding box center [815, 13] width 22 height 9
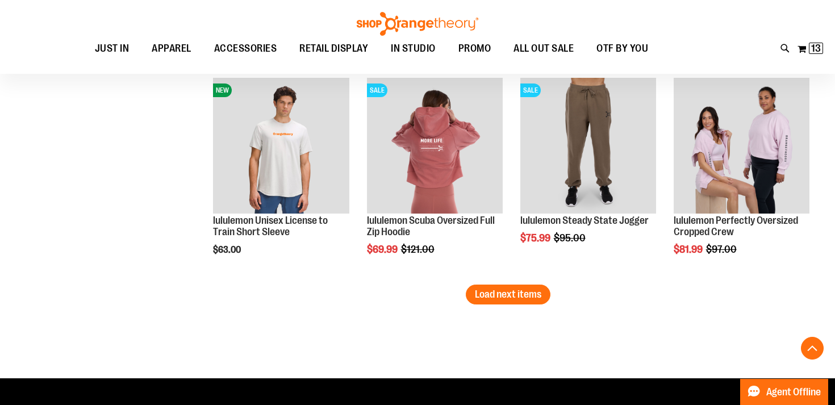
scroll to position [2501, 0]
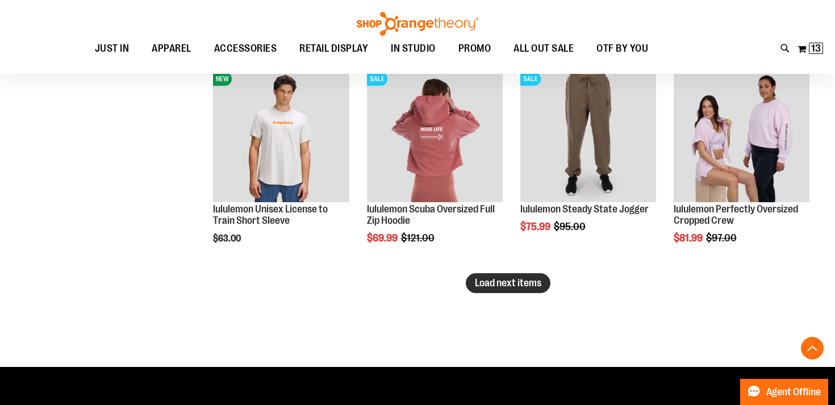
click at [524, 285] on span "Load next items" at bounding box center [508, 282] width 66 height 11
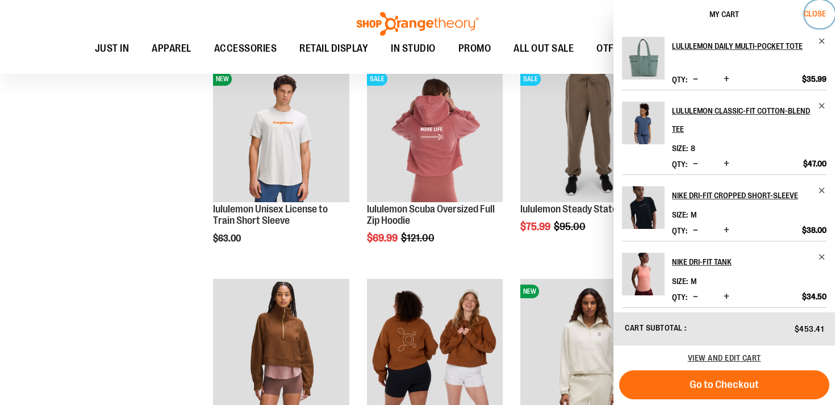
click at [813, 13] on span "Close" at bounding box center [815, 13] width 22 height 9
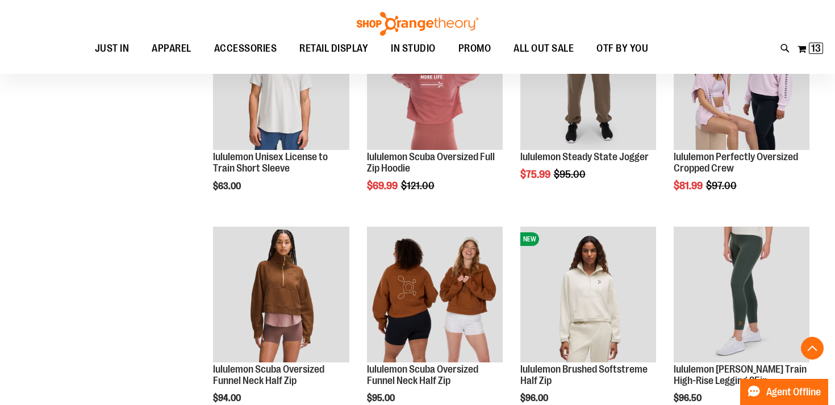
scroll to position [2590, 0]
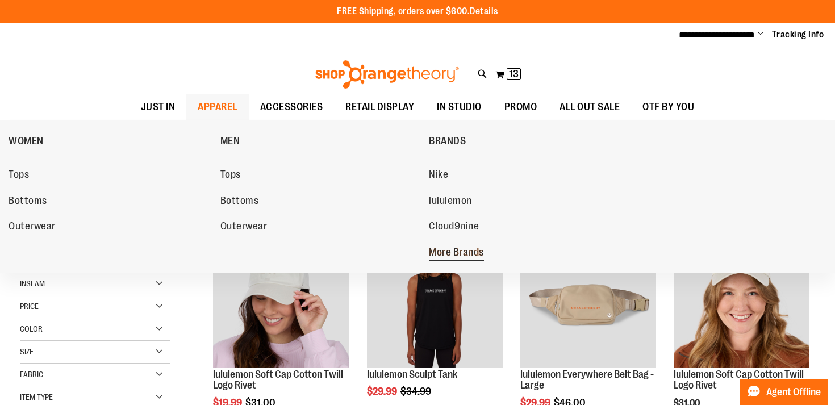
click at [450, 248] on span "More Brands" at bounding box center [456, 254] width 55 height 14
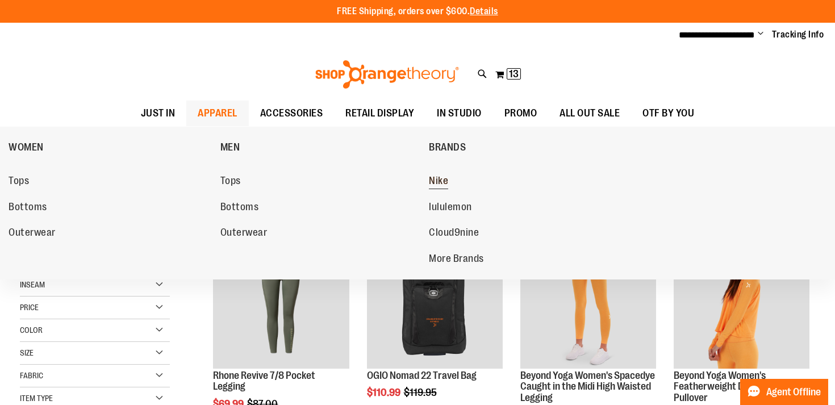
type input "**********"
click at [442, 181] on span "Nike" at bounding box center [438, 182] width 19 height 14
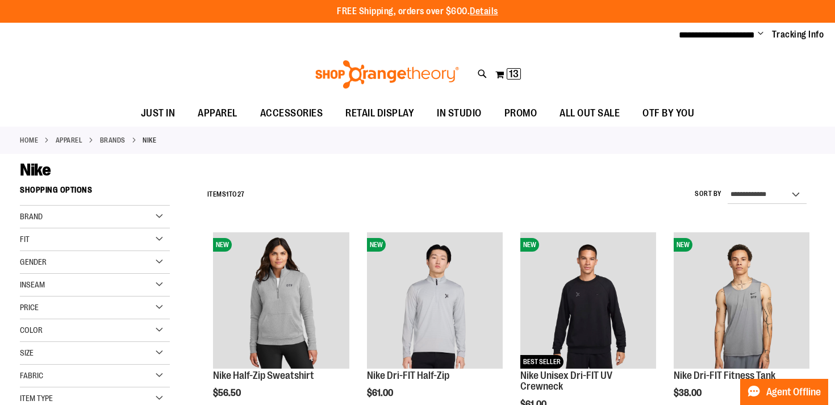
type input "**********"
click at [765, 191] on select "**********" at bounding box center [767, 195] width 79 height 18
select select "*********"
click at [728, 186] on select "**********" at bounding box center [767, 195] width 79 height 18
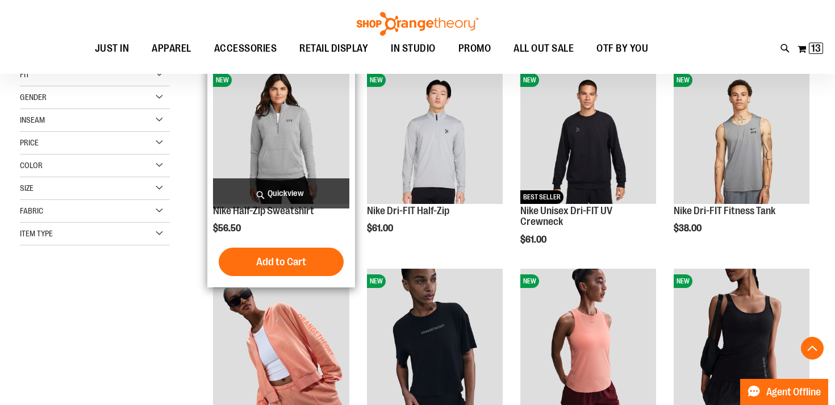
scroll to position [180, 0]
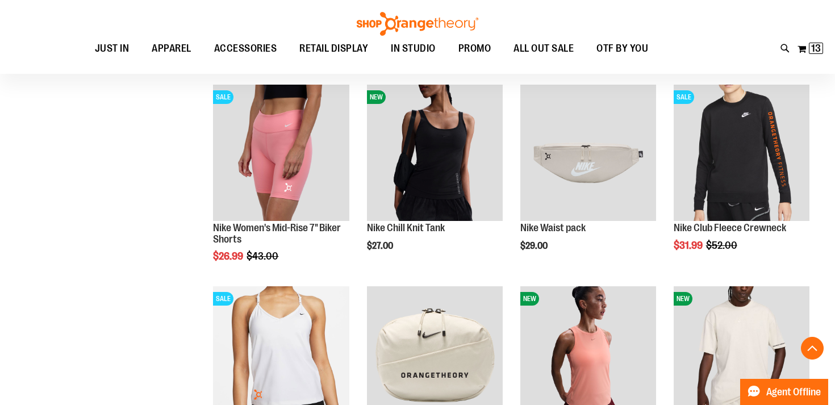
scroll to position [366, 0]
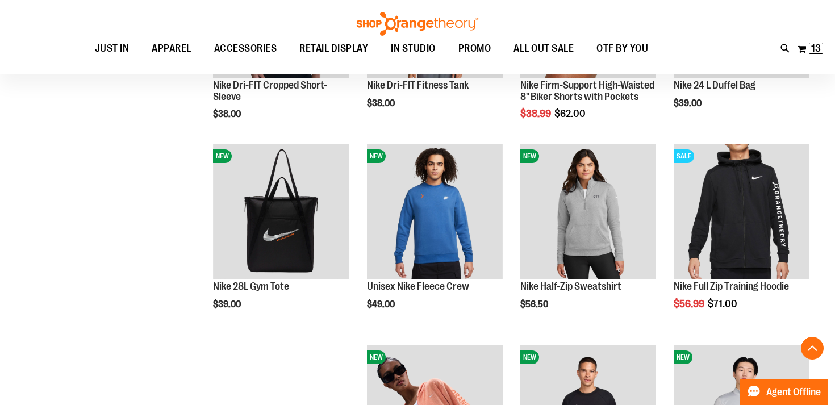
scroll to position [942, 0]
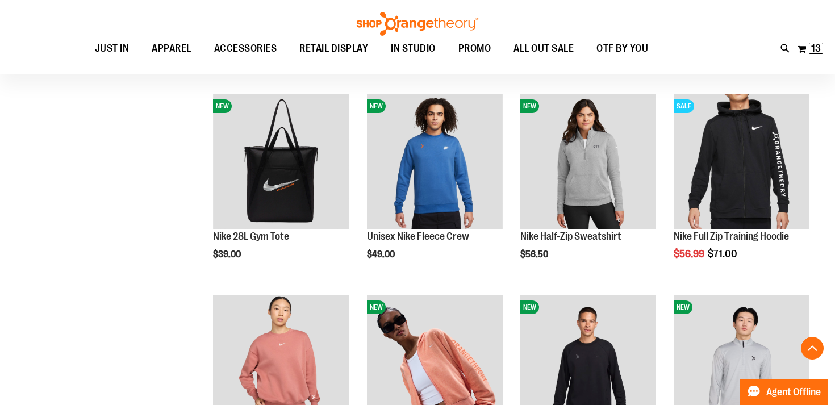
scroll to position [1036, 0]
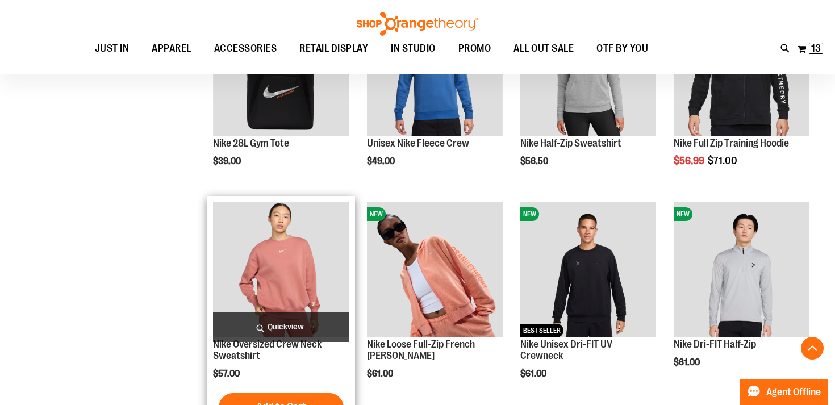
click at [281, 321] on span "Quickview" at bounding box center [281, 327] width 136 height 30
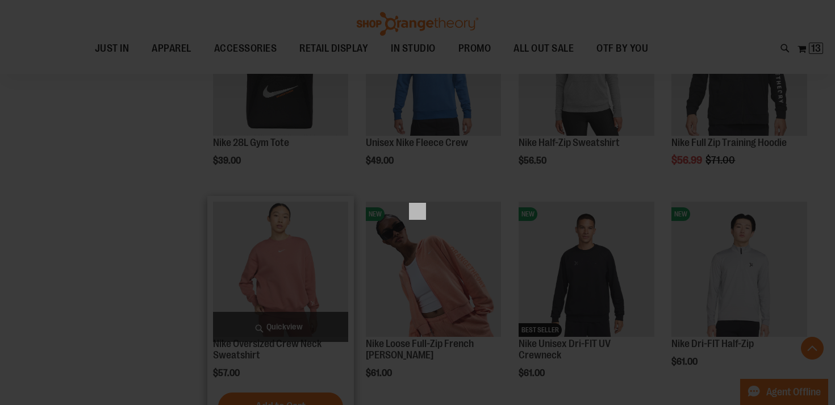
scroll to position [0, 0]
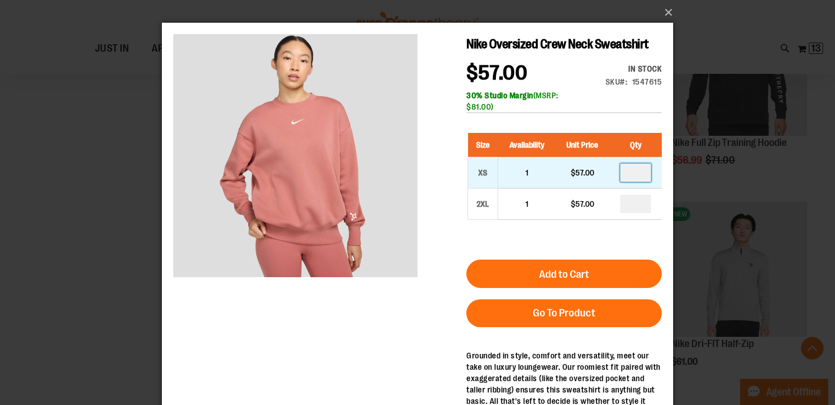
click at [639, 174] on input "number" at bounding box center [635, 173] width 31 height 18
type input "*"
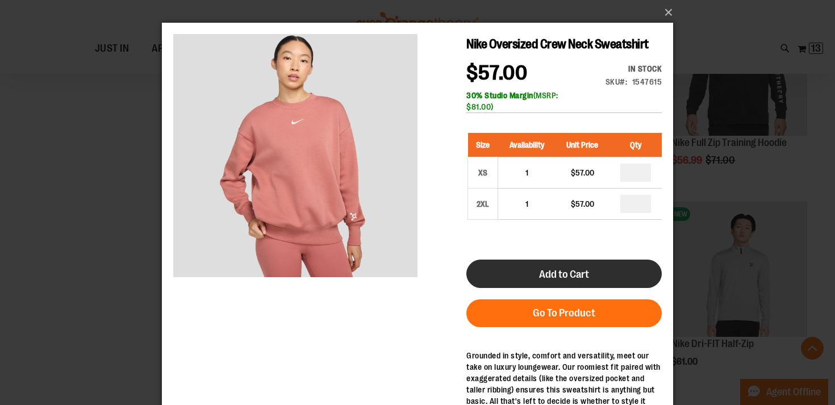
click at [579, 277] on span "Add to Cart" at bounding box center [564, 274] width 50 height 12
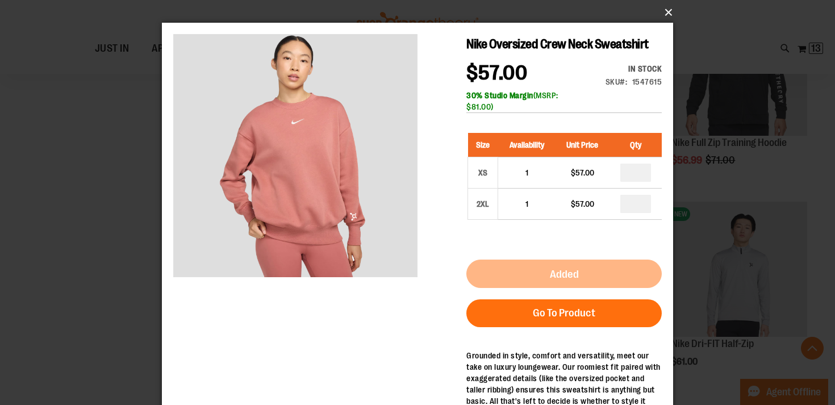
click at [667, 14] on button "×" at bounding box center [420, 12] width 511 height 25
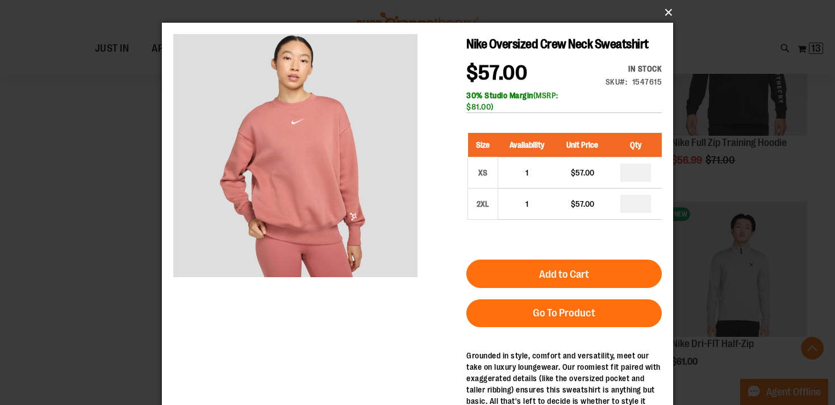
click at [668, 13] on button "×" at bounding box center [420, 12] width 511 height 25
click at [669, 14] on button "×" at bounding box center [420, 12] width 511 height 25
click at [71, 184] on div "×" at bounding box center [417, 202] width 835 height 405
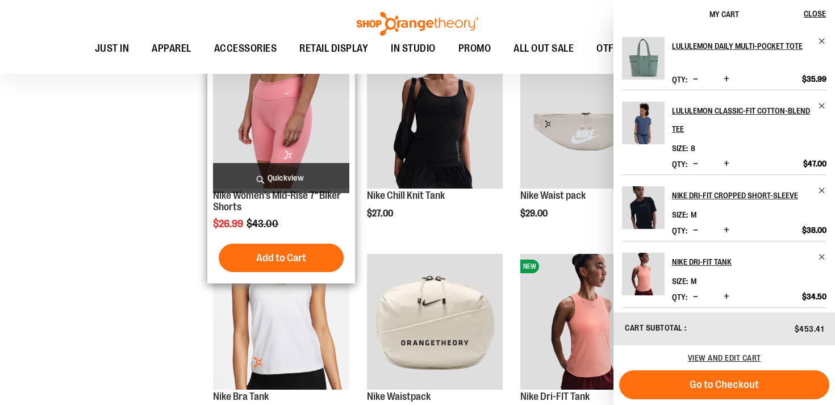
scroll to position [400, 0]
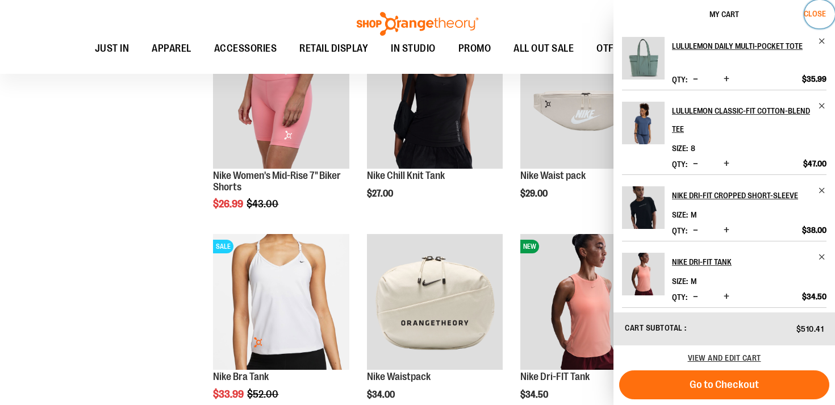
click at [815, 11] on span "Close" at bounding box center [815, 13] width 22 height 9
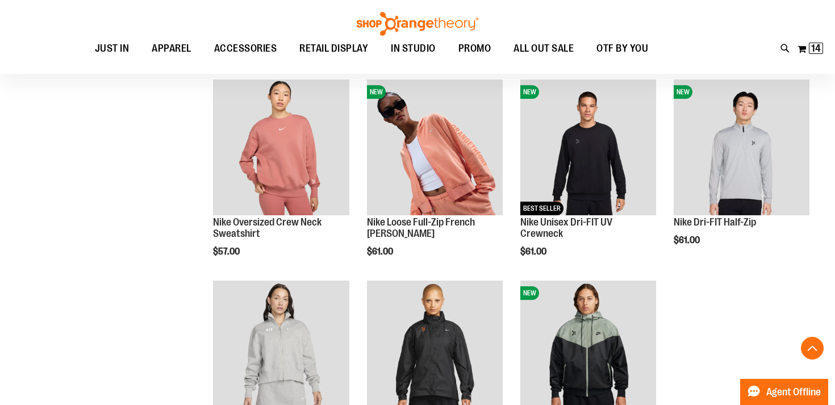
scroll to position [1235, 0]
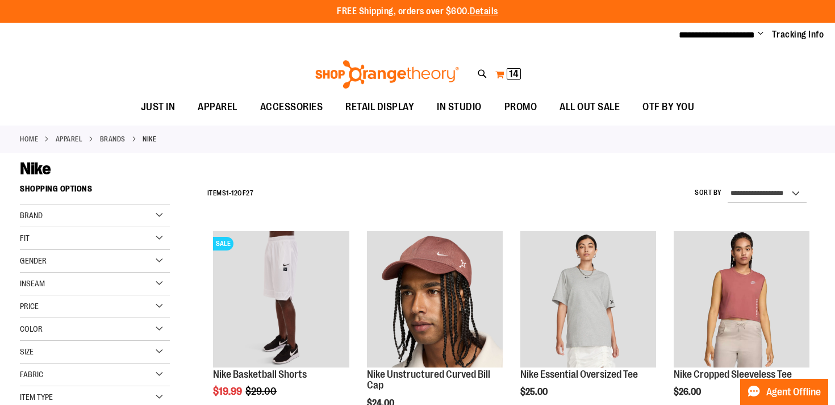
click at [508, 72] on span "14 14 items" at bounding box center [514, 73] width 14 height 11
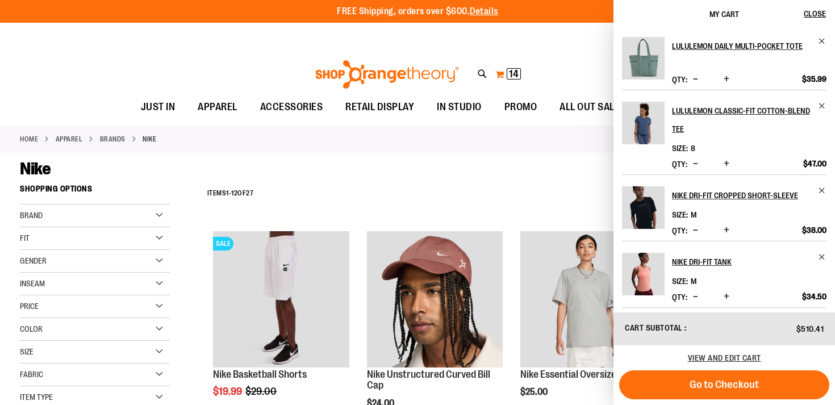
click at [502, 74] on button "My Cart 14 14 items" at bounding box center [508, 74] width 27 height 18
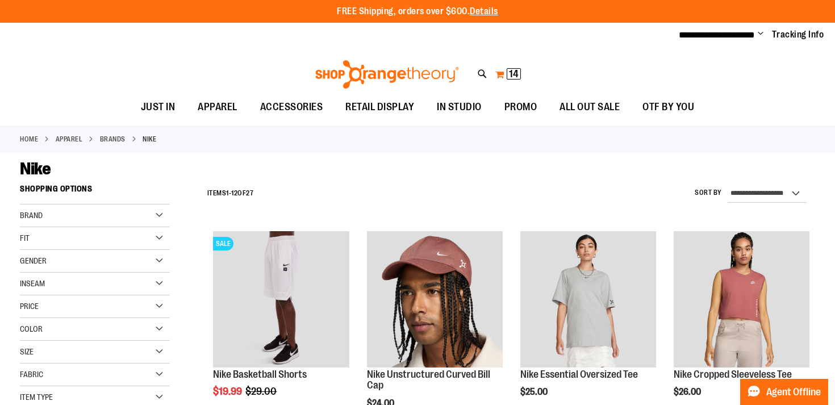
click at [514, 71] on span "14" at bounding box center [514, 73] width 10 height 11
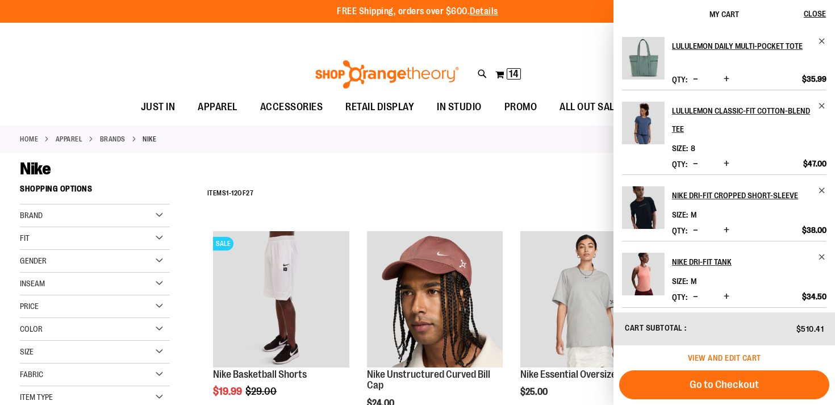
click at [714, 357] on span "View and edit cart" at bounding box center [724, 357] width 73 height 9
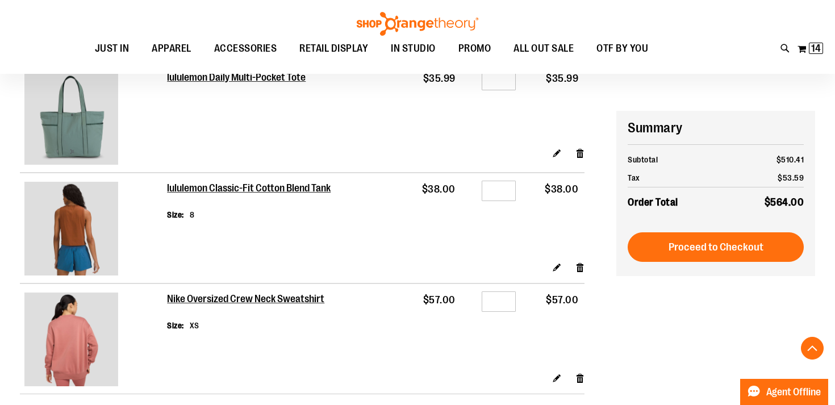
scroll to position [1211, 0]
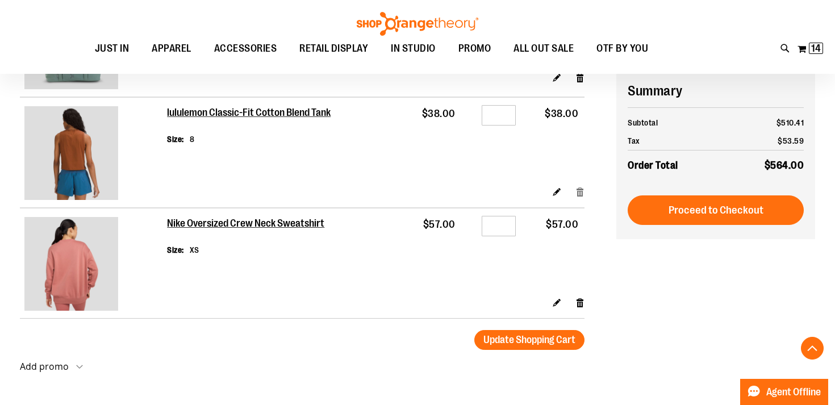
type input "**********"
click at [580, 194] on link "Remove item" at bounding box center [580, 192] width 10 height 12
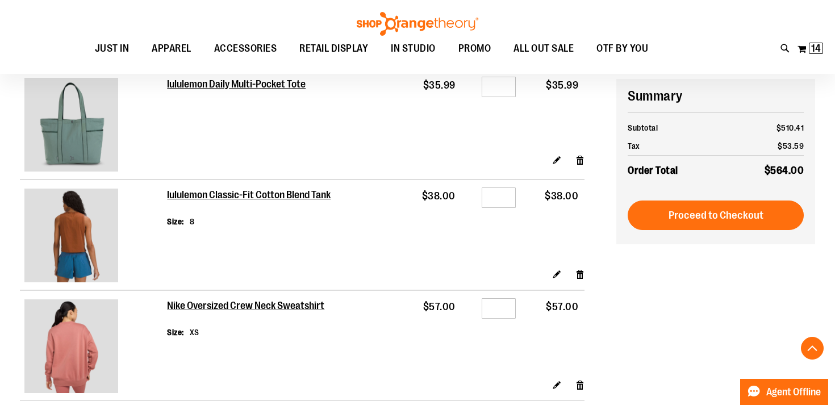
scroll to position [1124, 0]
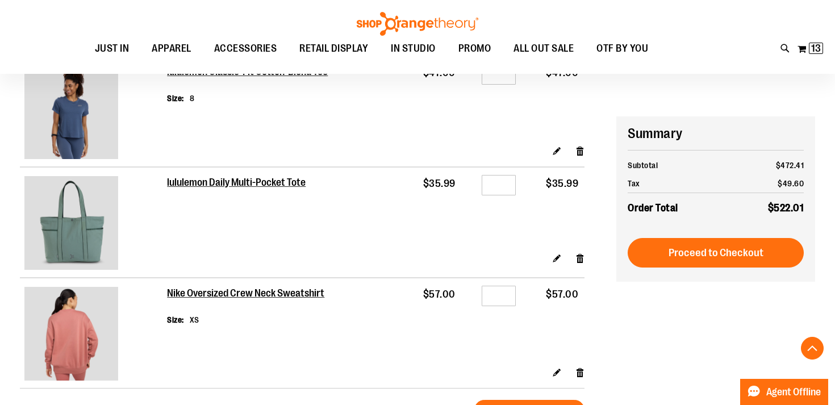
scroll to position [1075, 0]
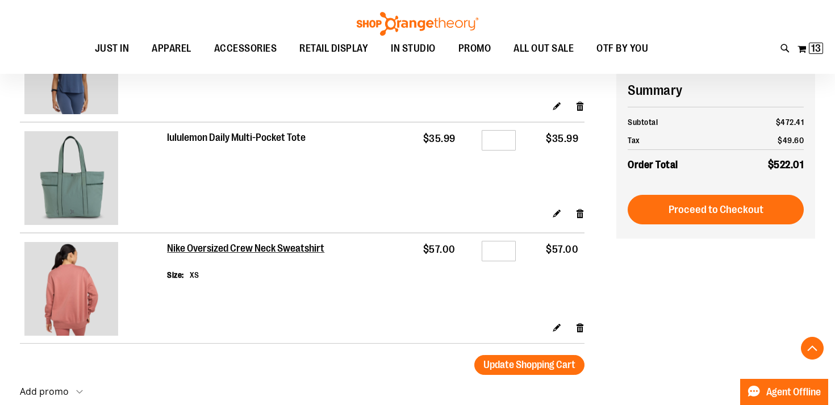
type input "**********"
click at [241, 139] on h2 "lululemon Daily Multi-Pocket Tote" at bounding box center [237, 138] width 140 height 12
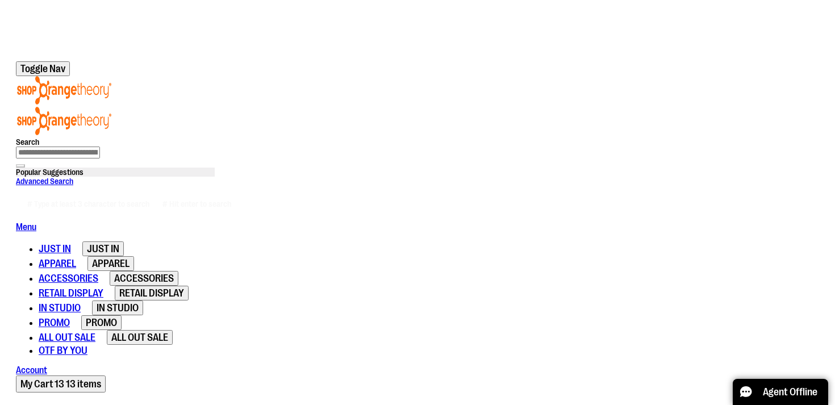
scroll to position [197, 0]
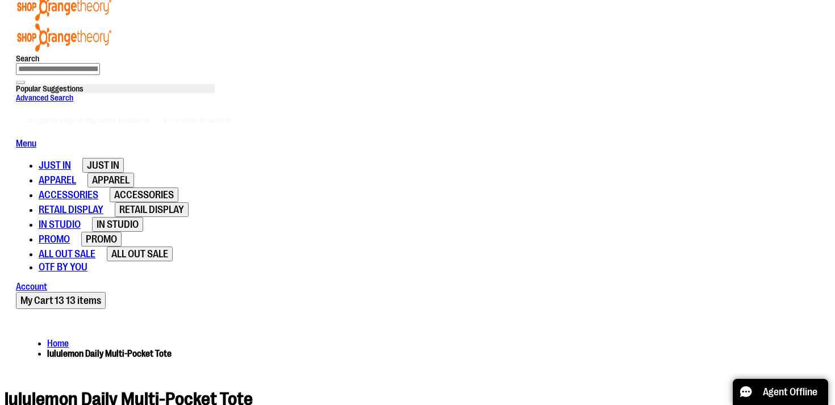
type input "**********"
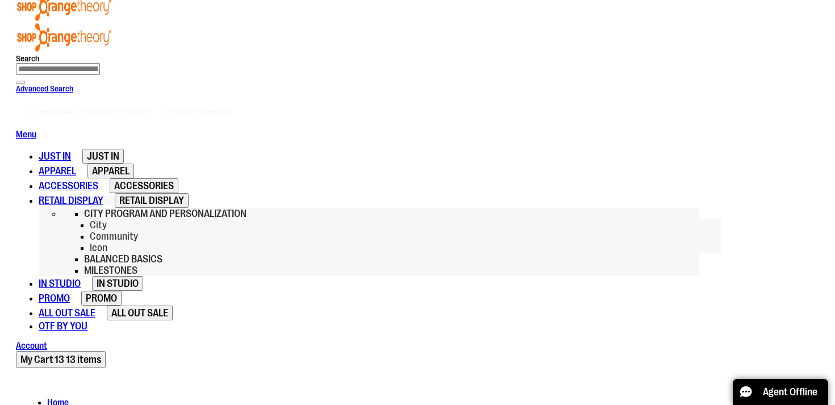
scroll to position [0, 0]
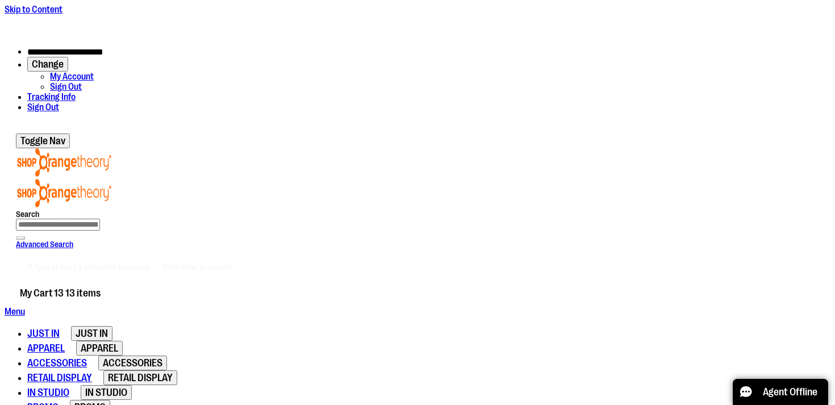
click at [101, 287] on span "13 13 items" at bounding box center [77, 292] width 47 height 11
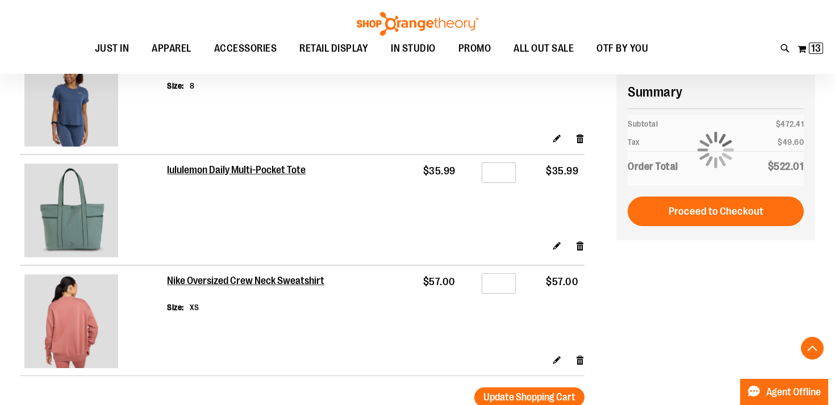
scroll to position [1044, 0]
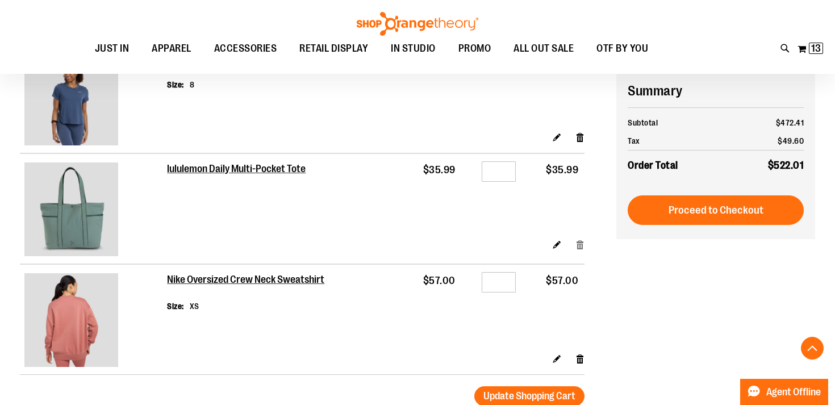
type input "**********"
click at [576, 251] on link "Remove item" at bounding box center [580, 245] width 10 height 12
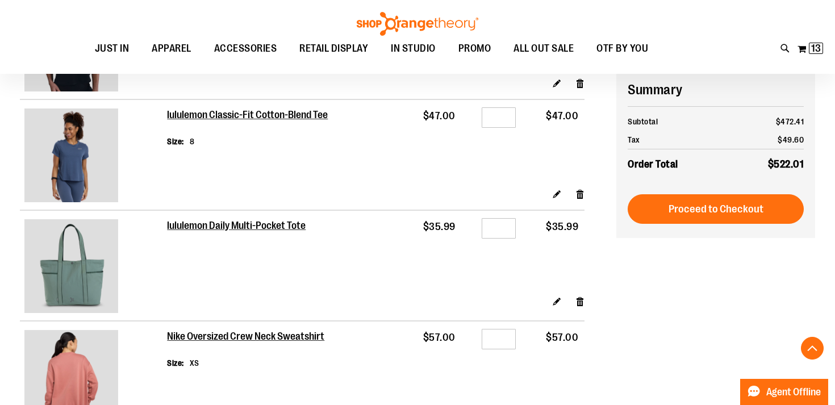
scroll to position [984, 0]
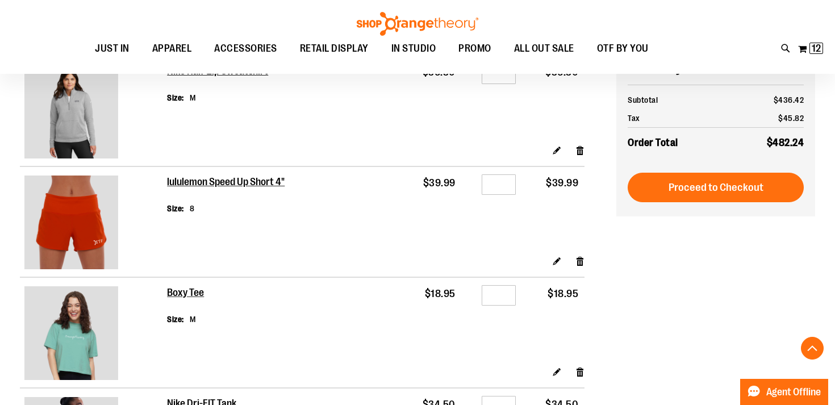
scroll to position [367, 0]
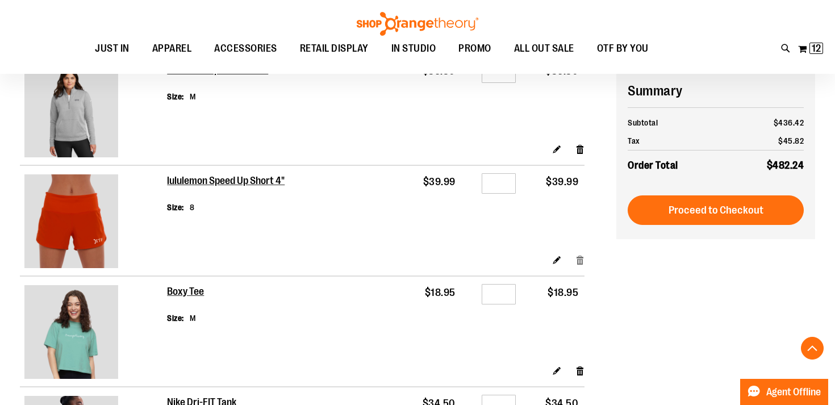
type input "**********"
click at [578, 258] on link "Remove item" at bounding box center [580, 260] width 10 height 12
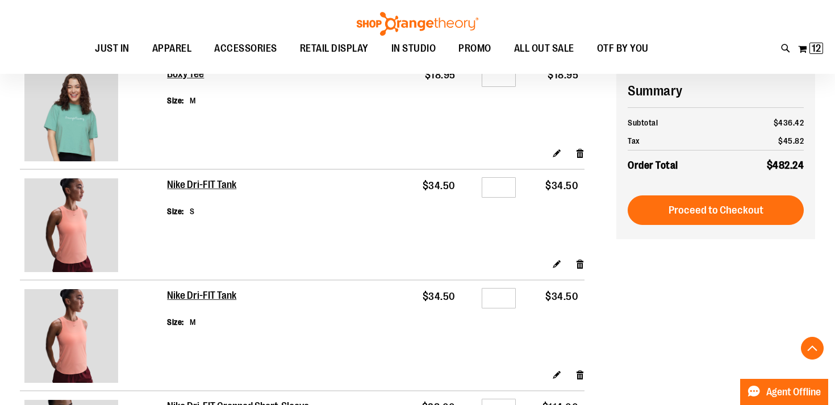
scroll to position [591, 0]
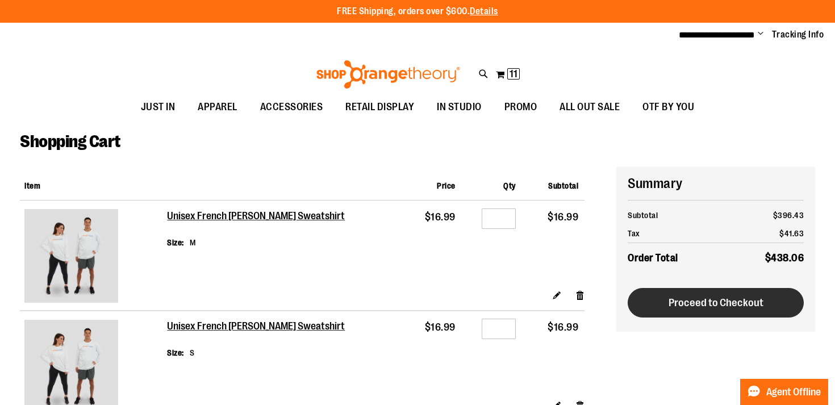
type input "**********"
click at [721, 304] on span "Proceed to Checkout" at bounding box center [716, 303] width 95 height 12
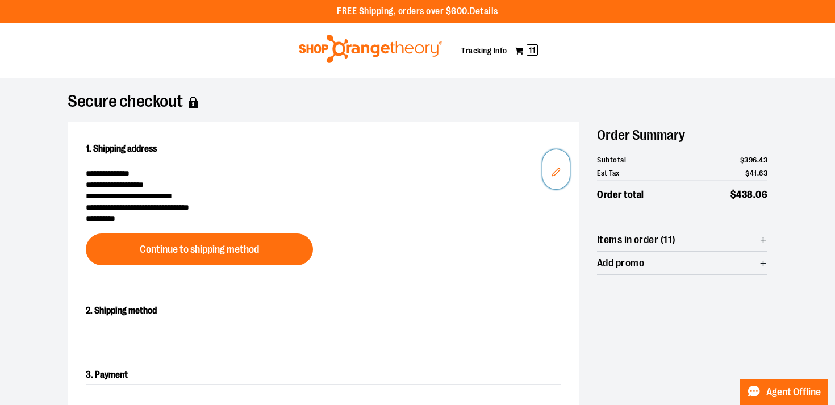
click at [552, 172] on icon "Edit" at bounding box center [556, 172] width 9 height 9
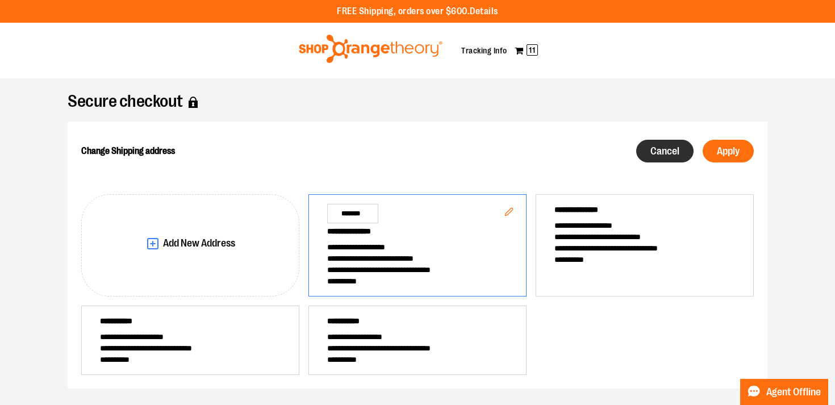
click at [666, 145] on button "Cancel" at bounding box center [664, 151] width 57 height 23
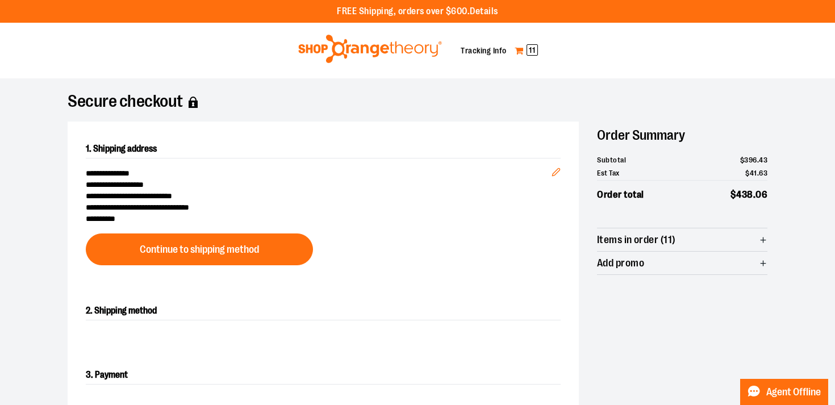
click at [534, 51] on span "11" at bounding box center [532, 49] width 11 height 11
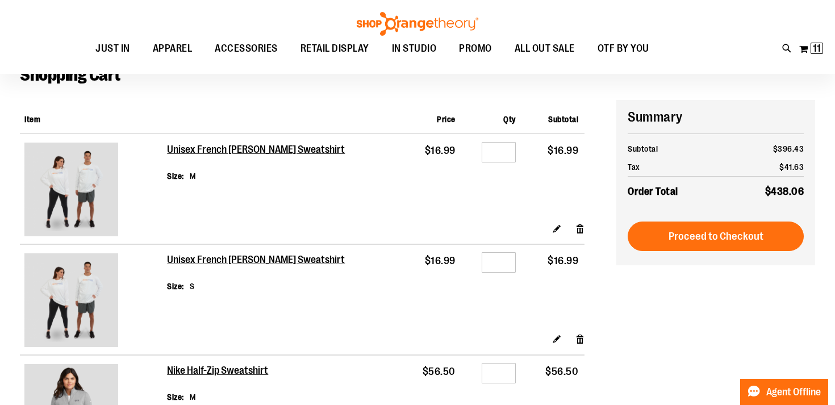
scroll to position [67, 0]
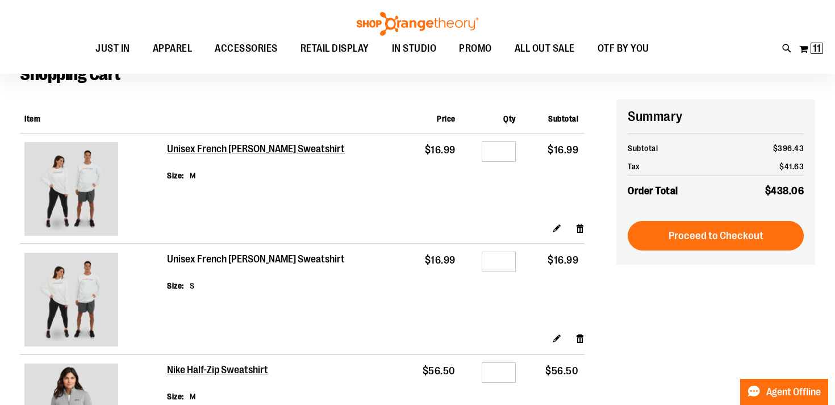
type input "**********"
click at [263, 256] on h2 "Unisex French [PERSON_NAME] Sweatshirt" at bounding box center [257, 259] width 180 height 12
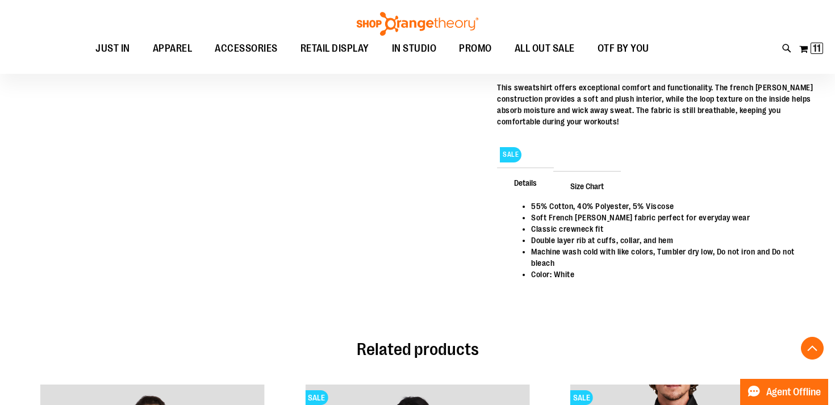
scroll to position [591, 0]
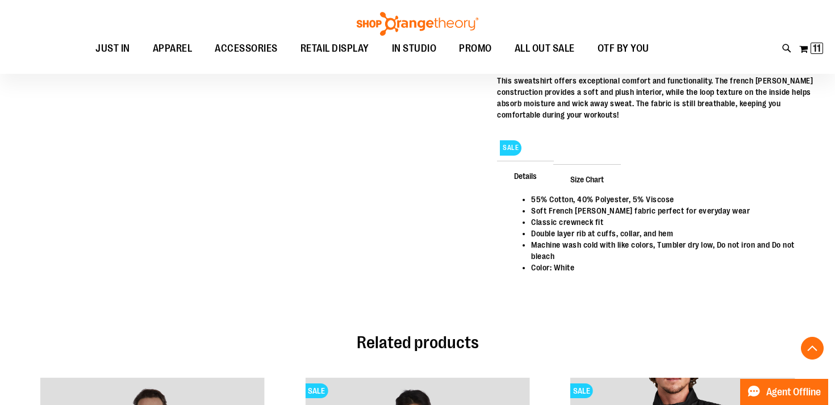
type input "**********"
click at [590, 177] on span "Size Chart" at bounding box center [587, 179] width 68 height 30
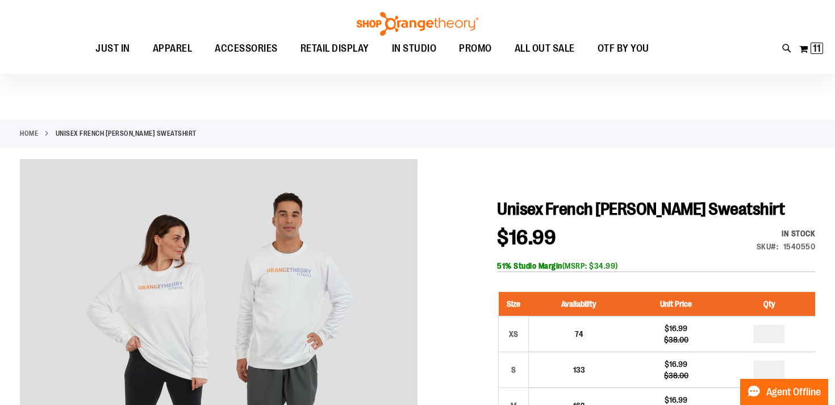
scroll to position [0, 0]
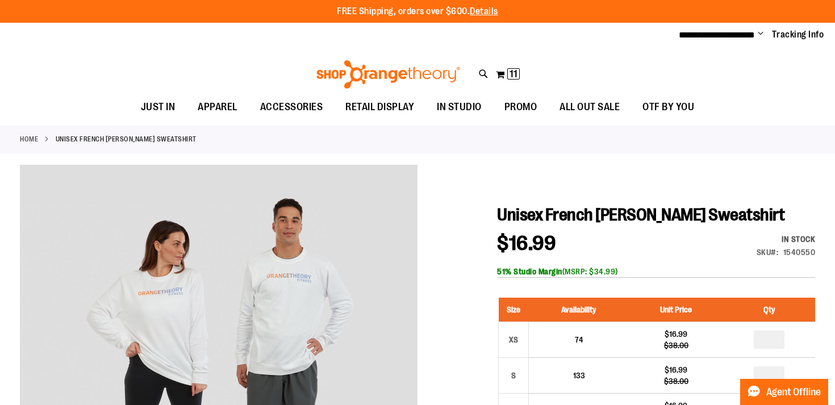
click at [520, 70] on div "Toggle Nav Search Popular Suggestions Advanced Search" at bounding box center [417, 71] width 835 height 46
click at [510, 74] on span "11" at bounding box center [514, 73] width 8 height 11
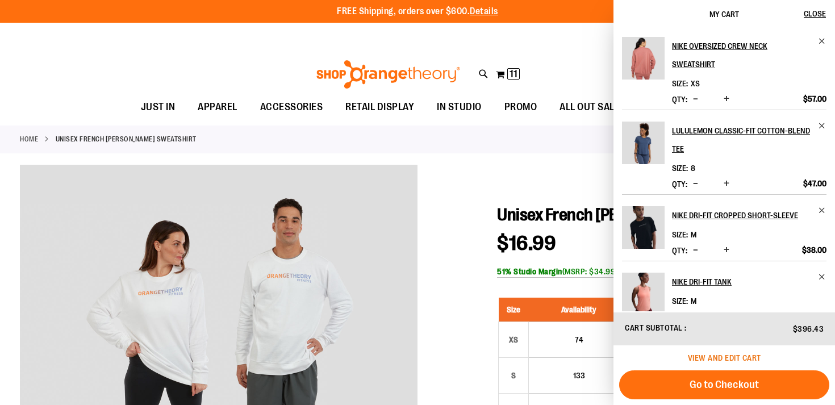
click at [716, 354] on span "View and edit cart" at bounding box center [724, 357] width 73 height 9
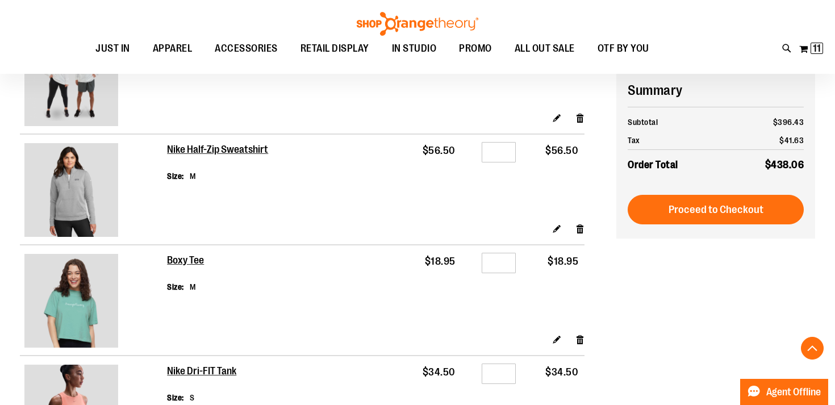
scroll to position [264, 0]
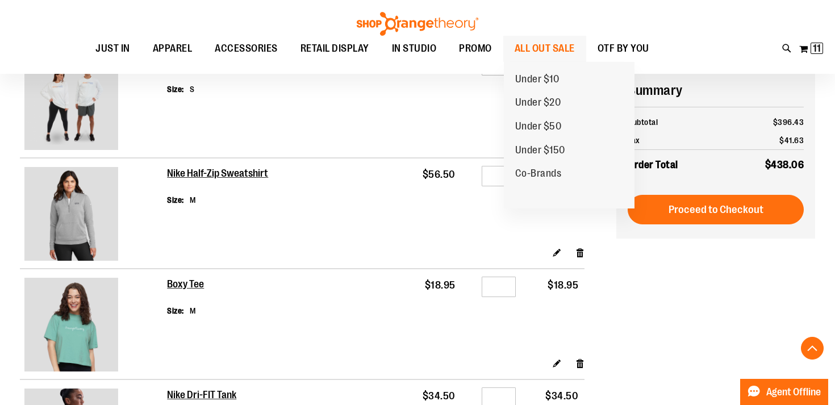
type input "**********"
click at [546, 44] on span "ALL OUT SALE" at bounding box center [545, 49] width 60 height 26
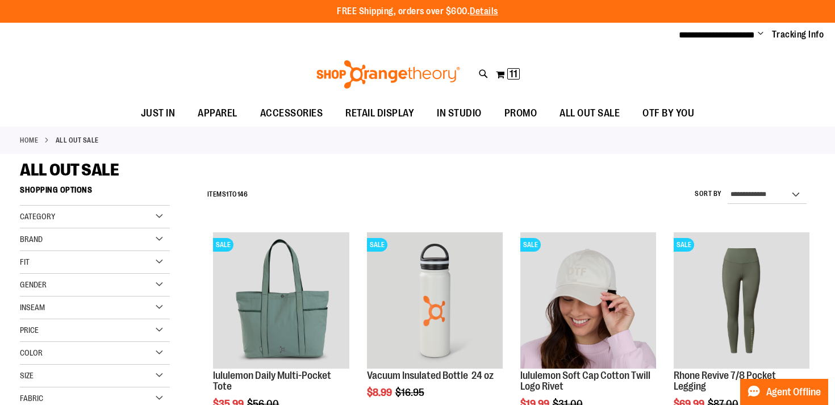
type input "**********"
click at [133, 240] on div "Brand" at bounding box center [95, 239] width 150 height 23
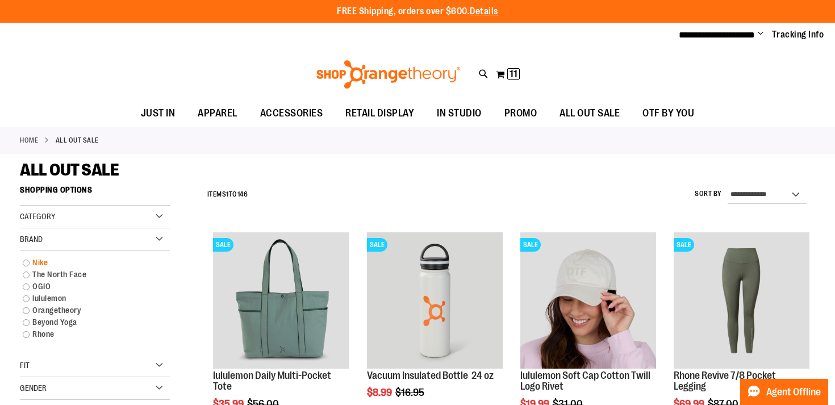
click at [36, 258] on link "Nike" at bounding box center [89, 263] width 144 height 12
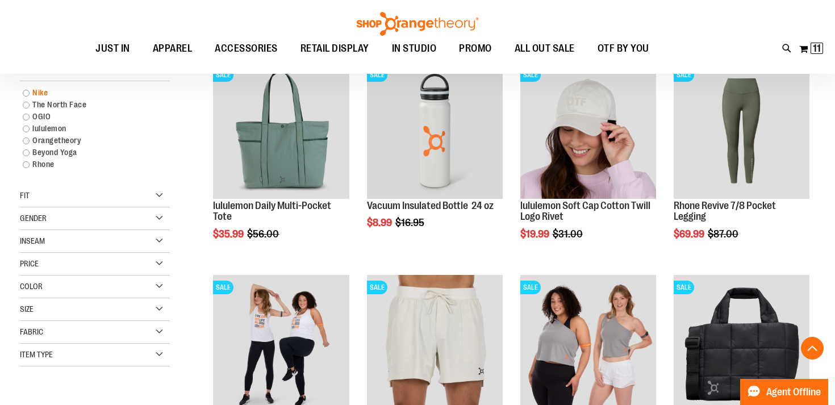
scroll to position [180, 0]
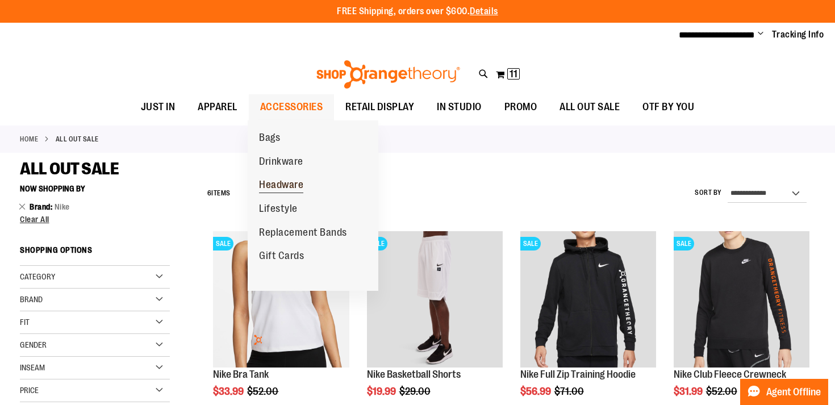
click at [281, 182] on span "Headware" at bounding box center [281, 186] width 44 height 14
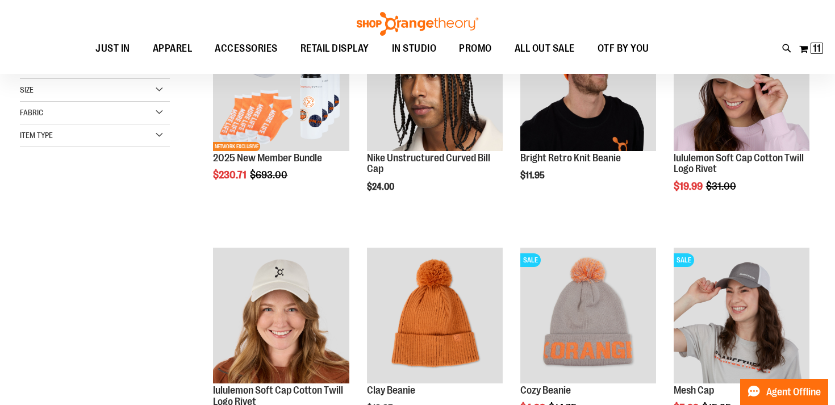
scroll to position [270, 0]
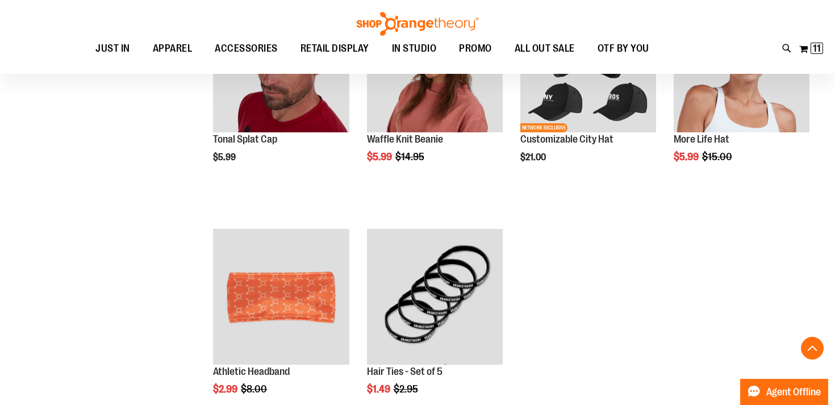
scroll to position [771, 0]
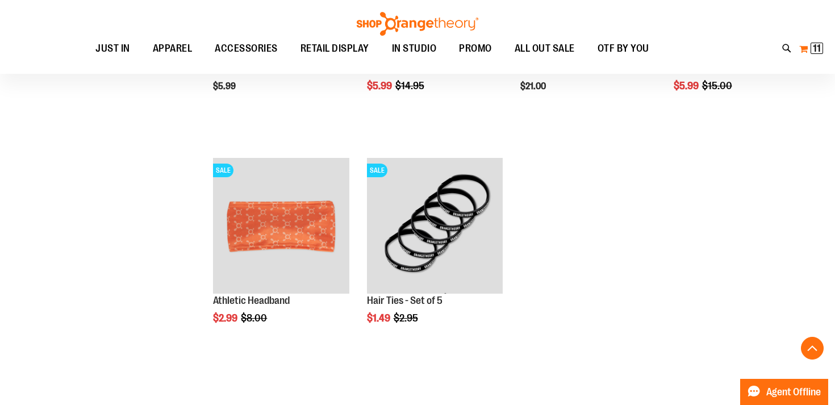
type input "**********"
click at [810, 47] on button "My Cart 11 11 items" at bounding box center [811, 49] width 25 height 18
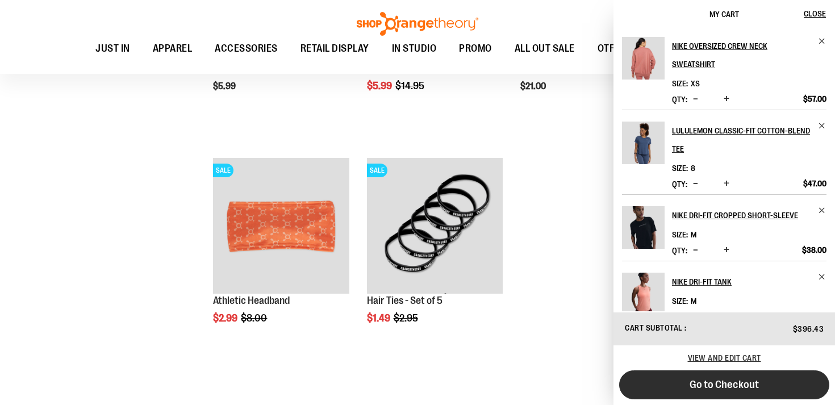
click at [735, 381] on span "Go to Checkout" at bounding box center [724, 384] width 69 height 12
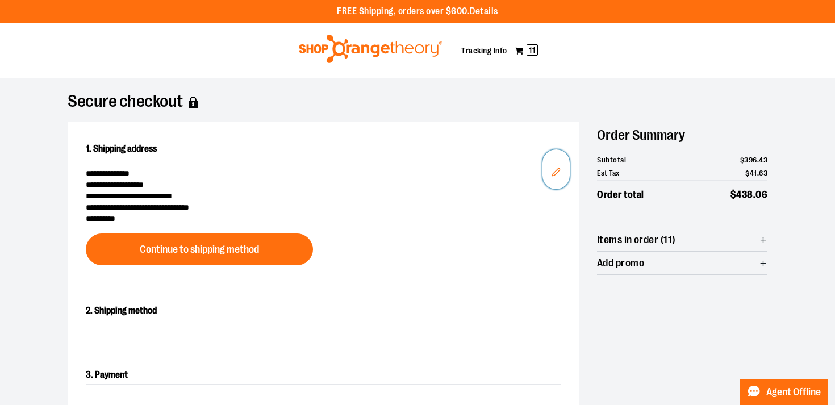
click at [560, 173] on icon "Edit" at bounding box center [556, 172] width 9 height 9
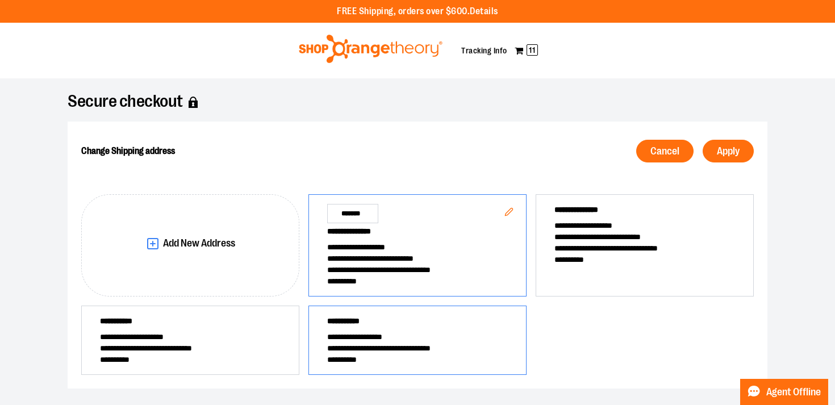
click at [403, 332] on span "**********" at bounding box center [417, 336] width 181 height 11
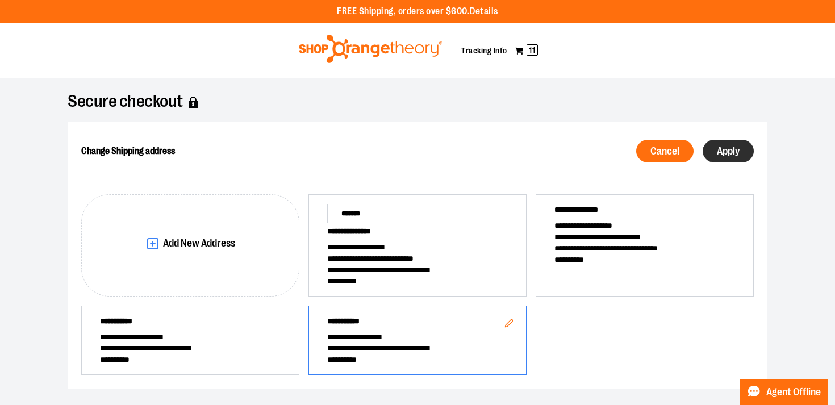
click at [726, 152] on span "Apply" at bounding box center [728, 151] width 23 height 11
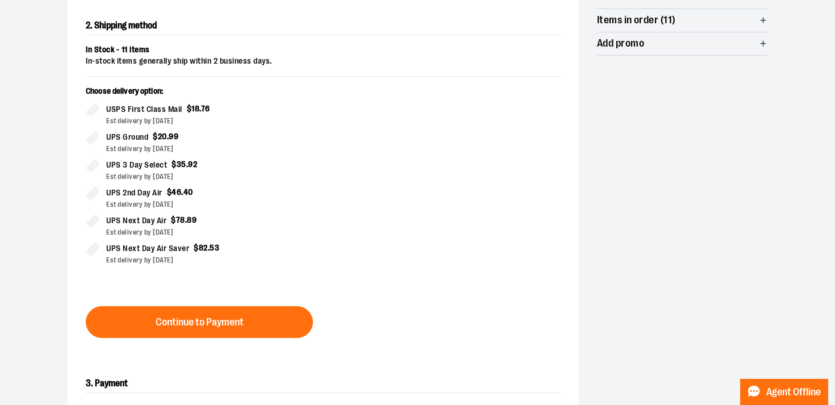
scroll to position [239, 0]
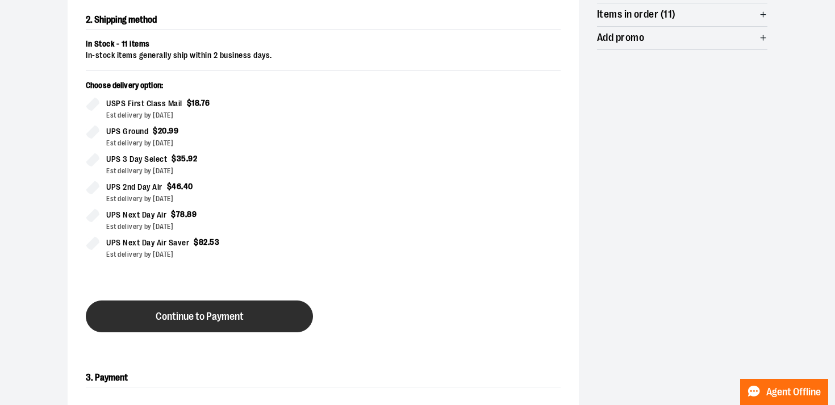
click at [234, 317] on span "Continue to Payment" at bounding box center [200, 316] width 88 height 11
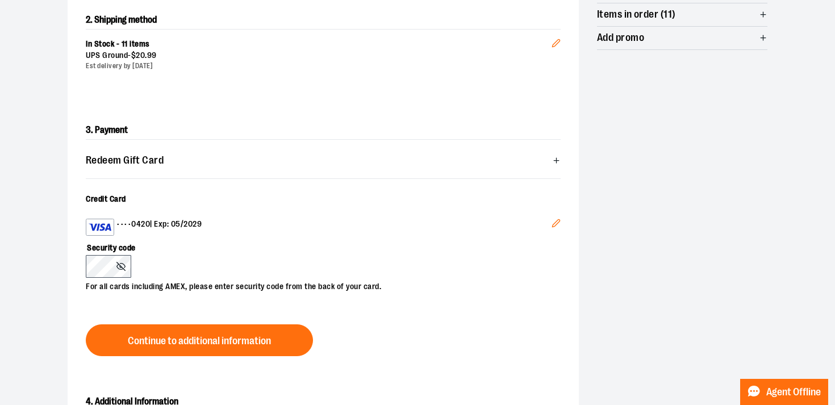
click at [554, 219] on icon "Edit" at bounding box center [556, 223] width 9 height 9
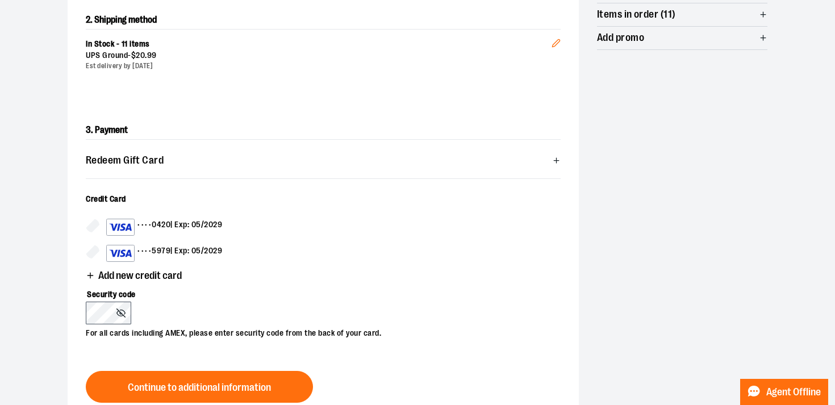
click at [170, 272] on span "Add new credit card" at bounding box center [140, 275] width 84 height 11
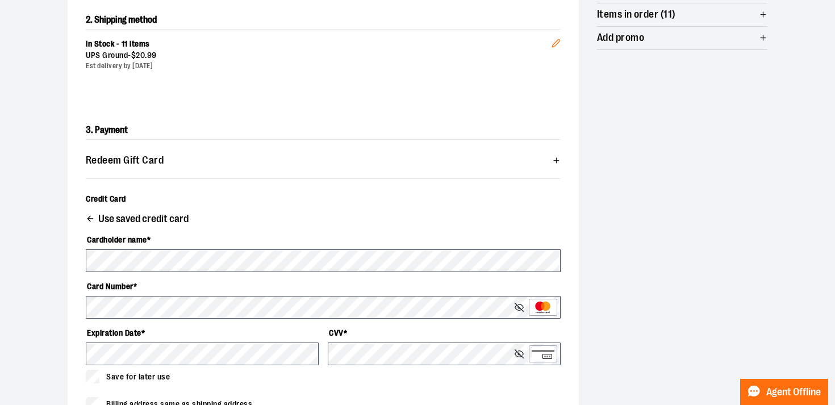
click at [698, 231] on div "**********" at bounding box center [418, 240] width 700 height 715
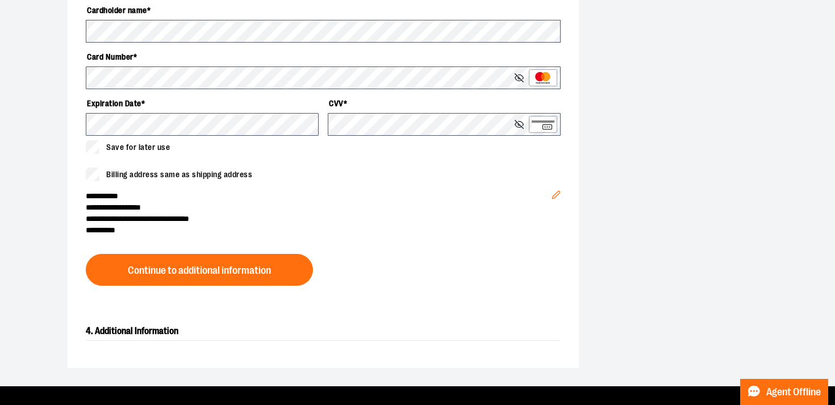
scroll to position [490, 0]
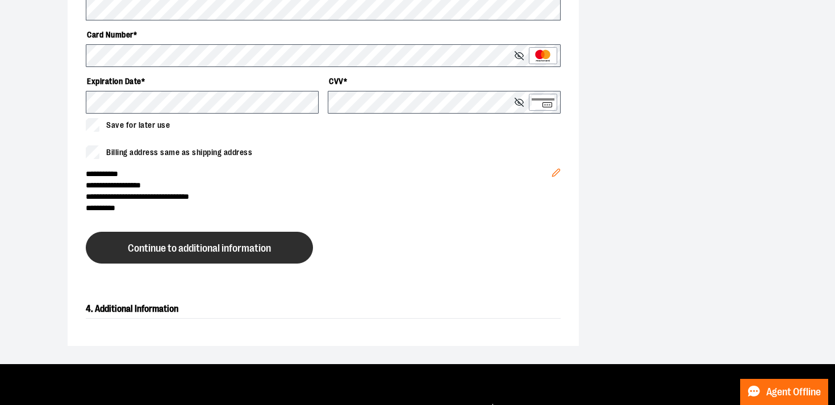
click at [266, 257] on button "Continue to additional information" at bounding box center [199, 248] width 227 height 32
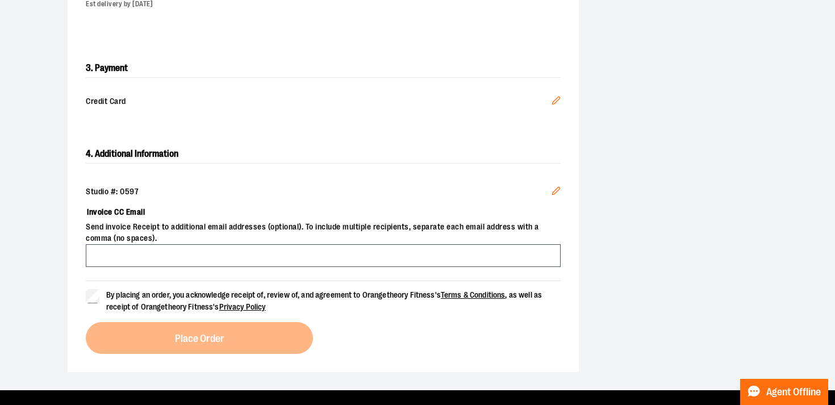
scroll to position [385, 0]
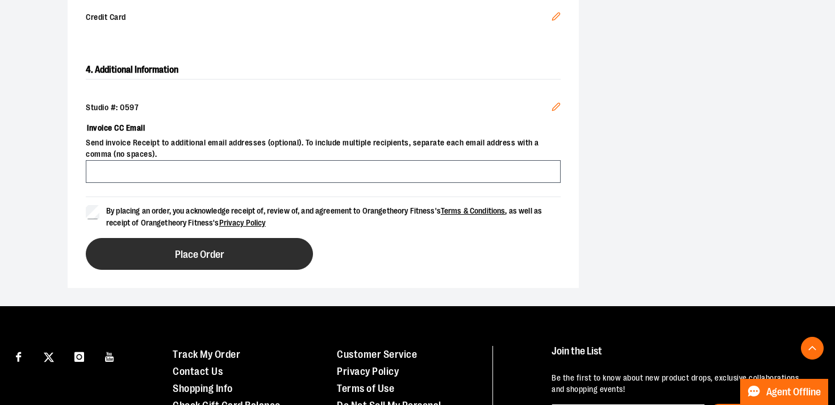
click at [173, 251] on button "Place Order" at bounding box center [199, 254] width 227 height 32
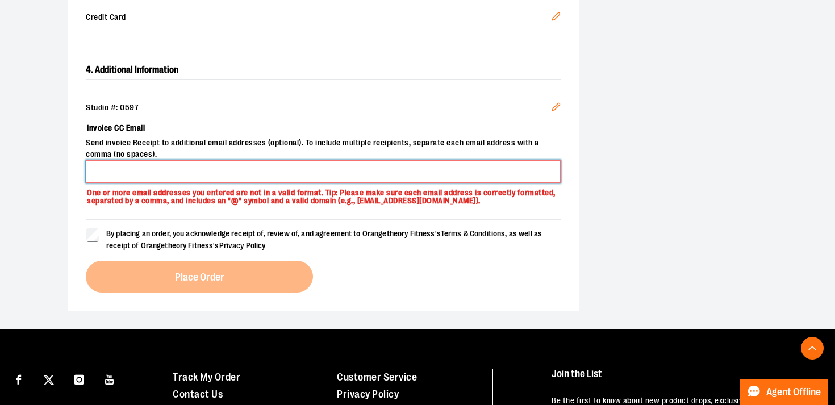
click at [169, 178] on input "Invoice CC Email" at bounding box center [323, 171] width 475 height 23
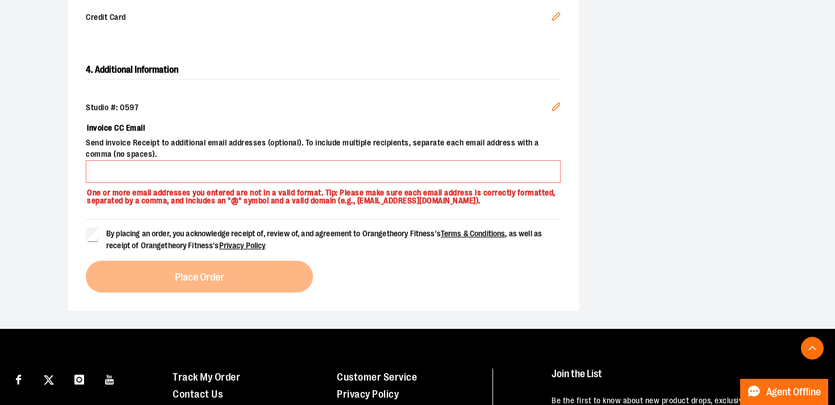
click at [72, 285] on div "4. Additional Information Studio #: 0597 Edit Invoice CC Email Send invoice Rec…" at bounding box center [323, 177] width 511 height 268
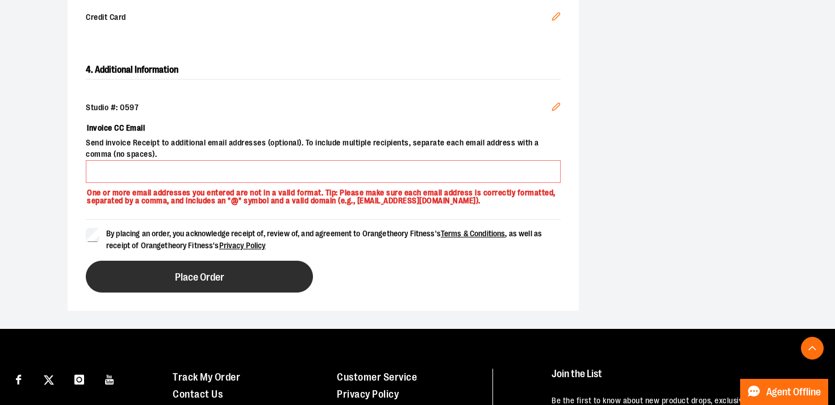
click at [174, 266] on button "Place Order" at bounding box center [199, 277] width 227 height 32
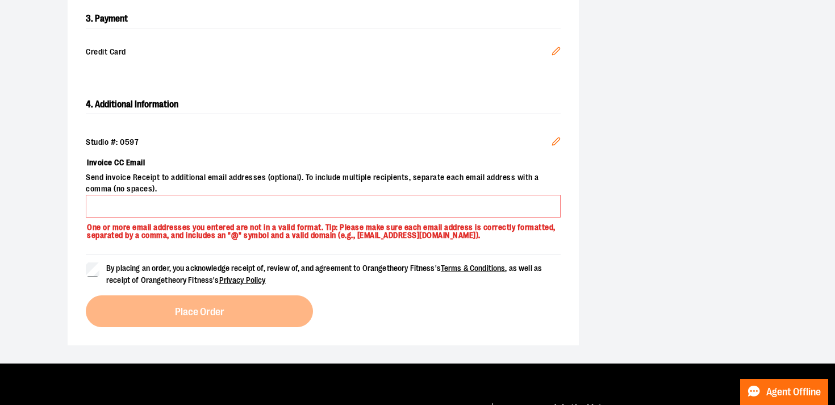
scroll to position [369, 0]
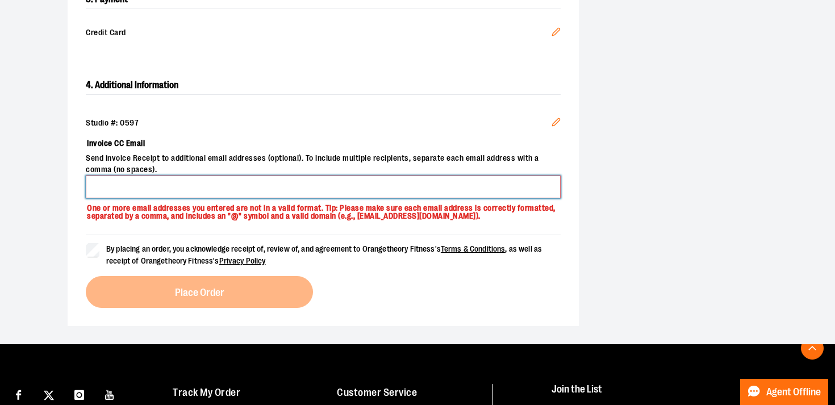
click at [212, 189] on input "Invoice CC Email" at bounding box center [323, 187] width 475 height 23
type input "**********"
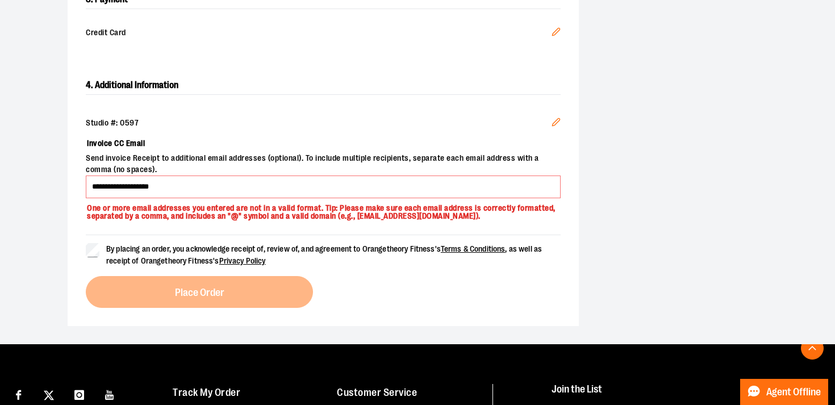
click at [185, 295] on div "By placing an order, you acknowledge receipt of, review of, and agreement to Or…" at bounding box center [323, 271] width 475 height 73
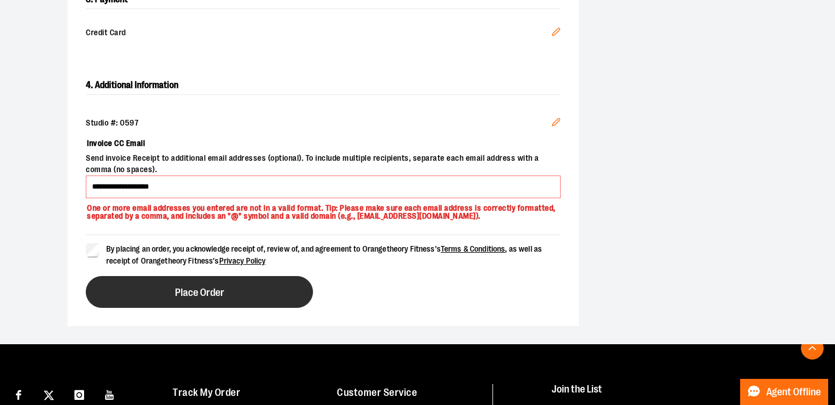
click at [152, 291] on button "Place Order" at bounding box center [199, 292] width 227 height 32
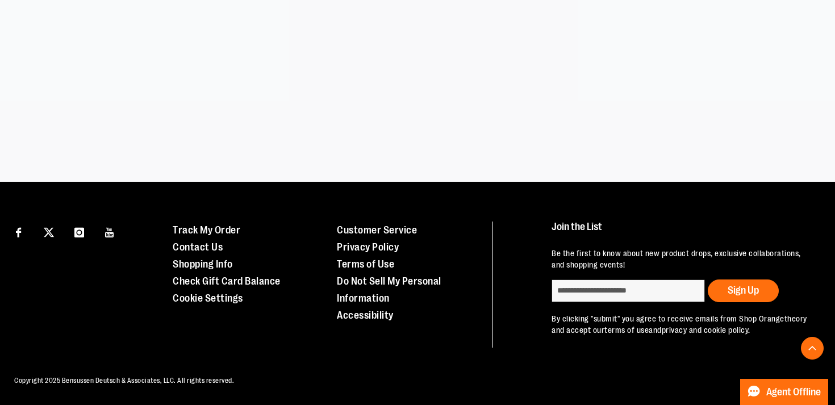
scroll to position [332, 0]
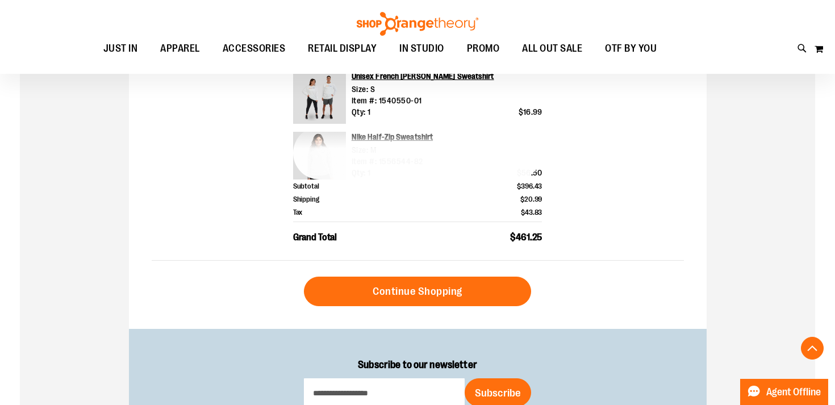
scroll to position [588, 0]
